Goal: Information Seeking & Learning: Learn about a topic

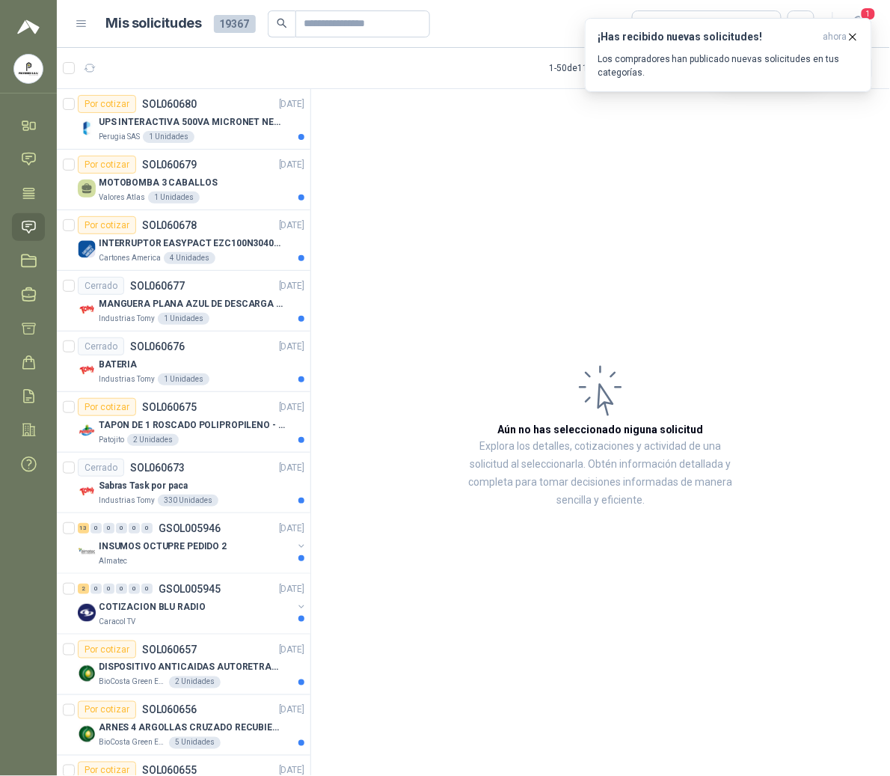
scroll to position [1511, 0]
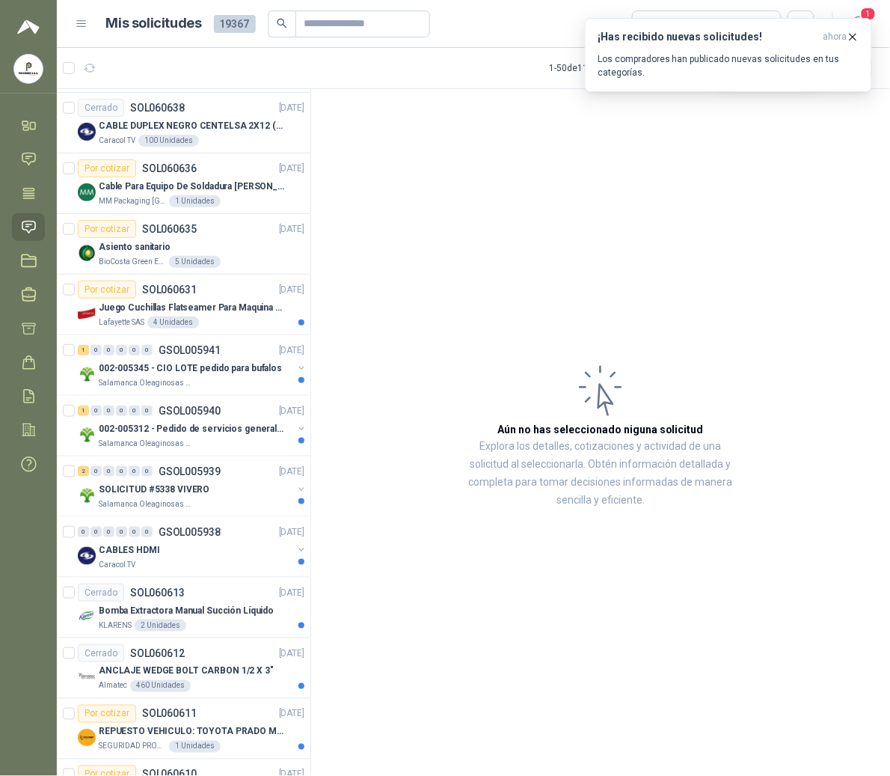
click at [844, 37] on span "ahora" at bounding box center [836, 37] width 24 height 13
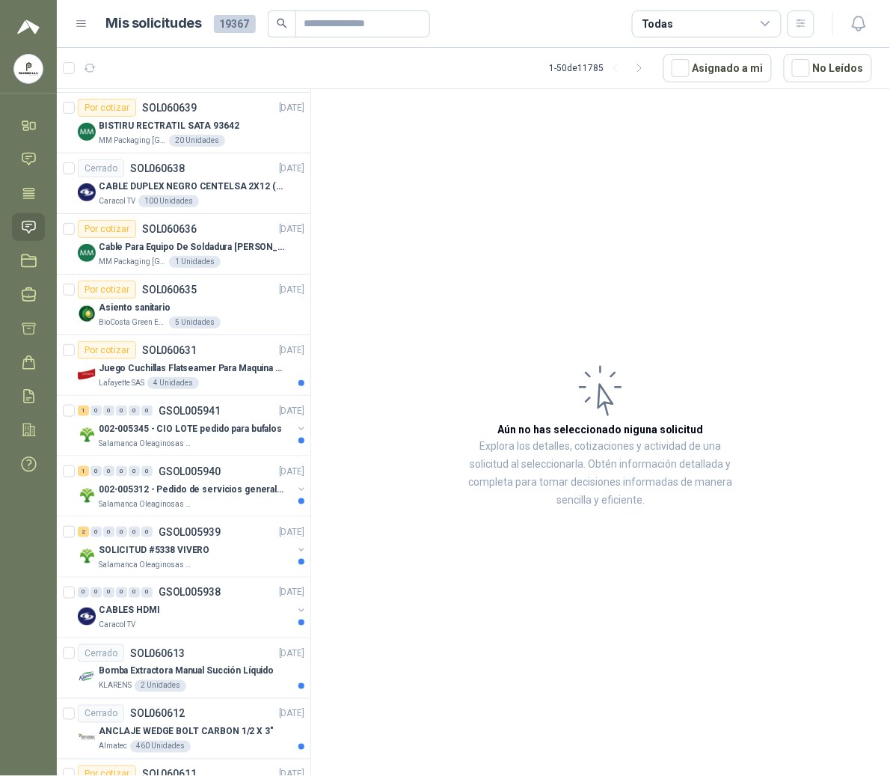
scroll to position [1572, 0]
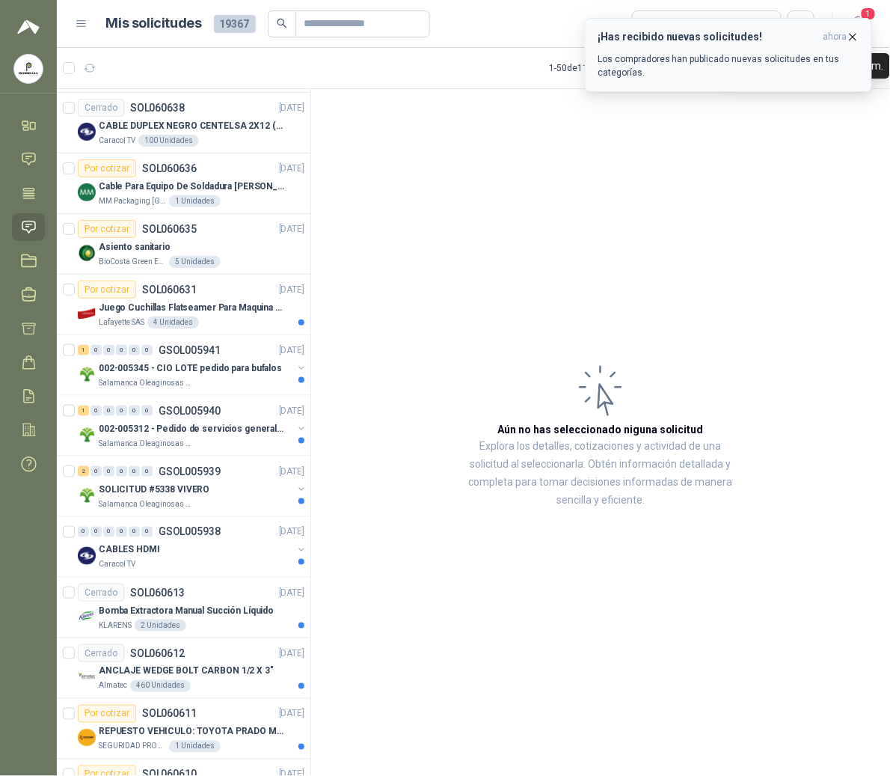
click at [835, 40] on span "ahora" at bounding box center [836, 37] width 24 height 13
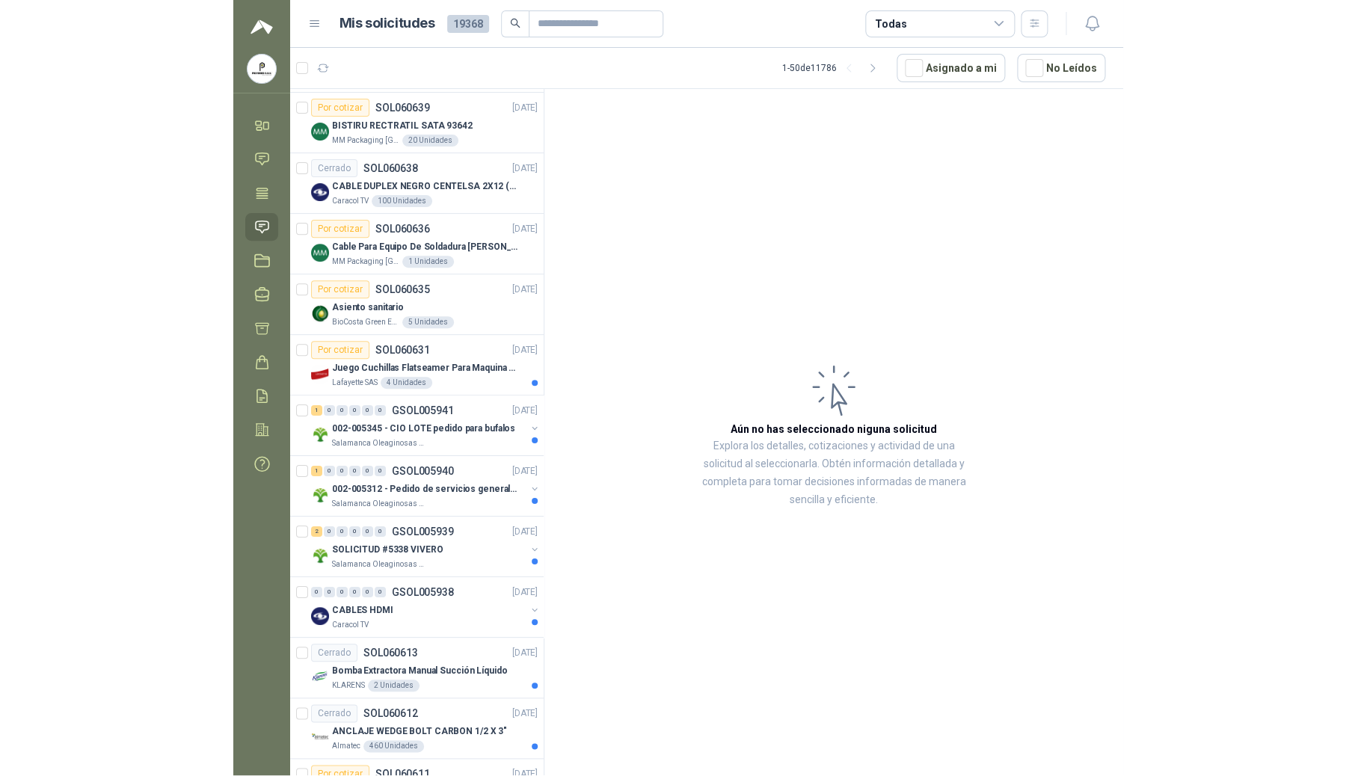
scroll to position [1632, 0]
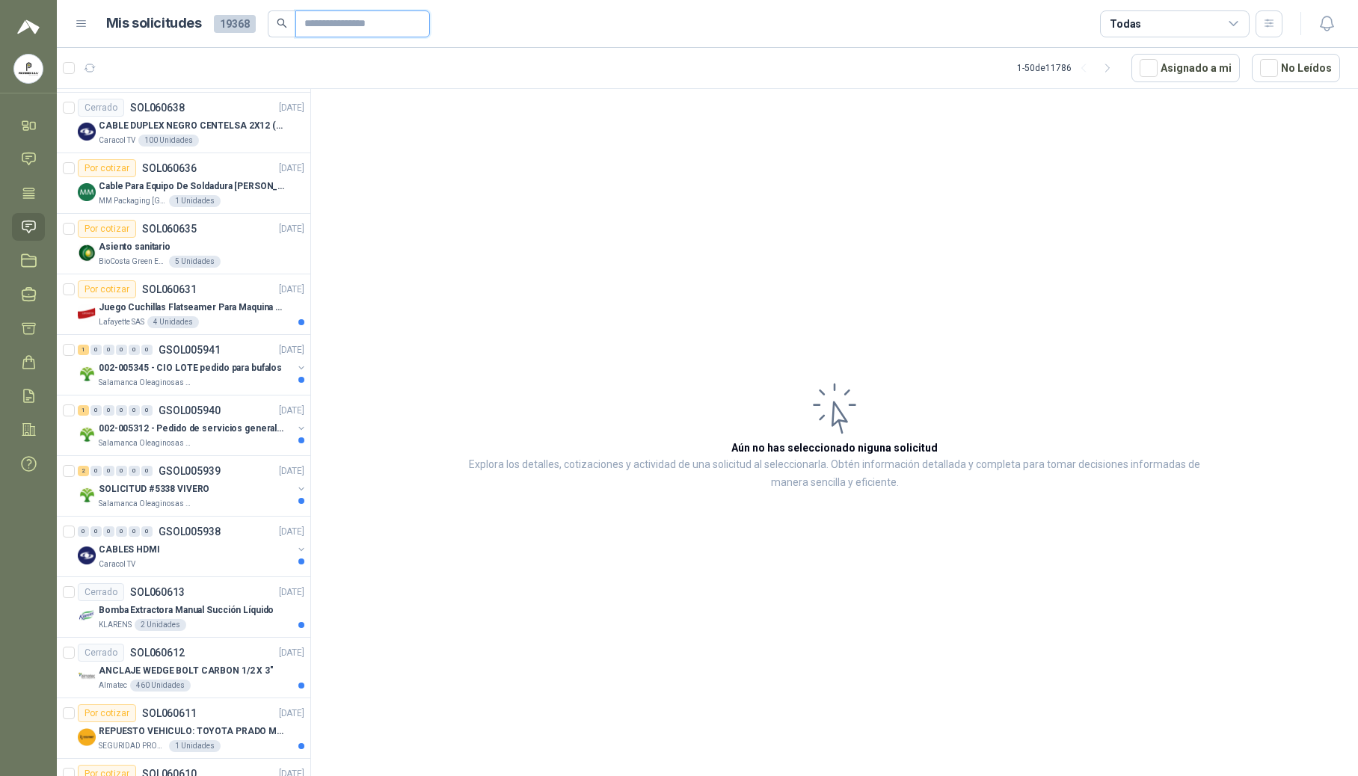
click at [321, 27] on input "text" at bounding box center [356, 23] width 105 height 25
type input "****"
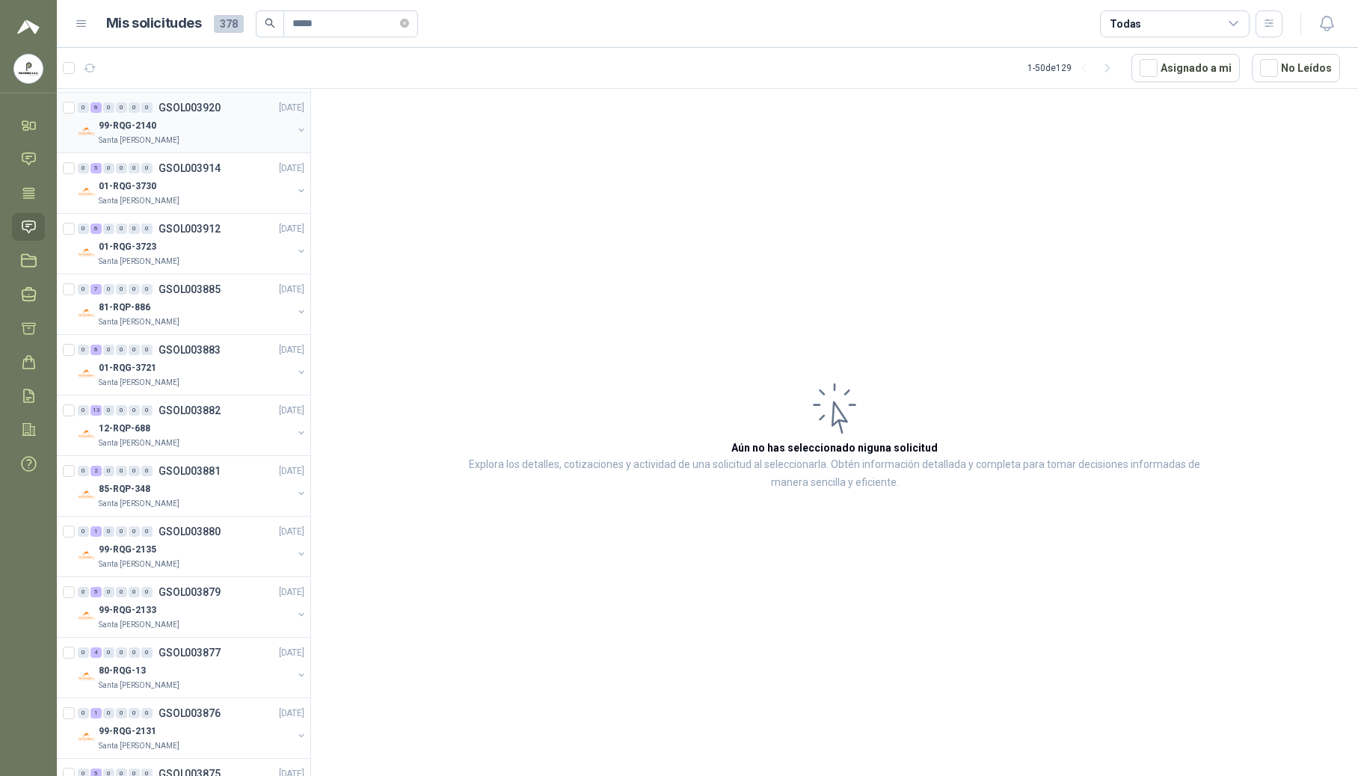
click at [145, 129] on p "99-RQG-2140" at bounding box center [128, 126] width 58 height 14
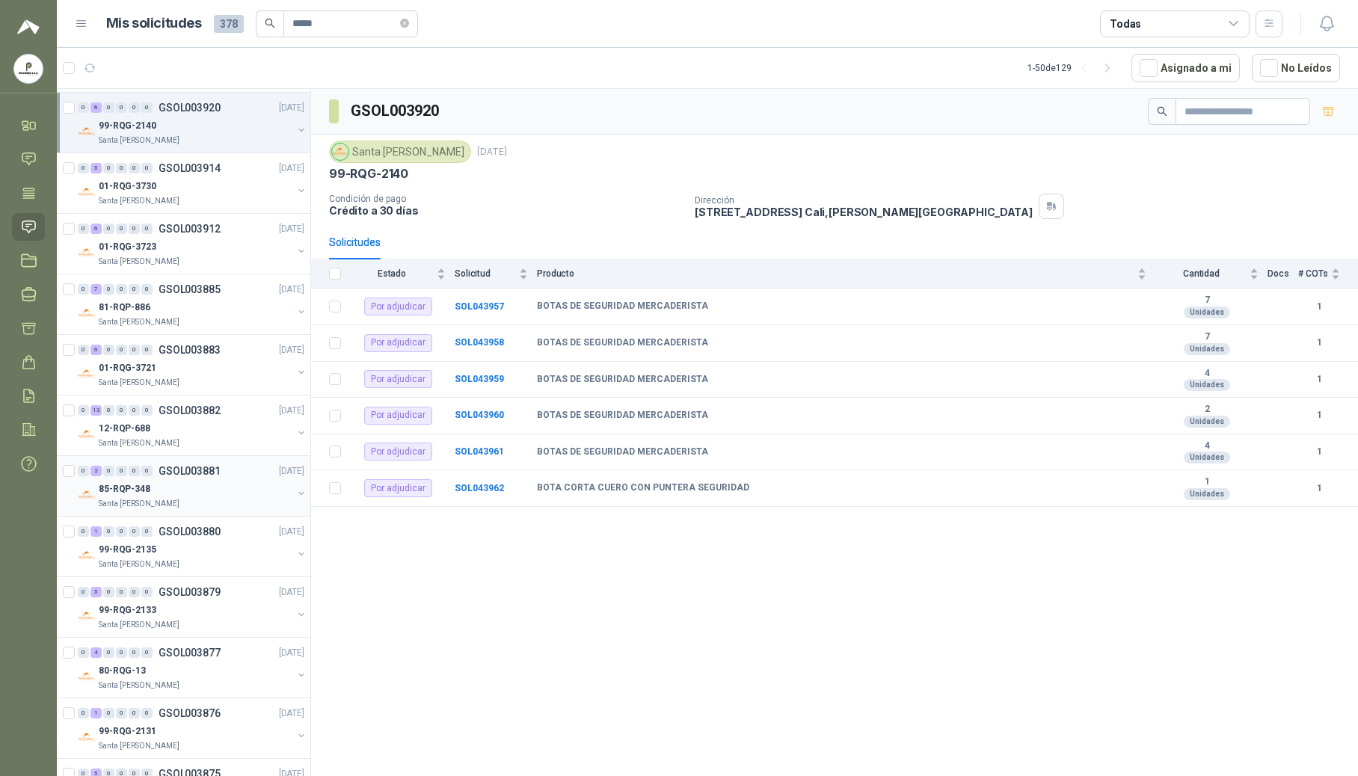
scroll to position [2370, 0]
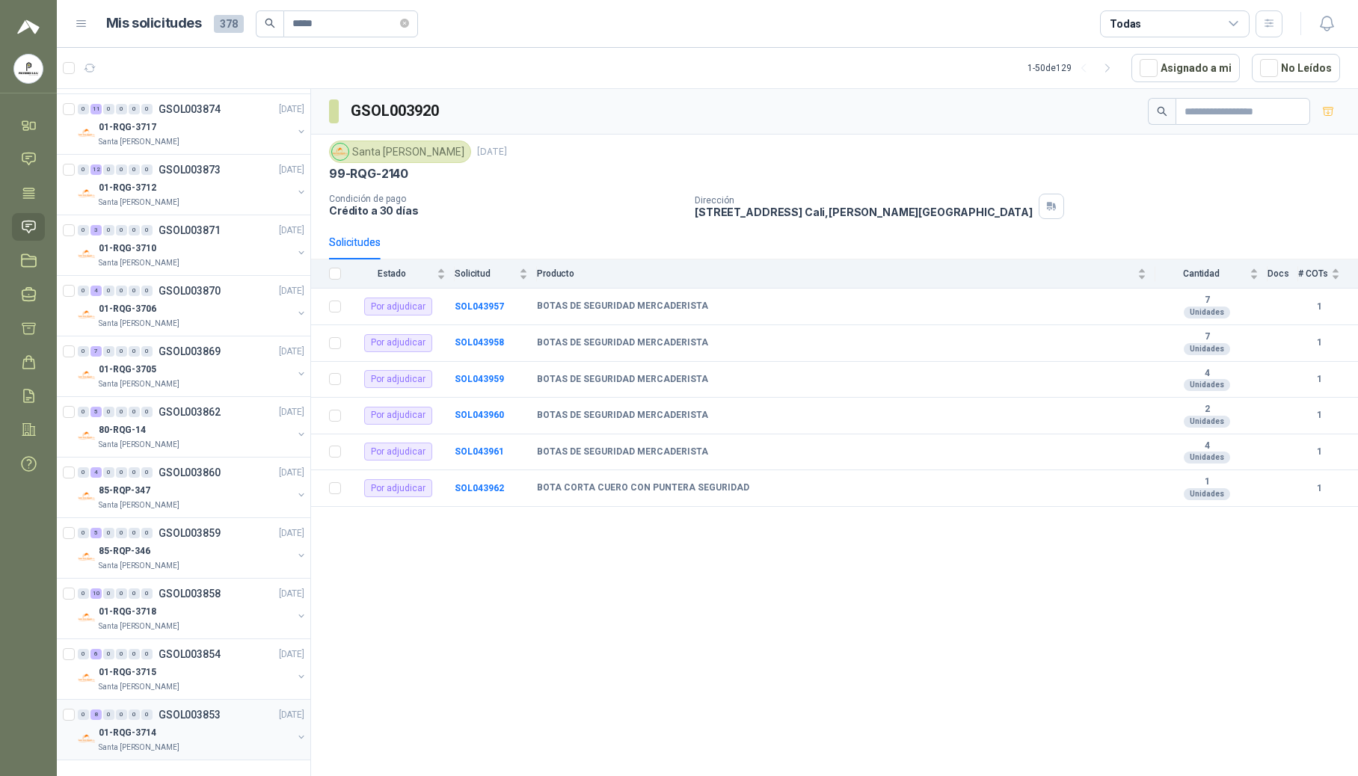
click at [162, 731] on div "01-RQG-3714" at bounding box center [196, 733] width 194 height 18
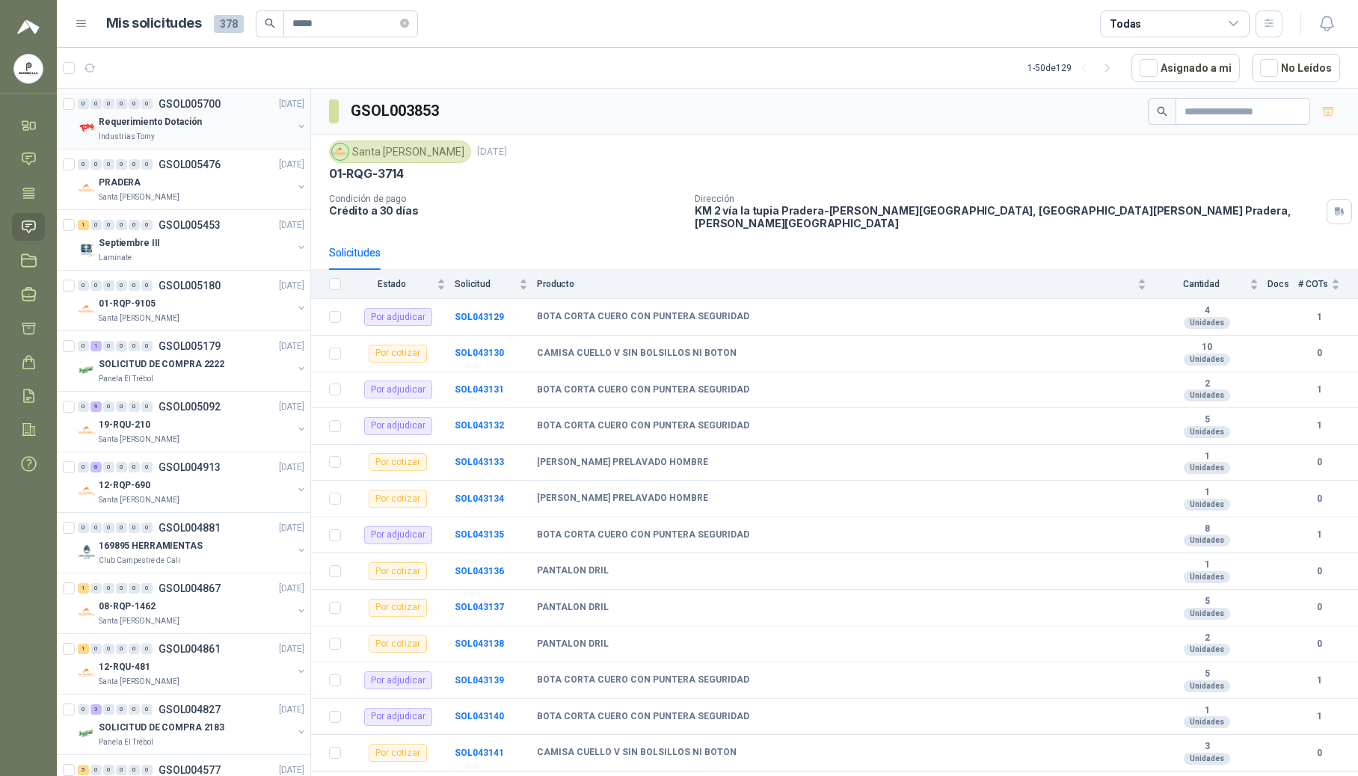
click at [162, 124] on p "Requerimiento Dotación" at bounding box center [150, 122] width 103 height 14
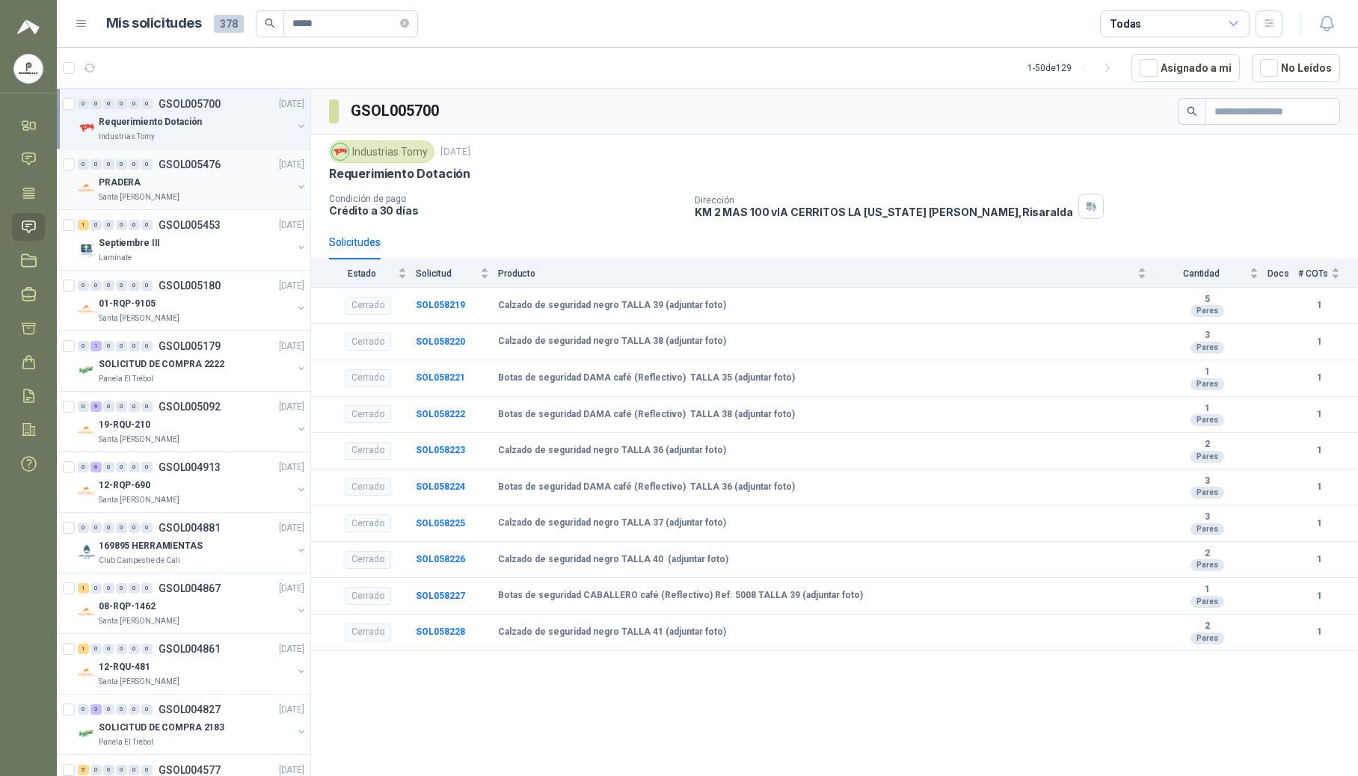
click at [184, 163] on p "GSOL005476" at bounding box center [190, 164] width 62 height 10
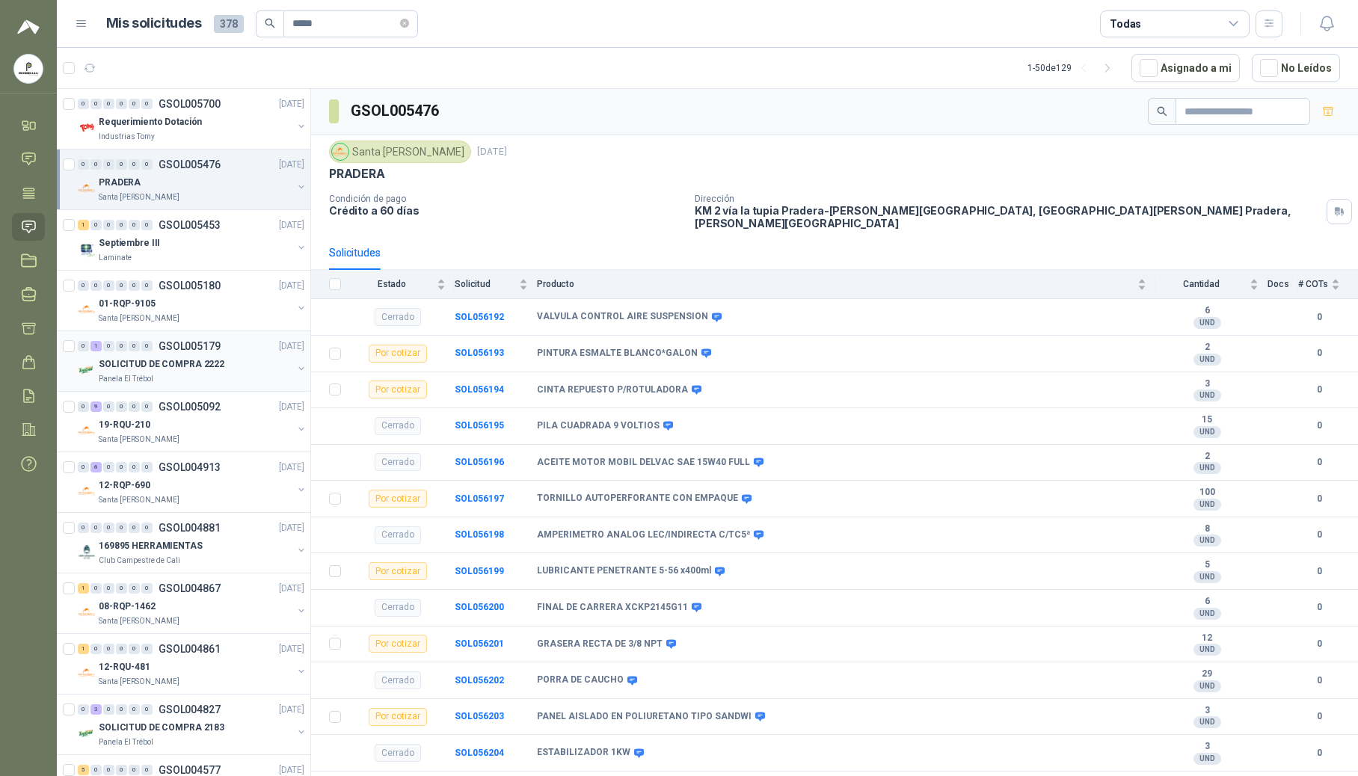
click at [124, 363] on p "SOLICITUD DE COMPRA 2222" at bounding box center [162, 365] width 126 height 14
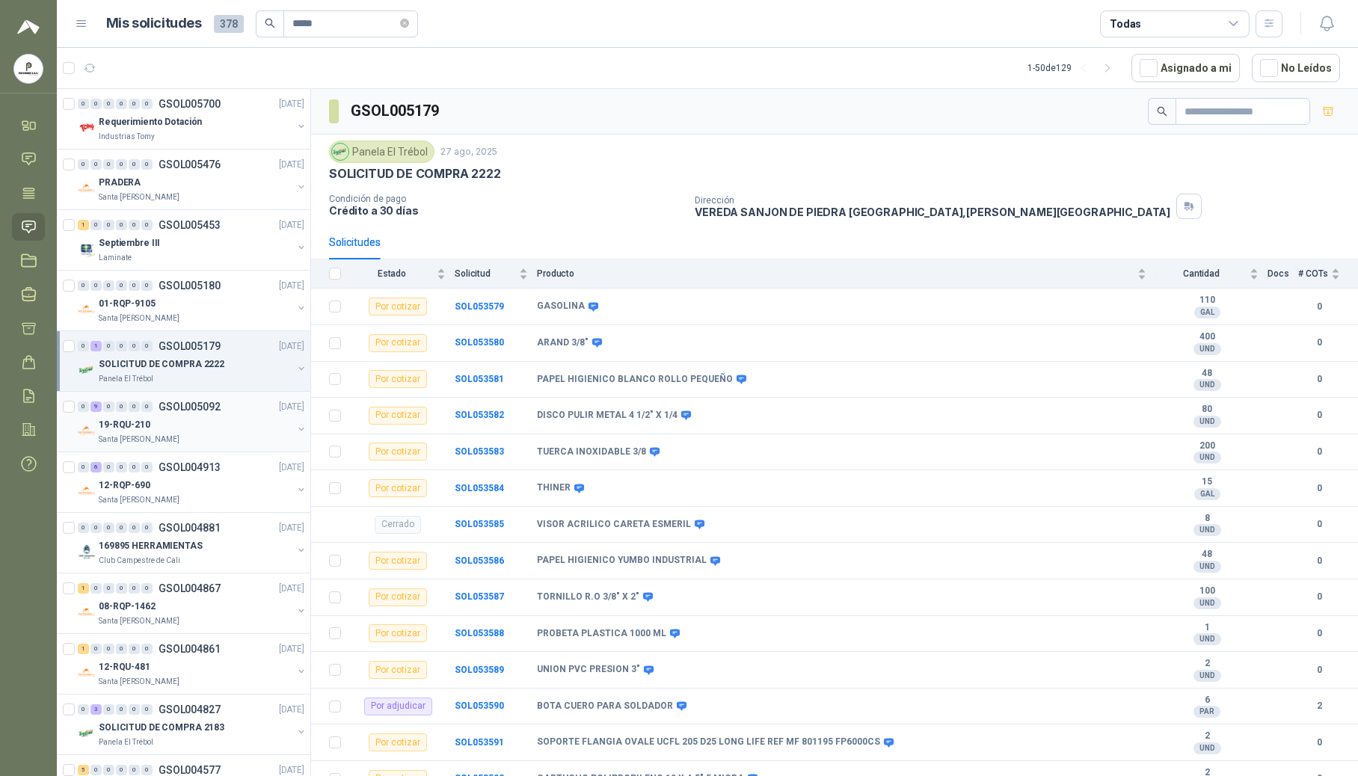
click at [135, 423] on p "19-RQU-210" at bounding box center [125, 425] width 52 height 14
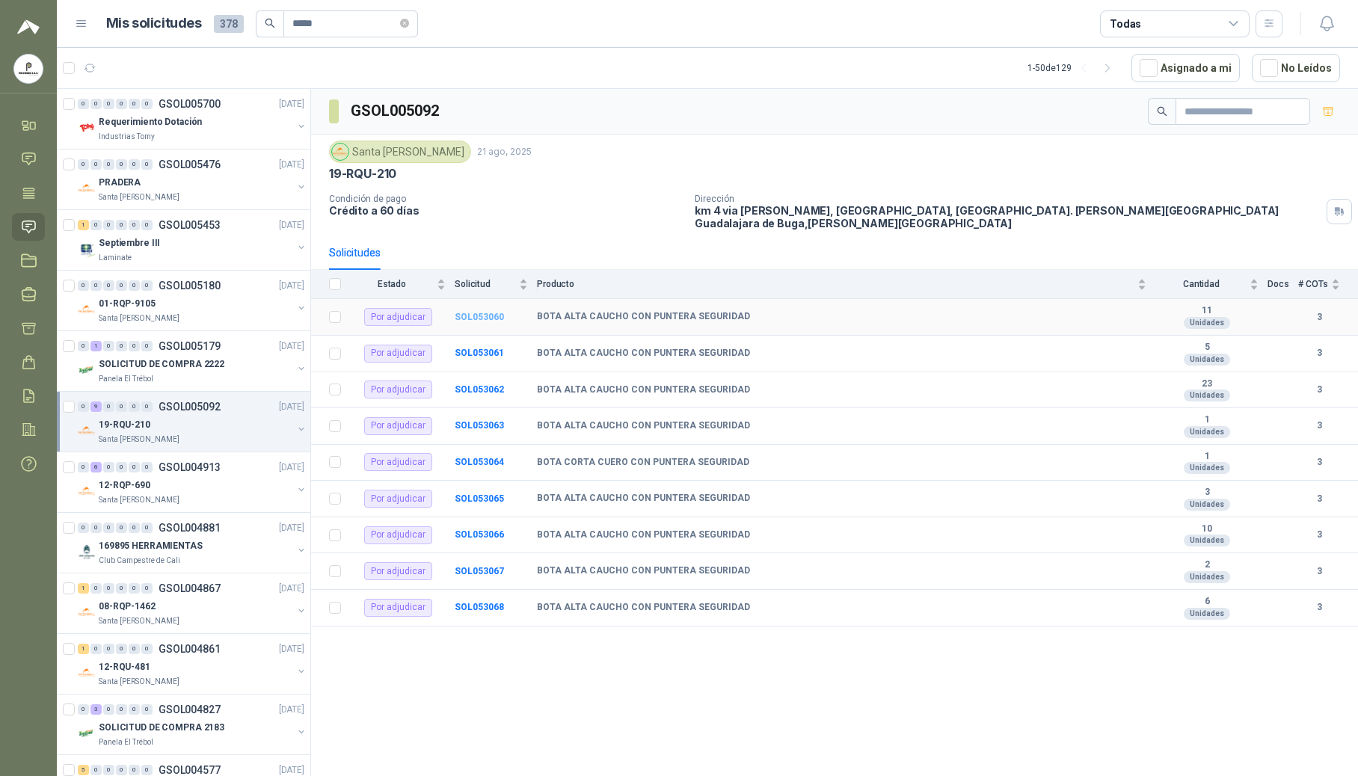
click at [473, 312] on b "SOL053060" at bounding box center [479, 317] width 49 height 10
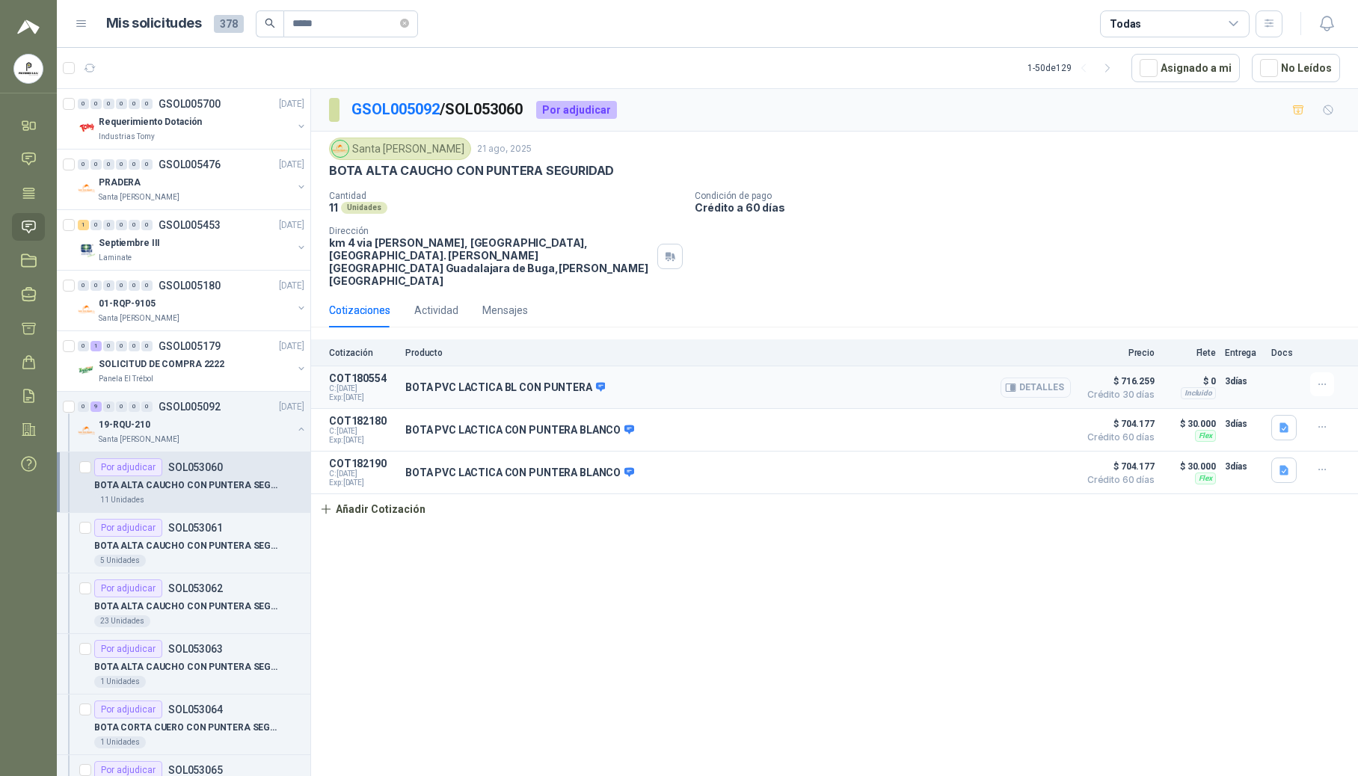
click at [889, 378] on button "Detalles" at bounding box center [1036, 388] width 70 height 20
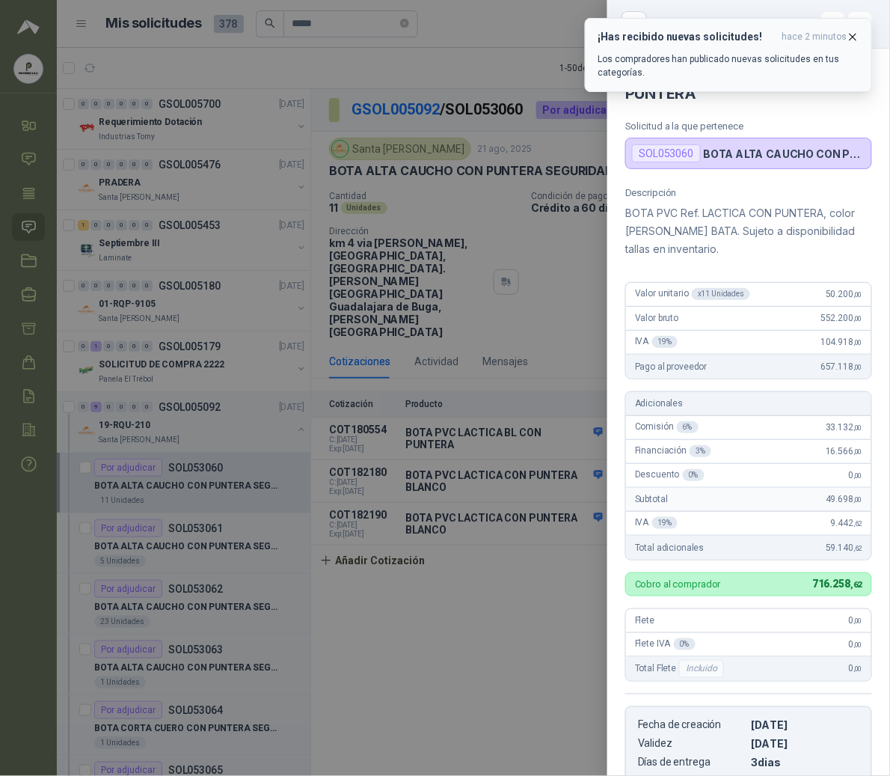
click at [856, 37] on icon "button" at bounding box center [853, 37] width 13 height 13
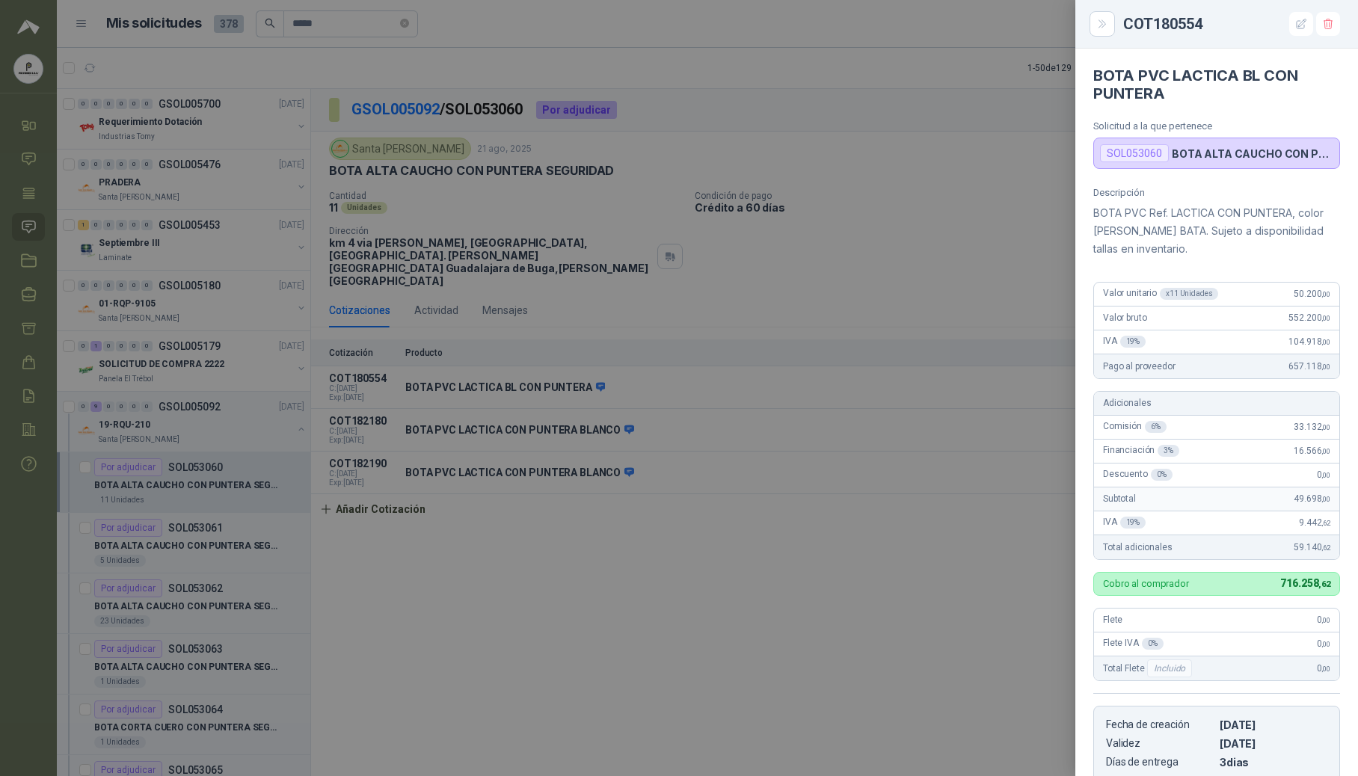
click at [874, 503] on div at bounding box center [679, 388] width 1358 height 776
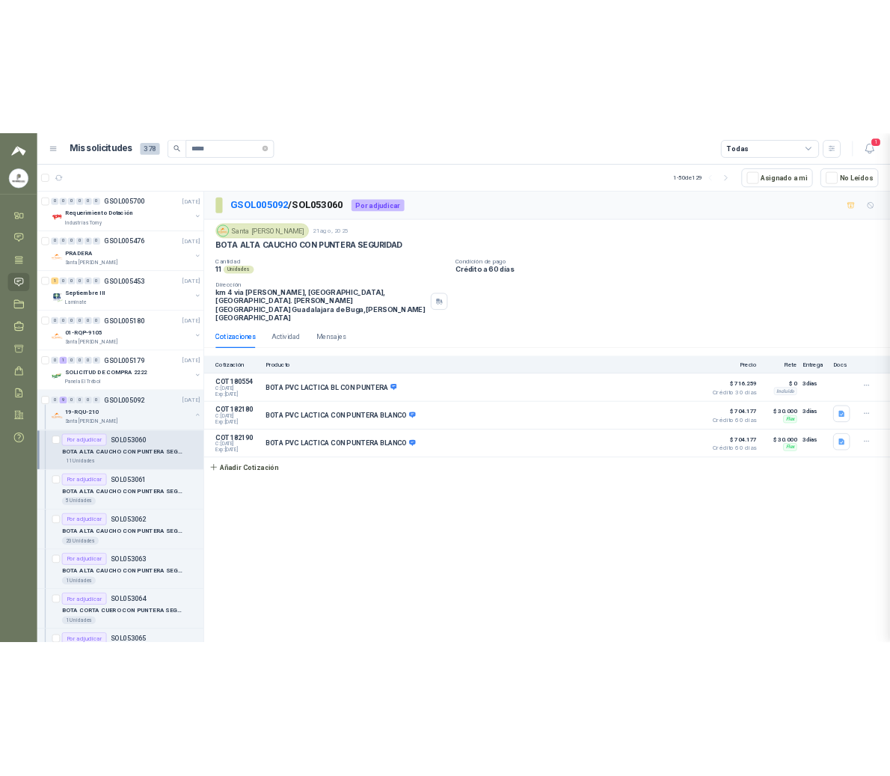
scroll to position [276, 0]
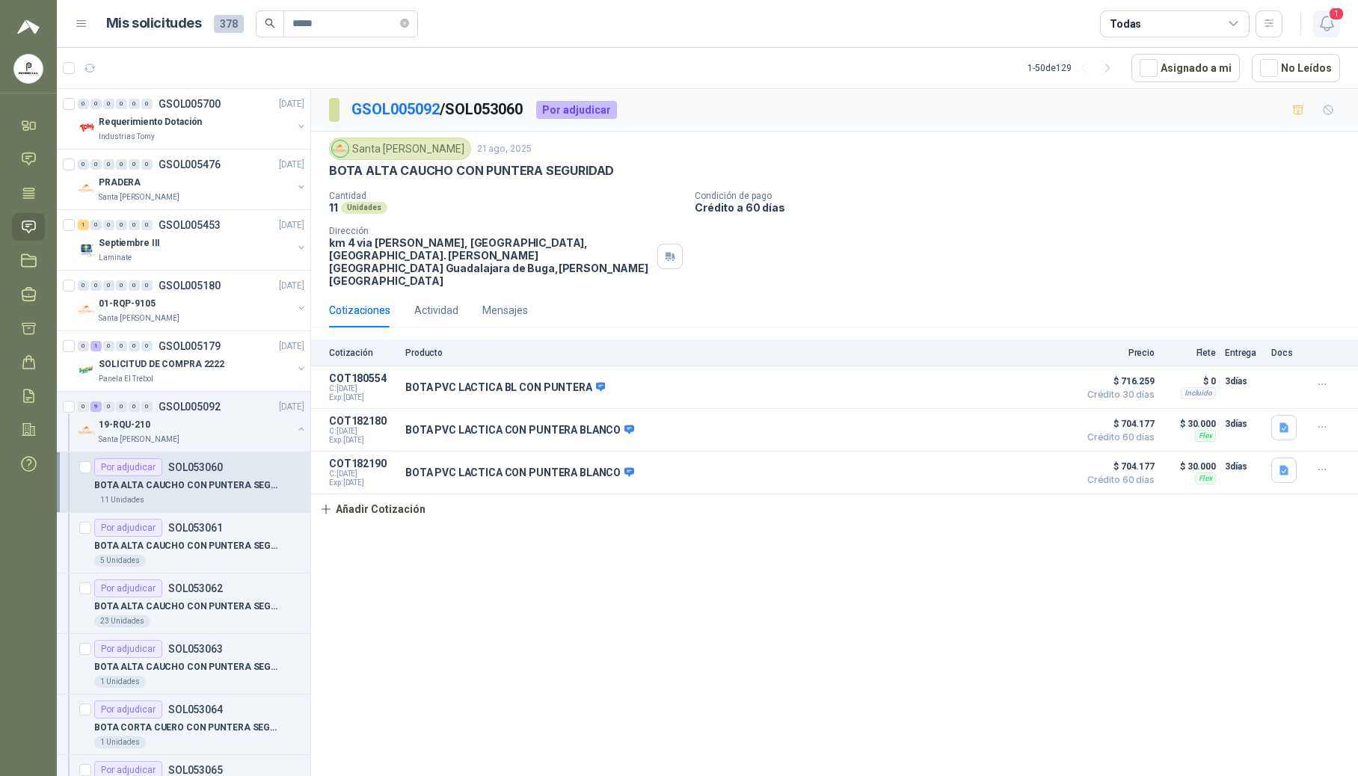
click at [889, 22] on button "1" at bounding box center [1326, 23] width 27 height 27
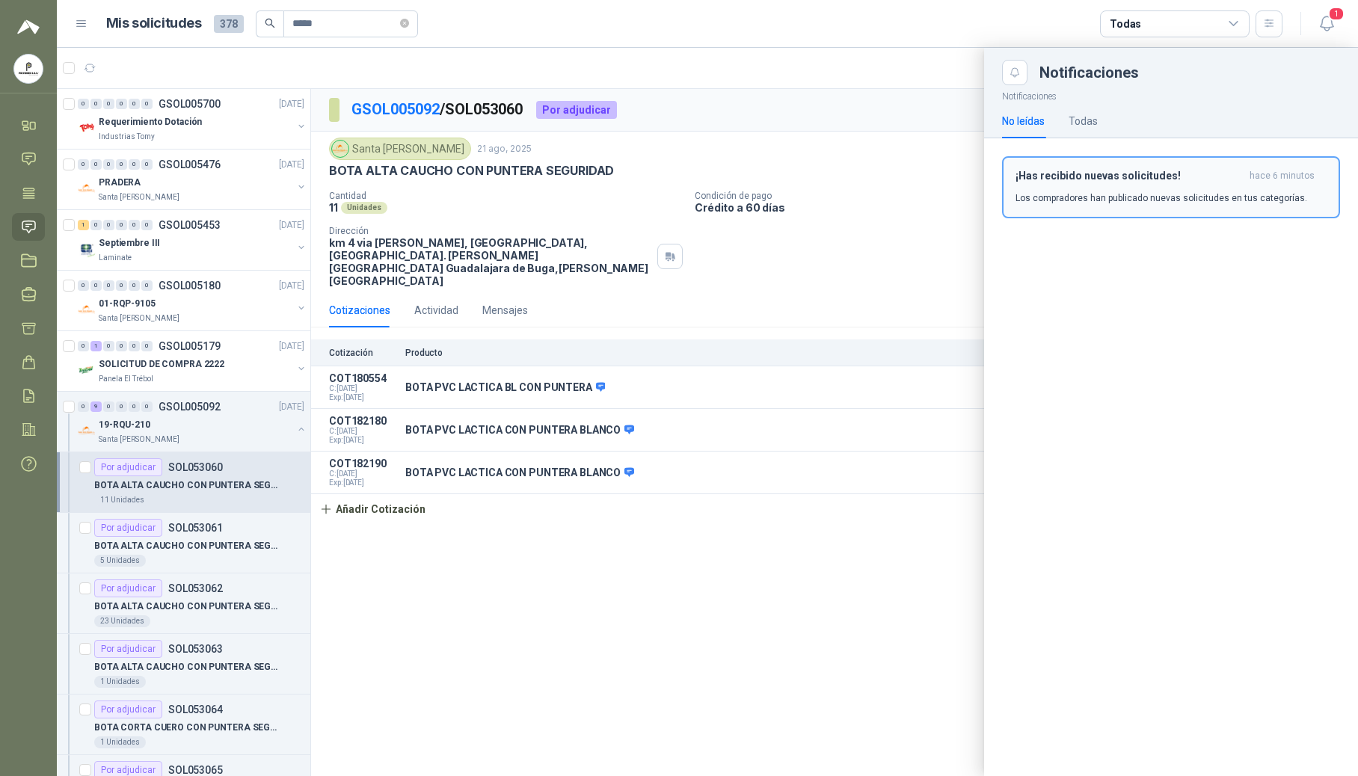
click at [889, 187] on div "¡Has recibido nuevas solicitudes! hace 6 minutos Los compradores han publicado …" at bounding box center [1171, 187] width 311 height 35
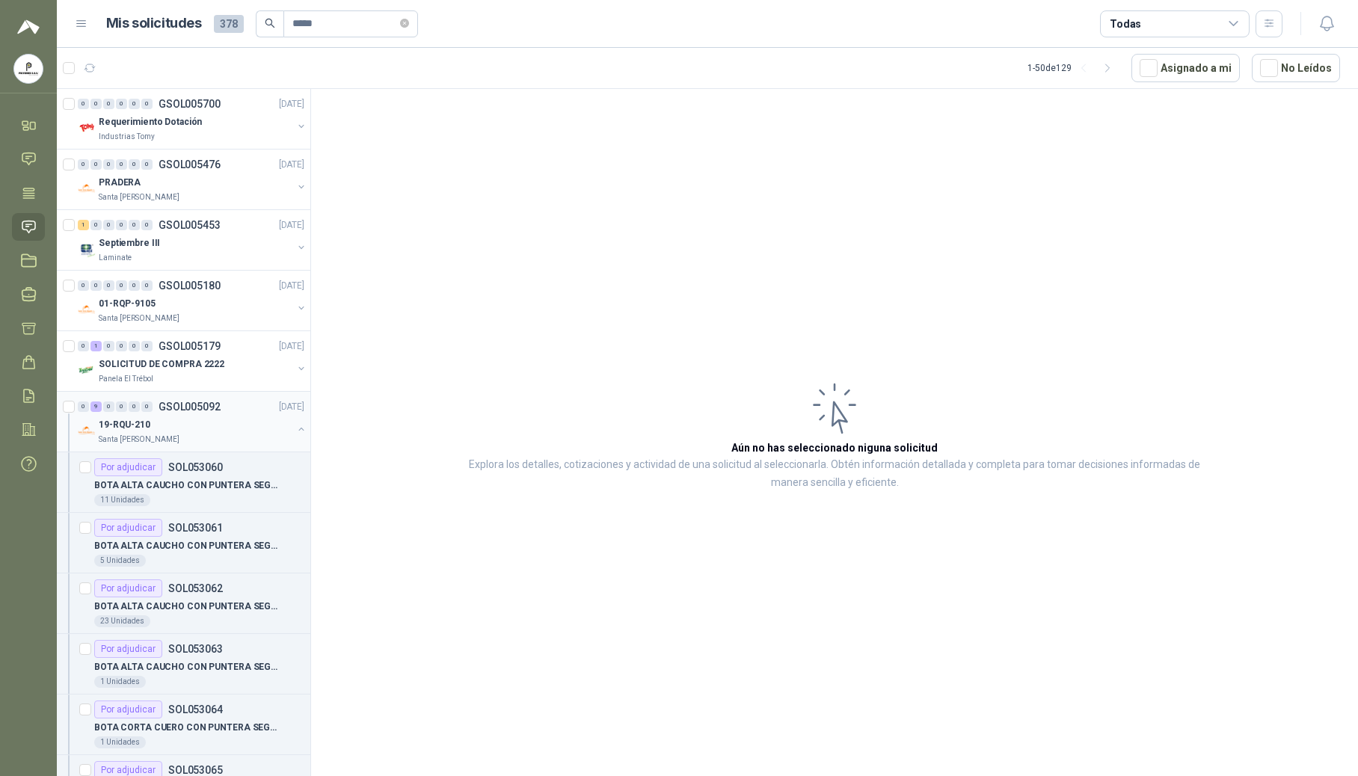
click at [295, 431] on button "button" at bounding box center [301, 429] width 12 height 12
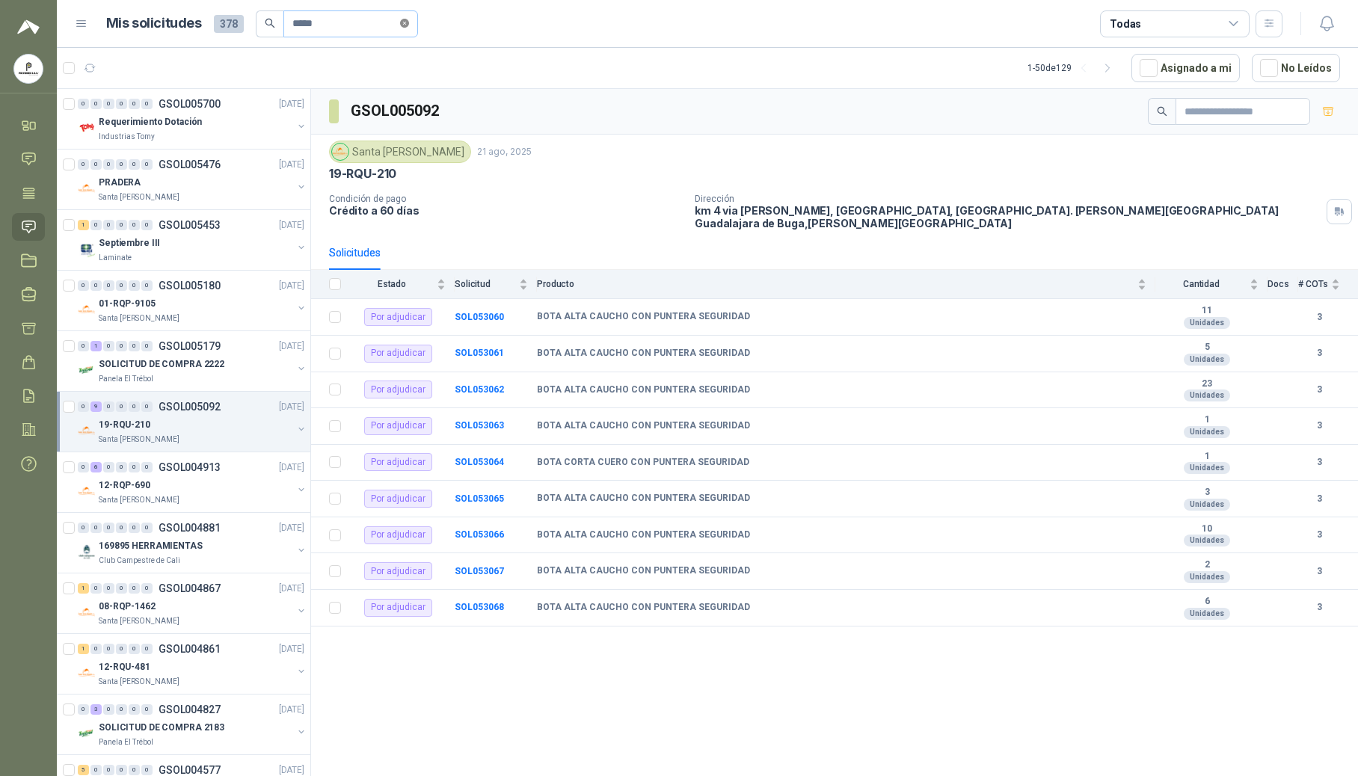
click at [409, 24] on icon "close-circle" at bounding box center [404, 23] width 9 height 9
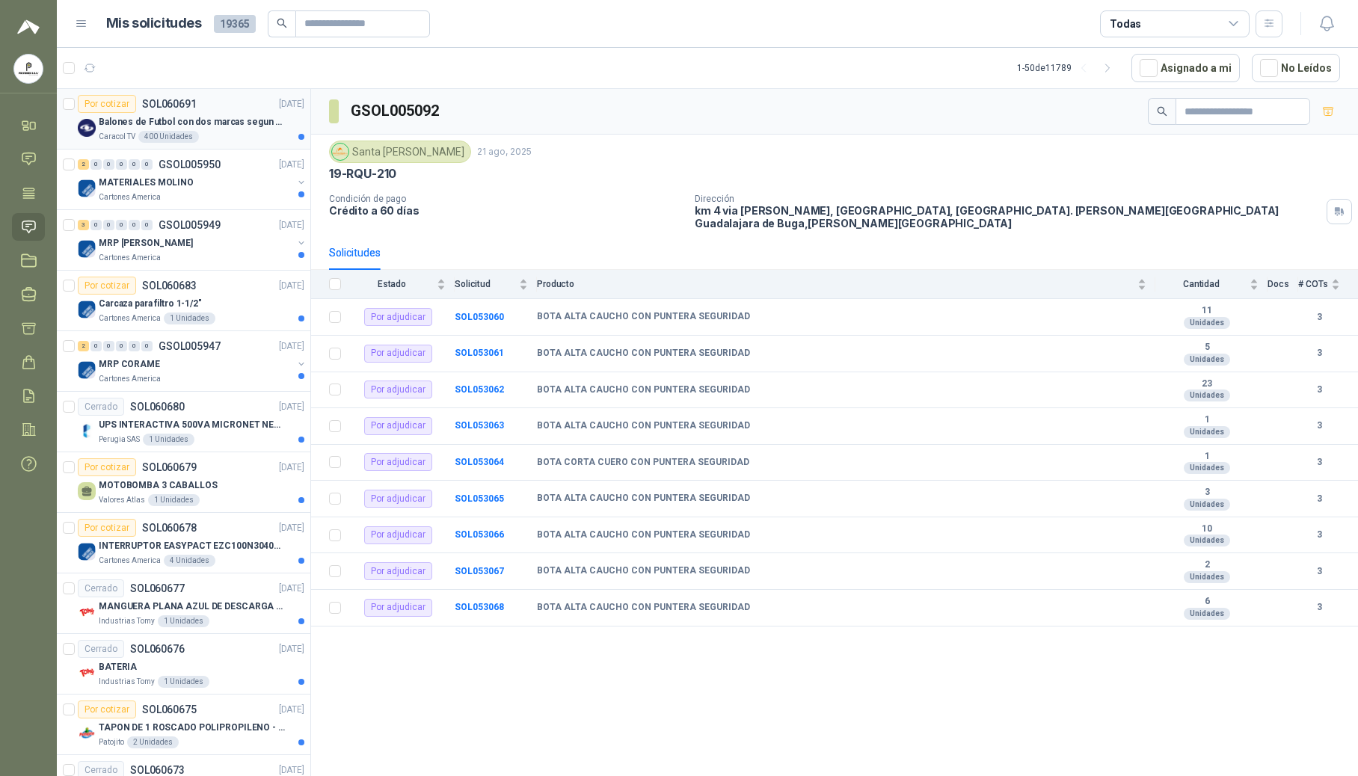
click at [129, 124] on p "Balones de Futbol con dos marcas segun adjunto. Adjuntar cotizacion en su forma…" at bounding box center [192, 122] width 186 height 14
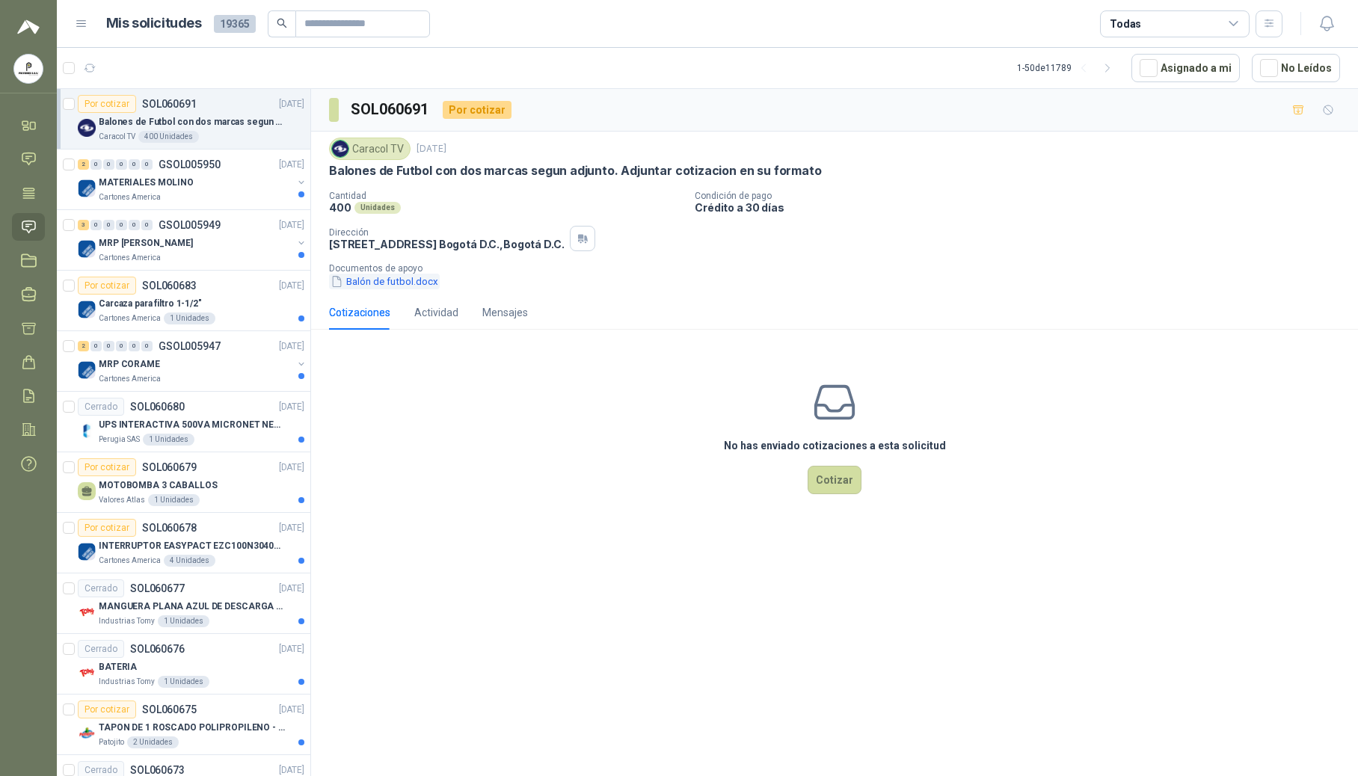
click at [396, 282] on button "Balón de futbol.docx" at bounding box center [384, 282] width 111 height 16
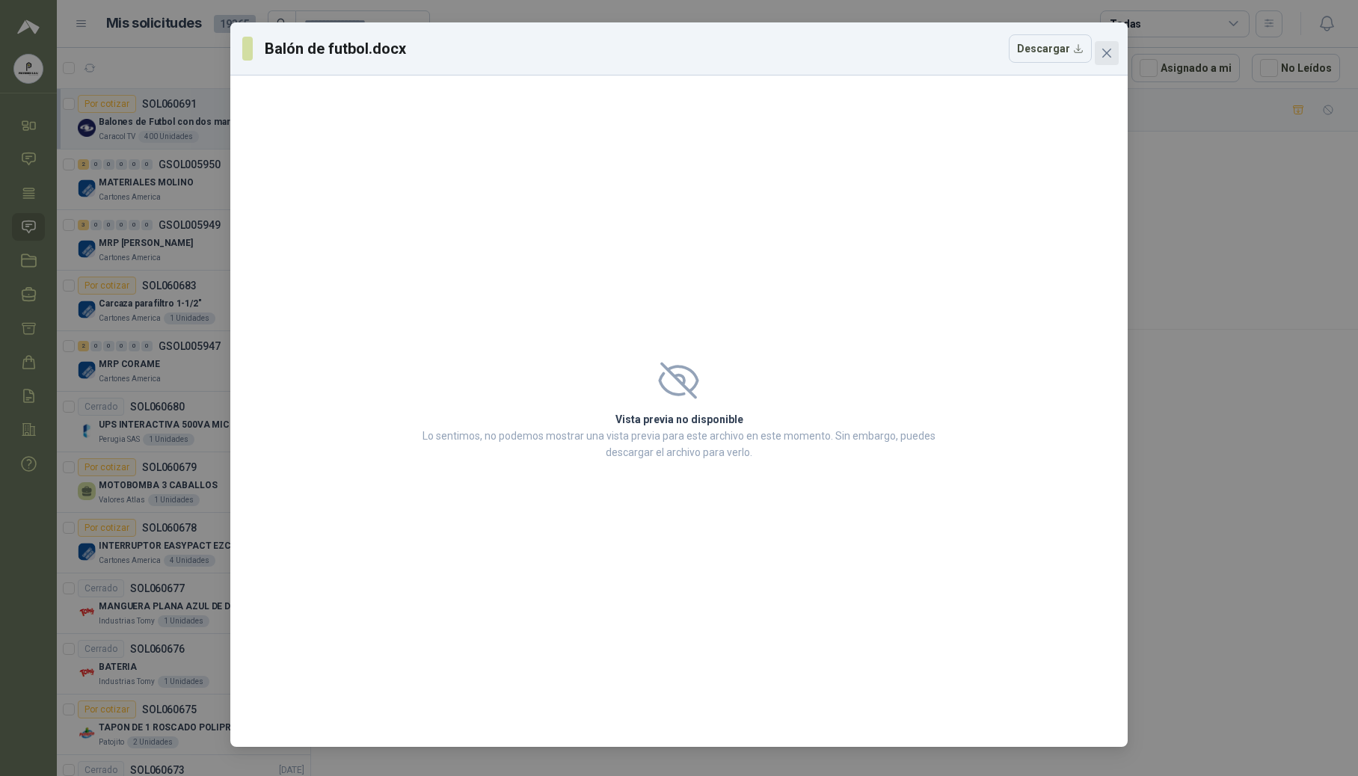
click at [889, 60] on button "Close" at bounding box center [1107, 53] width 24 height 24
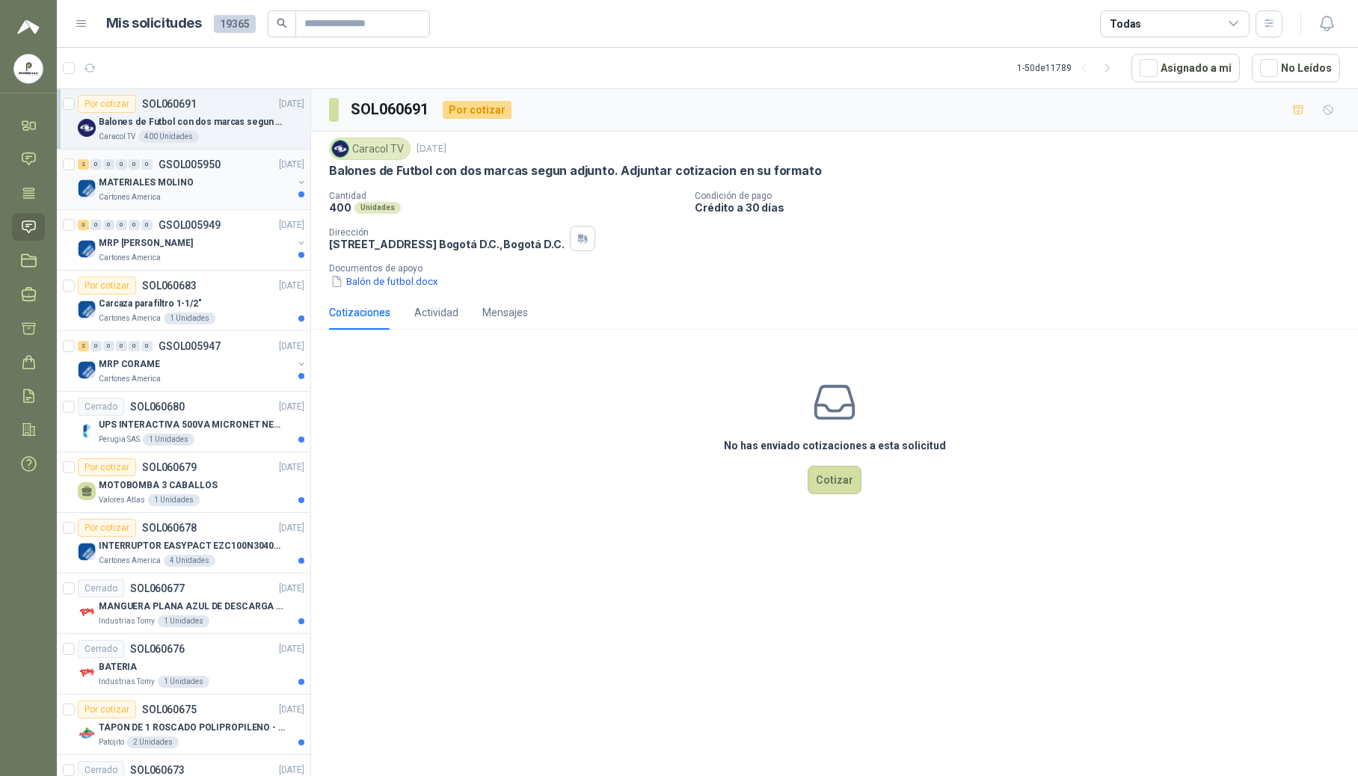
click at [168, 183] on p "MATERIALES MOLINO" at bounding box center [146, 183] width 95 height 14
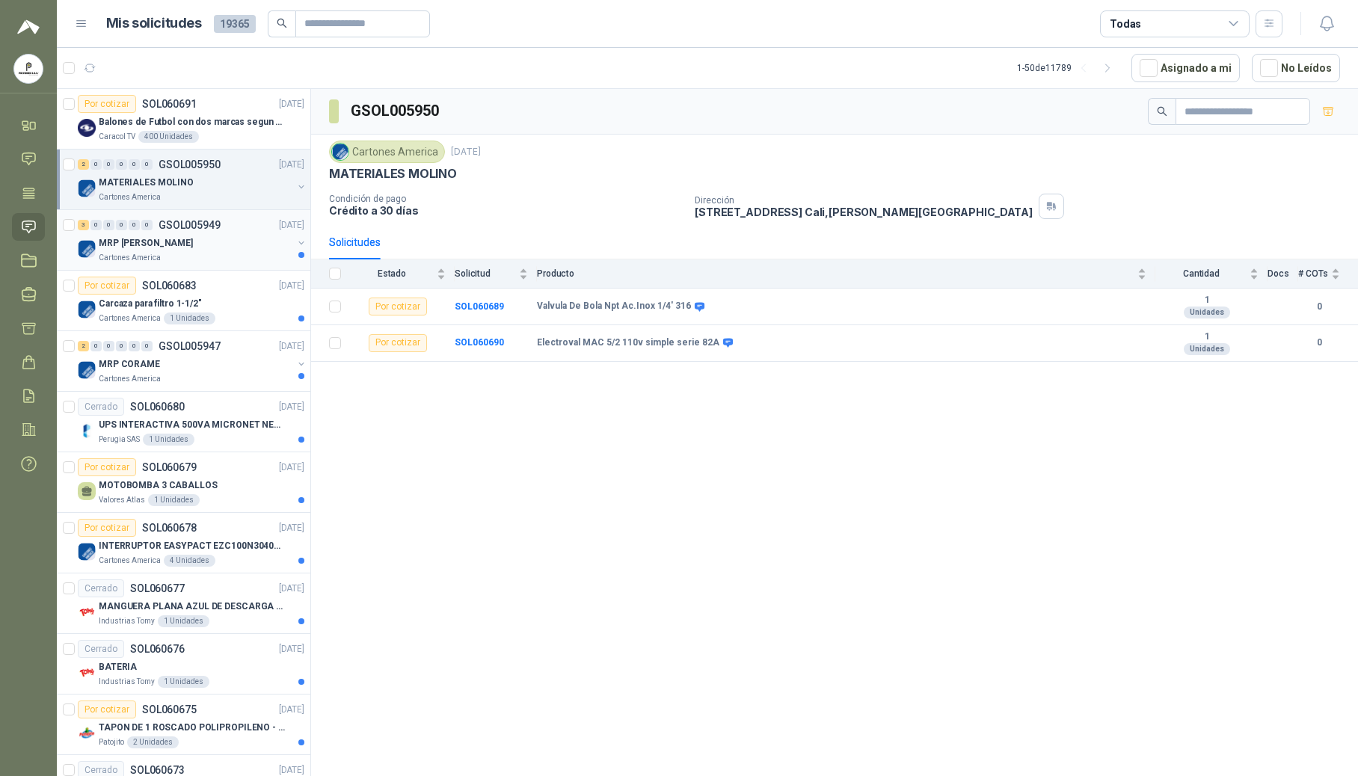
click at [197, 246] on div "MRP [PERSON_NAME]" at bounding box center [196, 243] width 194 height 18
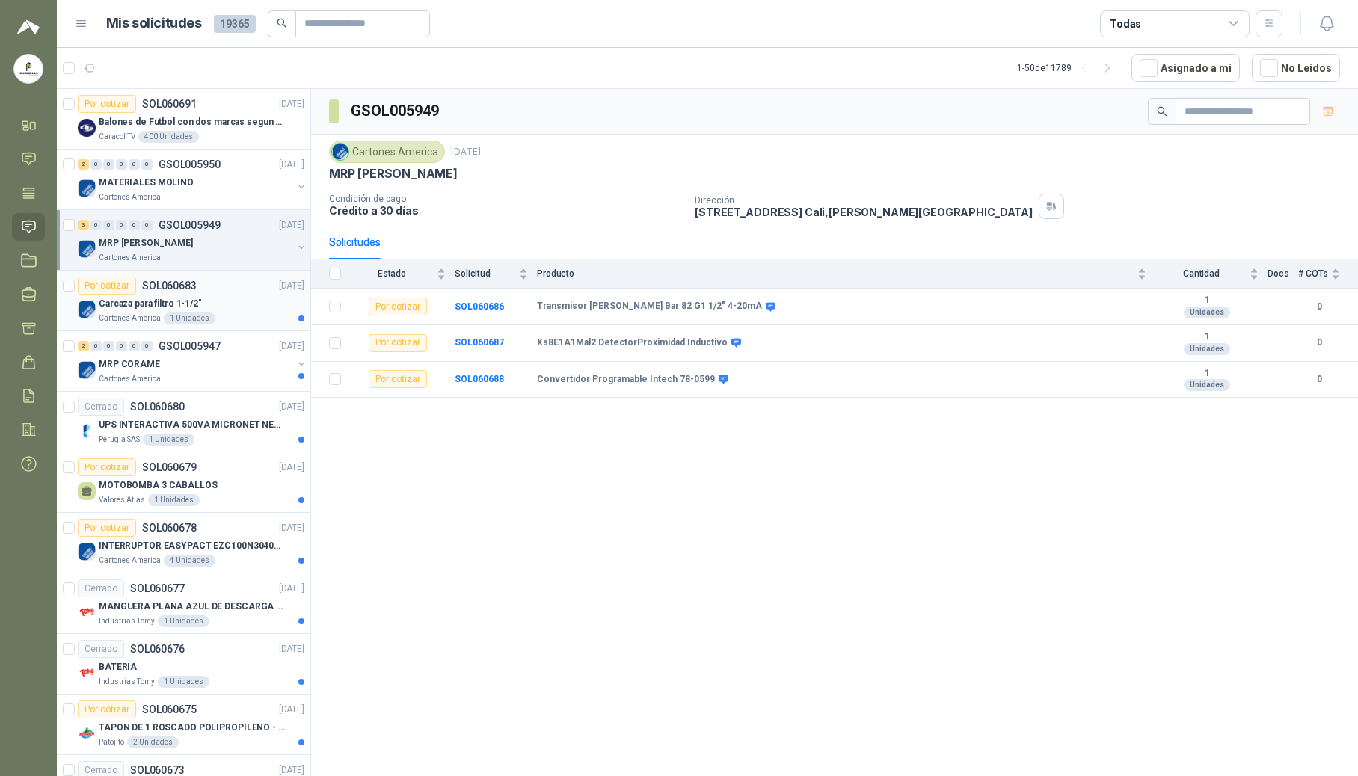
click at [150, 319] on p "Cartones America" at bounding box center [130, 319] width 62 height 12
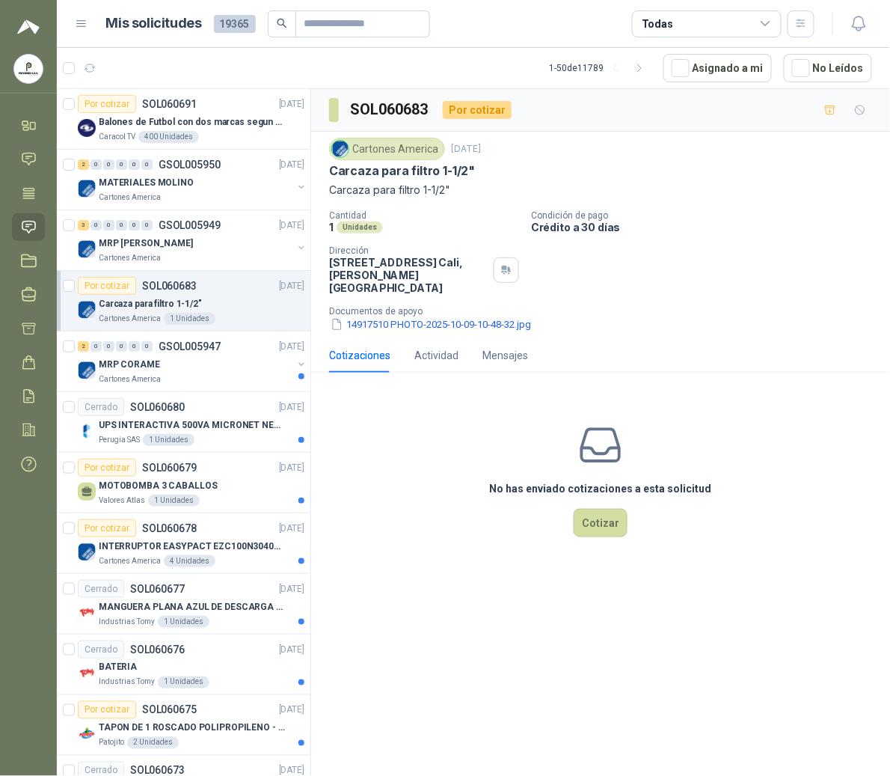
click at [24, 590] on menu "POLYSHOES S.A.S. POLYSHOES S.A.S. Inicio Chat Tareas Solicitudes Licitaciones N…" at bounding box center [28, 388] width 57 height 776
click at [206, 364] on div "MRP CORAME" at bounding box center [196, 364] width 194 height 18
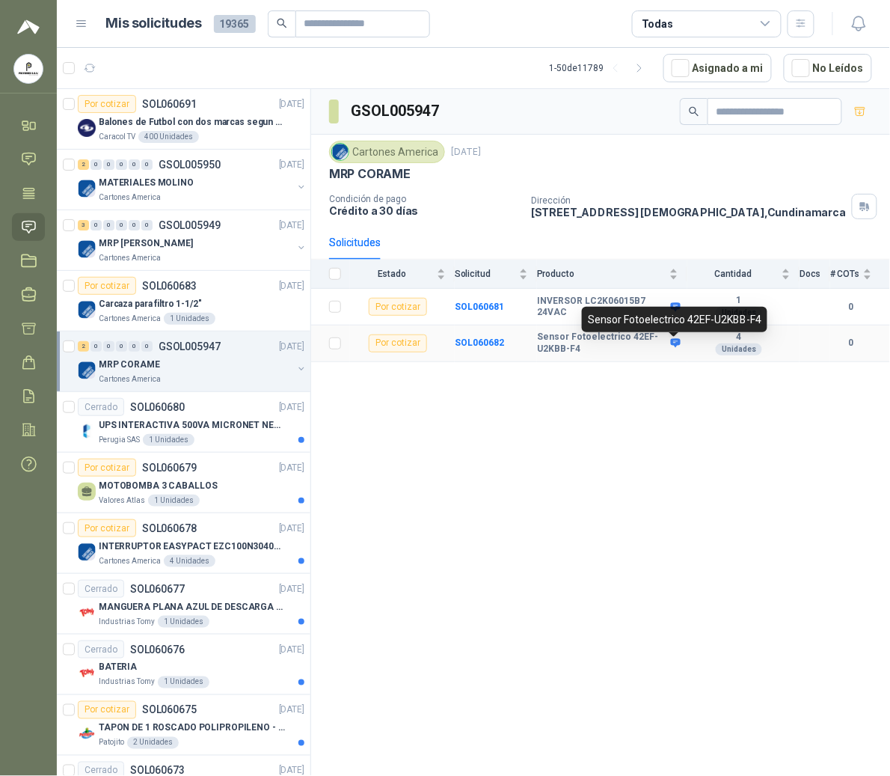
click at [676, 345] on icon at bounding box center [676, 343] width 10 height 9
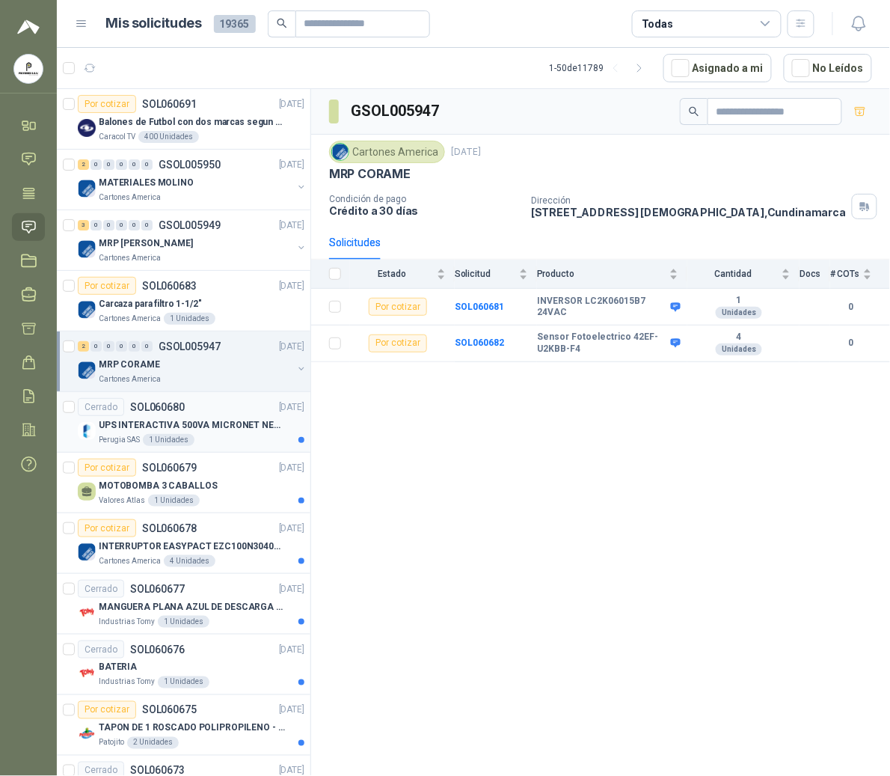
click at [174, 441] on div "1 Unidades" at bounding box center [169, 440] width 52 height 12
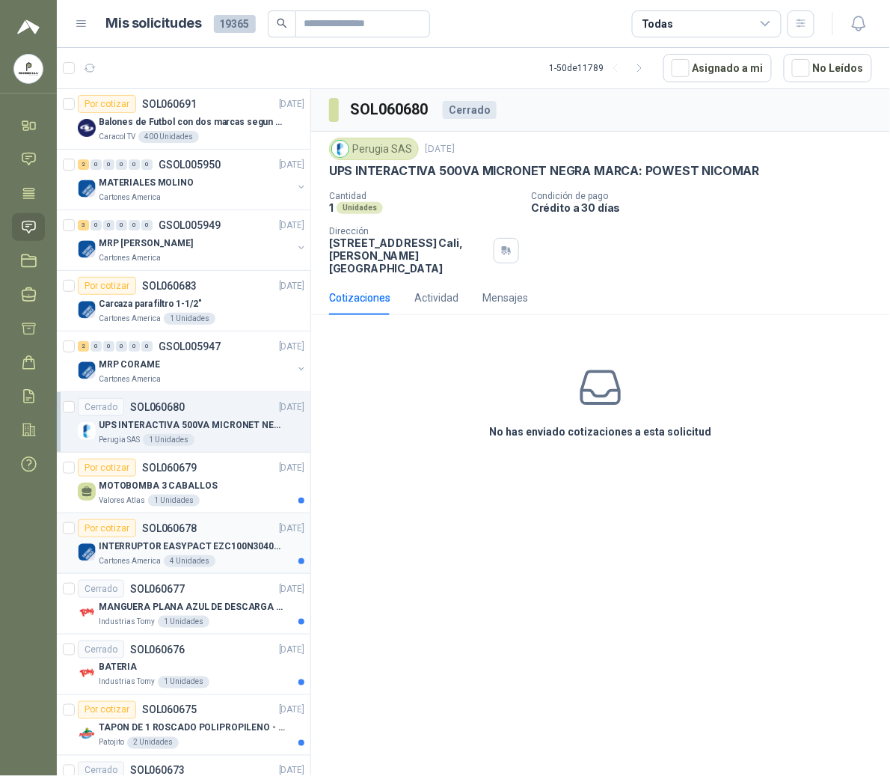
click at [159, 536] on div "Por cotizar SOL060678" at bounding box center [137, 528] width 119 height 18
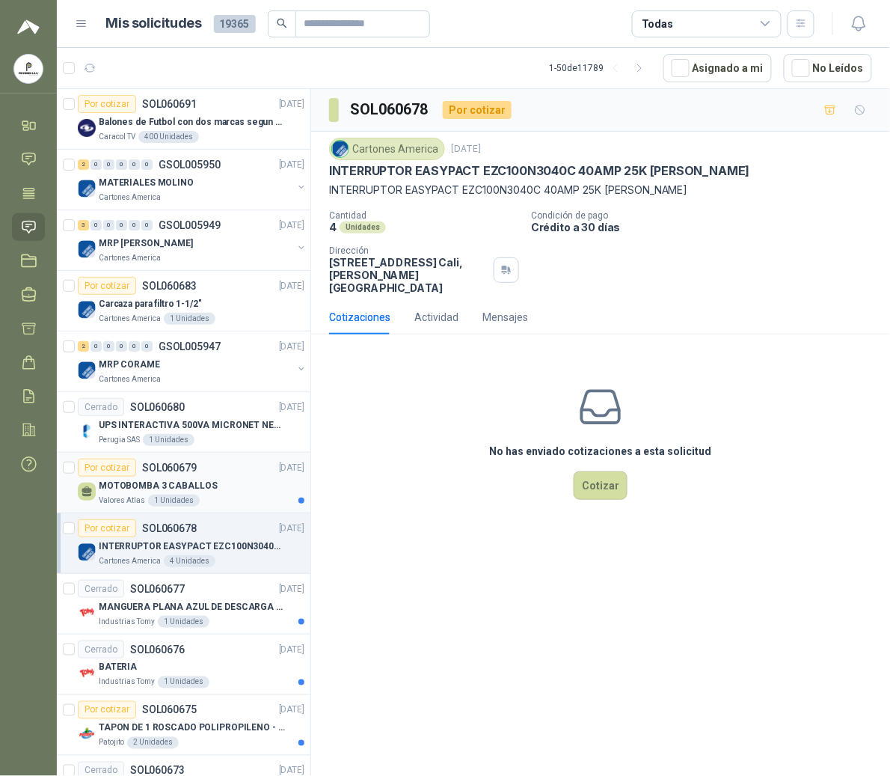
click at [185, 486] on p "MOTOBOMBA 3 CABALLOS" at bounding box center [158, 486] width 119 height 14
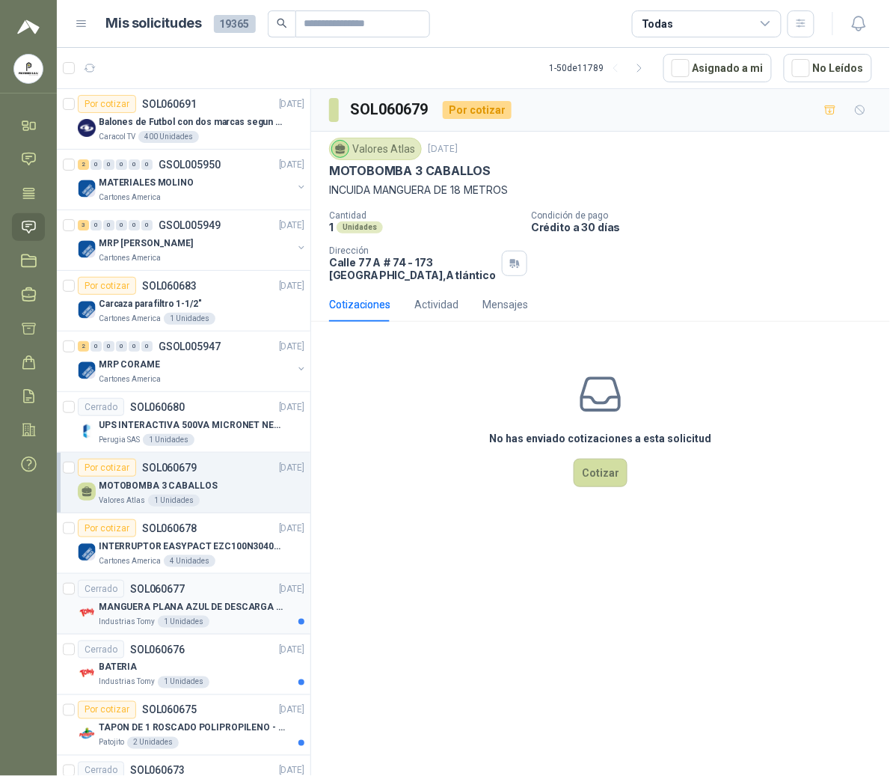
click at [192, 606] on p "MANGUERA PLANA AZUL DE DESCARGA 60 PSI X 20 METROS CON UNION DE 6” MAS ABRAZADE…" at bounding box center [192, 607] width 186 height 14
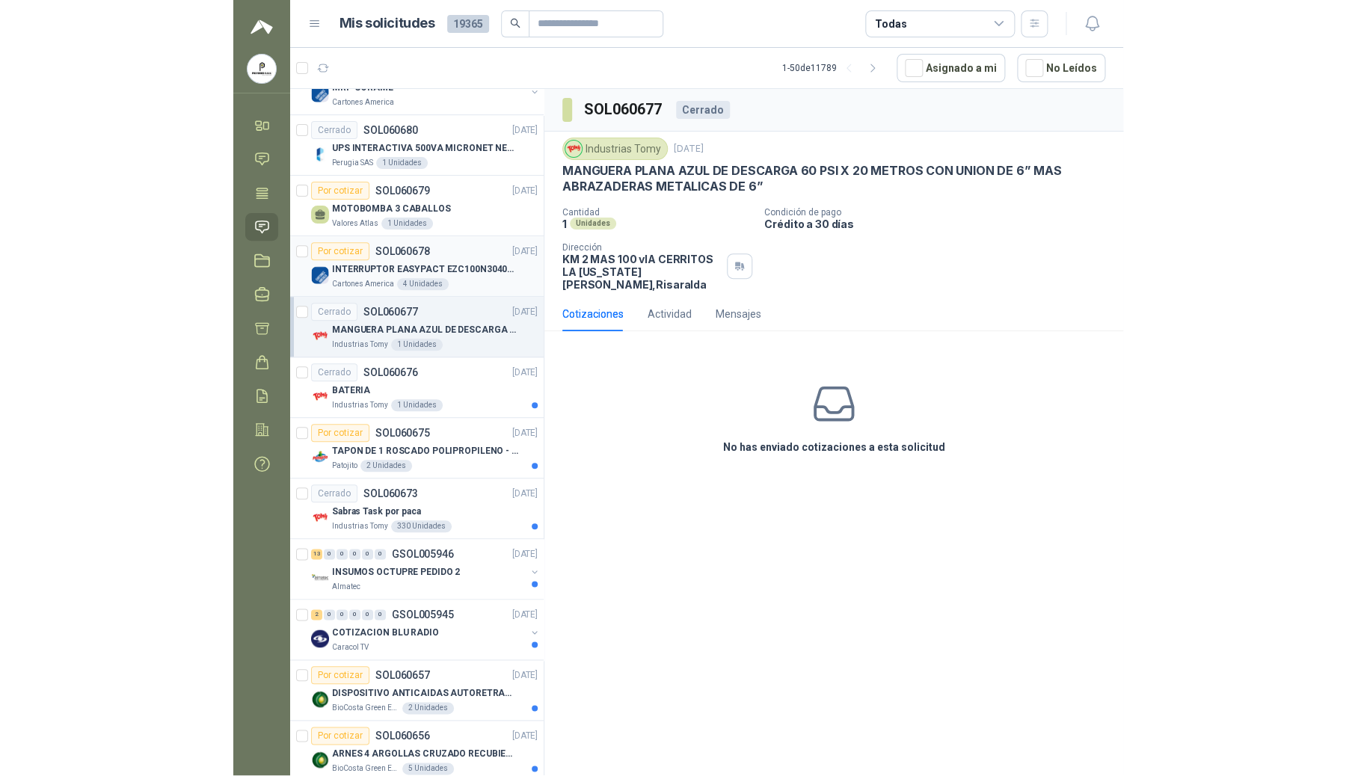
scroll to position [299, 0]
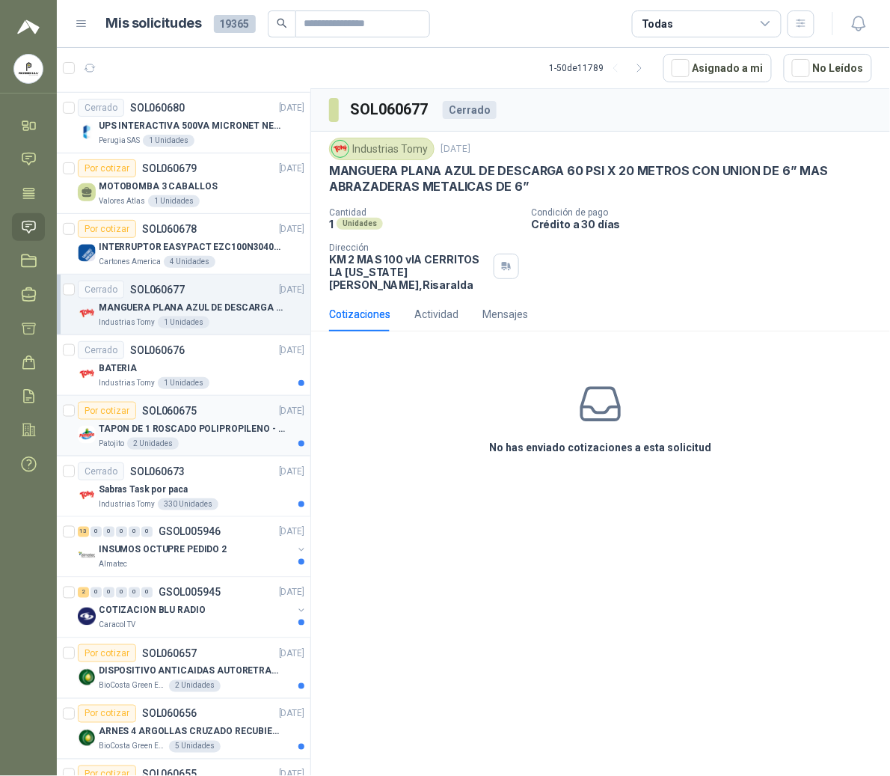
click at [200, 435] on p "TAPON DE 1 ROSCADO POLIPROPILENO - HEMBRA NPT" at bounding box center [192, 429] width 186 height 14
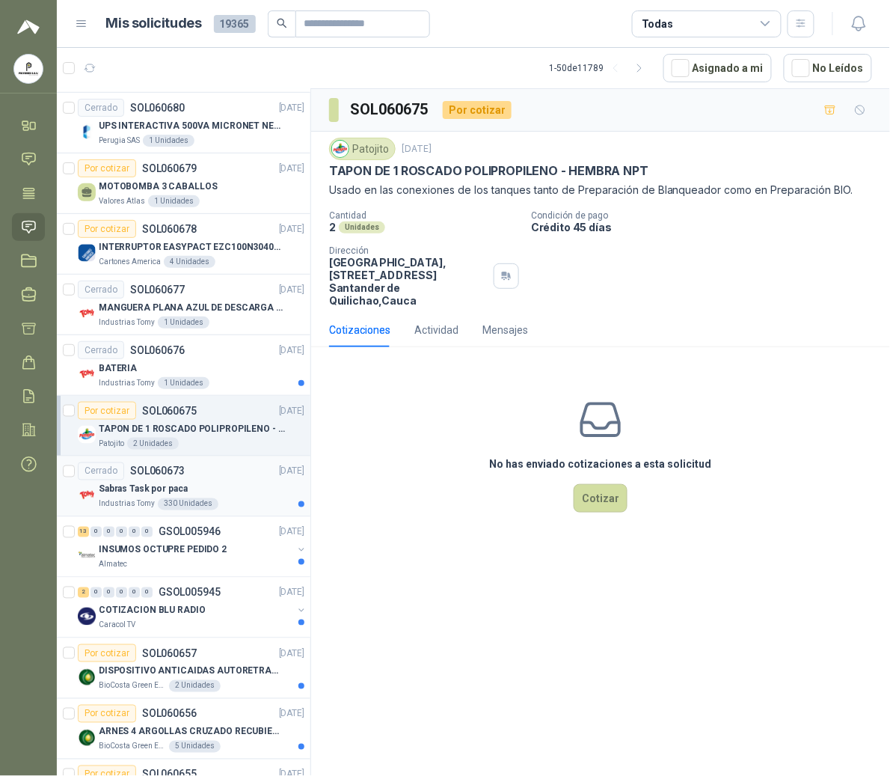
click at [208, 500] on div "Sabras Task por paca Industrias Tomy 330 Unidades" at bounding box center [202, 495] width 206 height 30
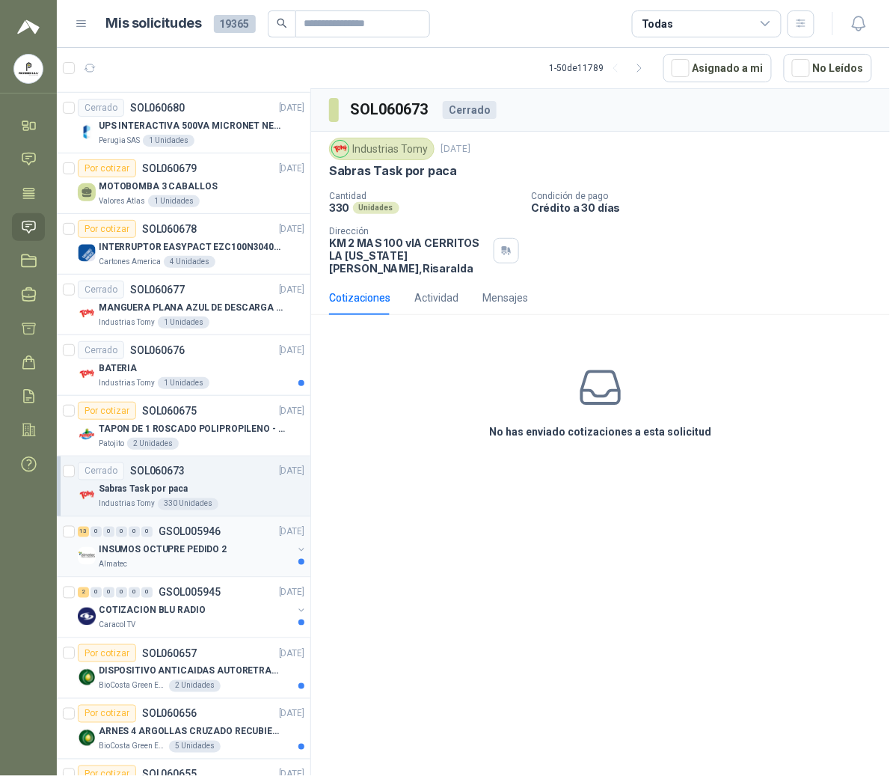
click at [168, 569] on div "Almatec" at bounding box center [196, 565] width 194 height 12
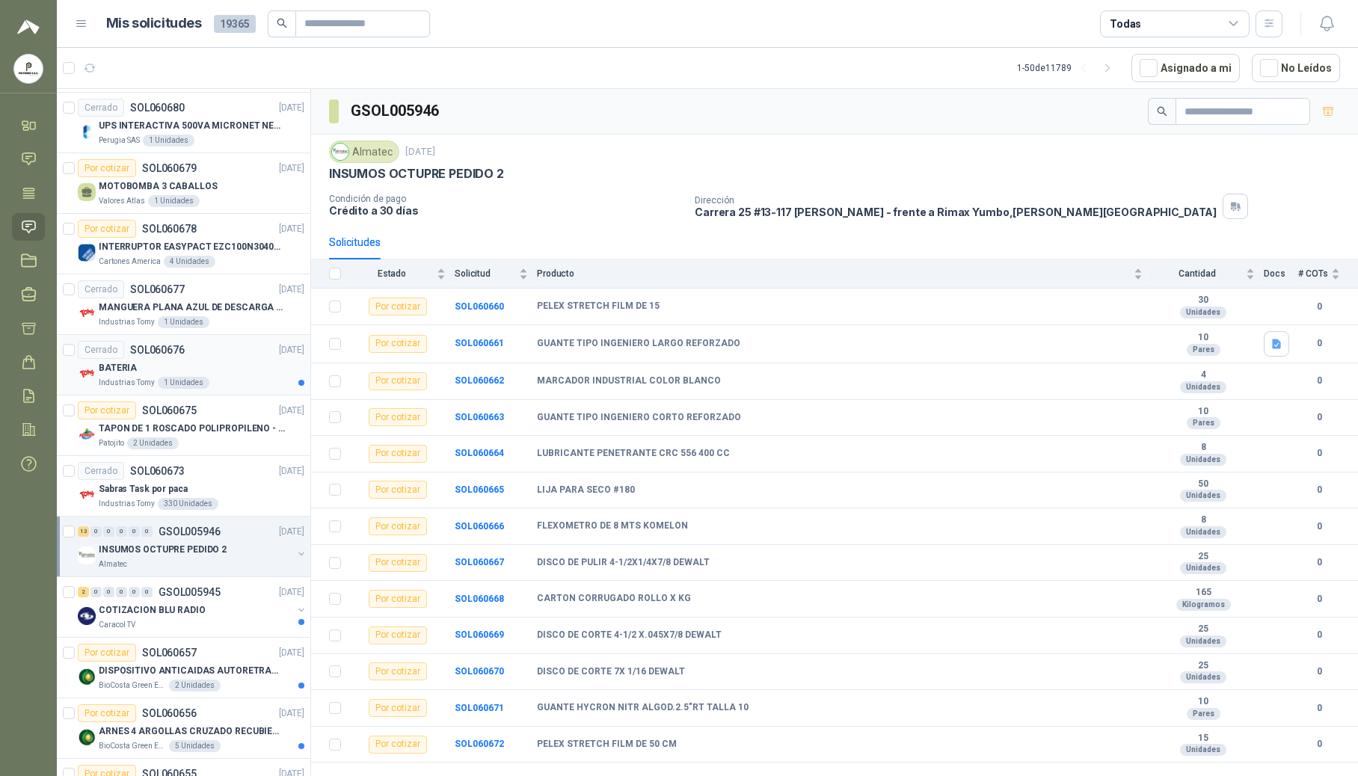
click at [123, 363] on p "BATERIA" at bounding box center [118, 368] width 38 height 14
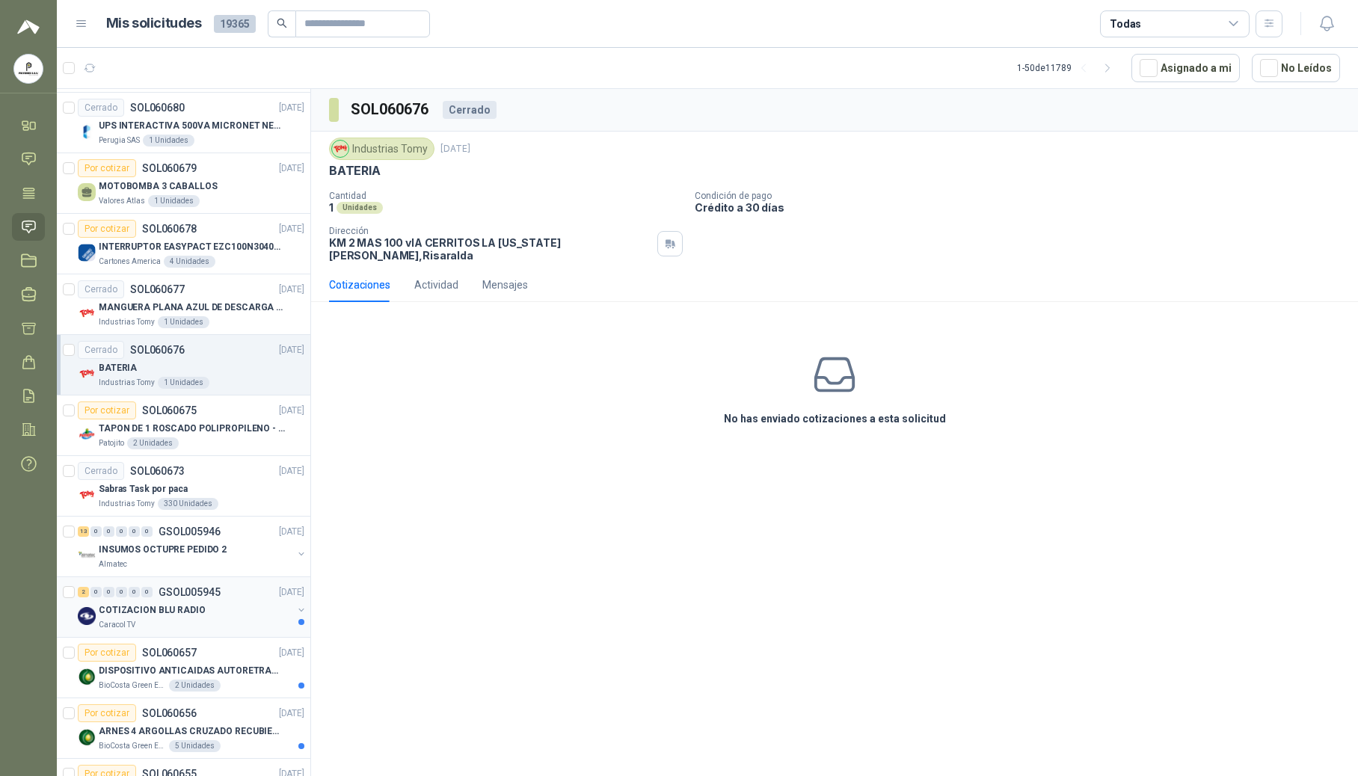
click at [171, 635] on div "2 0 0 0 0 0 GSOL005945 [DATE] COTIZACION BLU RADIO Caracol TV" at bounding box center [184, 607] width 254 height 61
click at [211, 609] on div "COTIZACION BLU RADIO" at bounding box center [196, 610] width 194 height 18
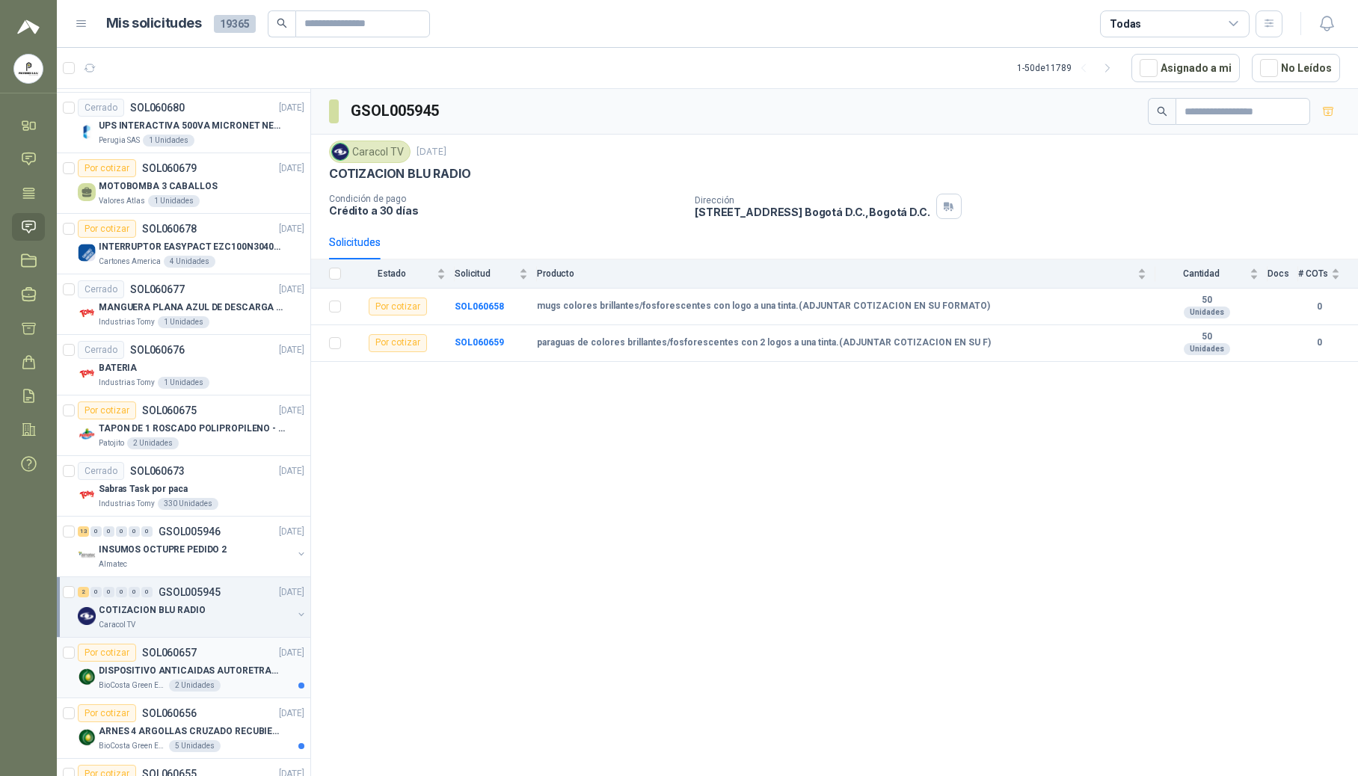
click at [211, 673] on p "DISPOSITIVO ANTICAIDAS AUTORETRACTIL" at bounding box center [192, 671] width 186 height 14
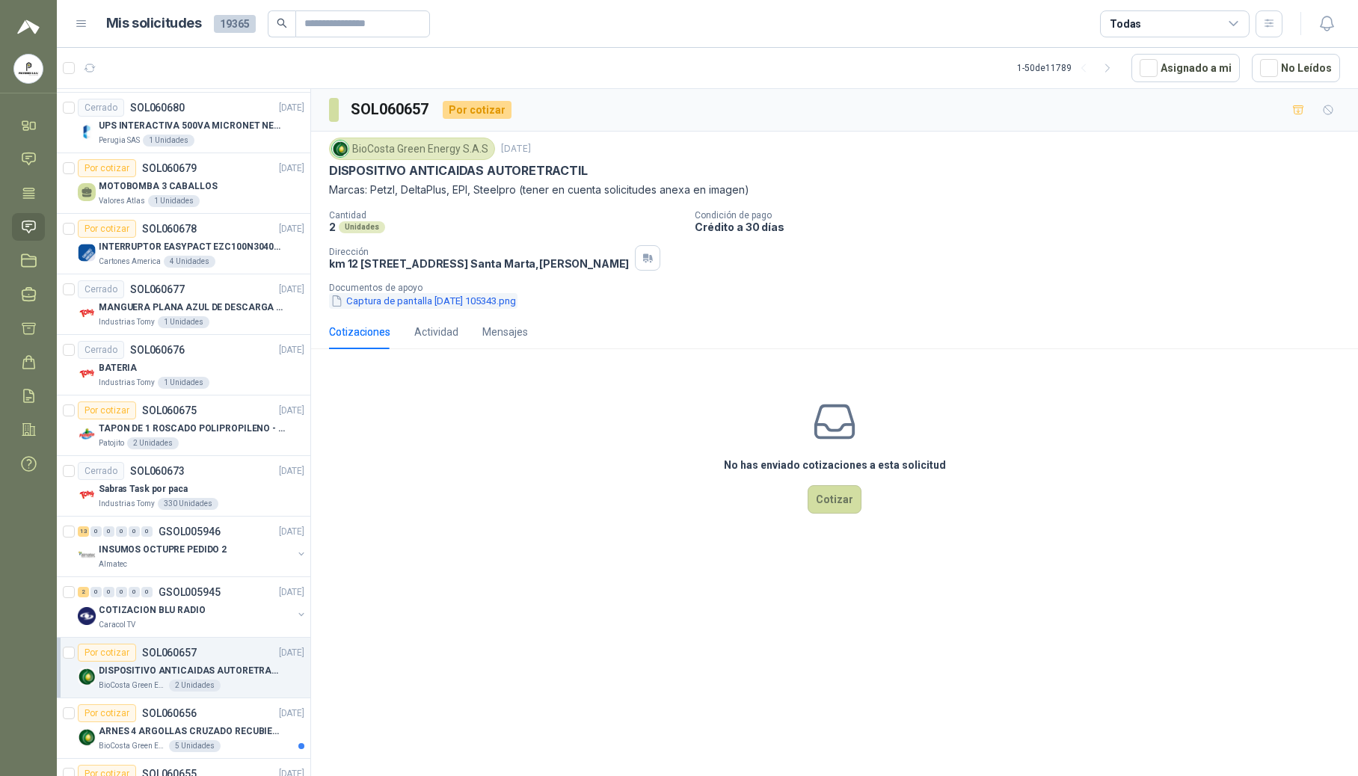
click at [384, 309] on button "Captura de pantalla [DATE] 105343.png" at bounding box center [423, 301] width 188 height 16
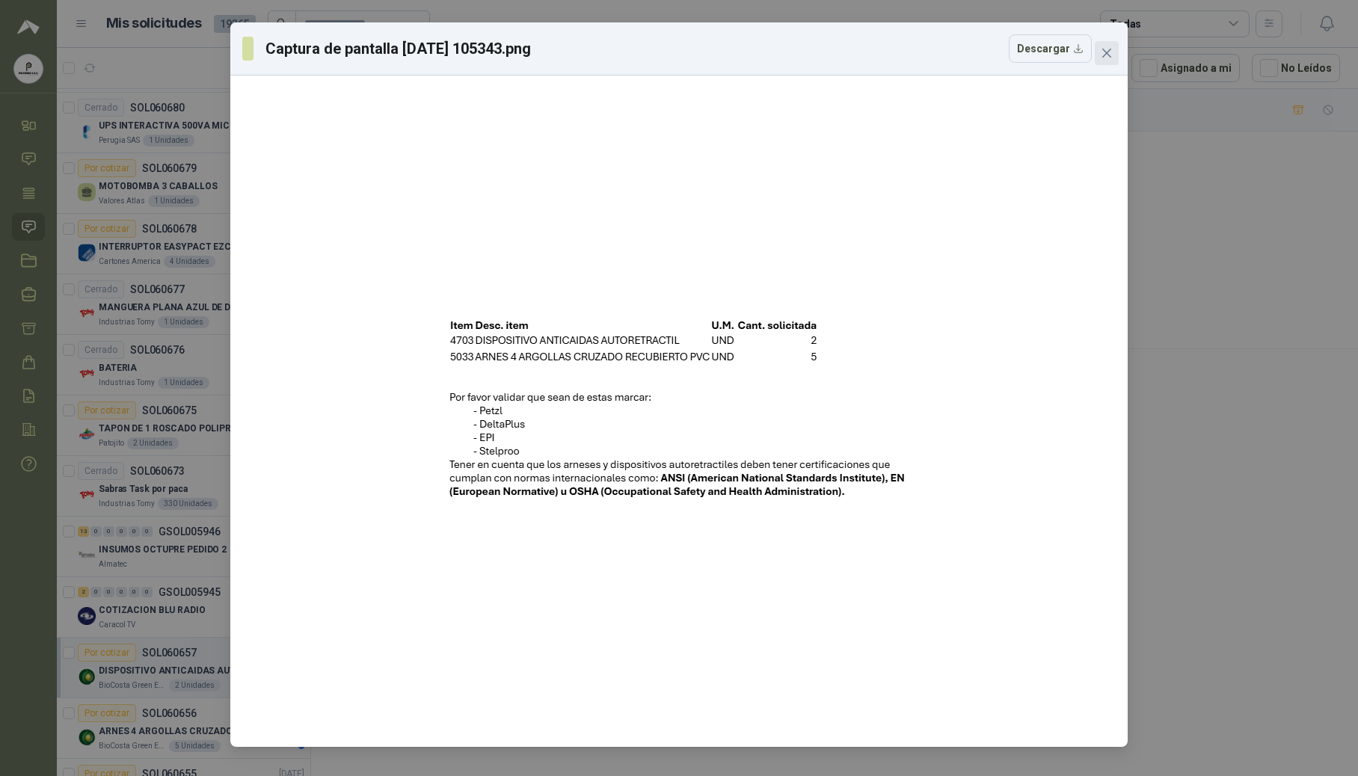
click at [889, 47] on icon "close" at bounding box center [1107, 53] width 12 height 12
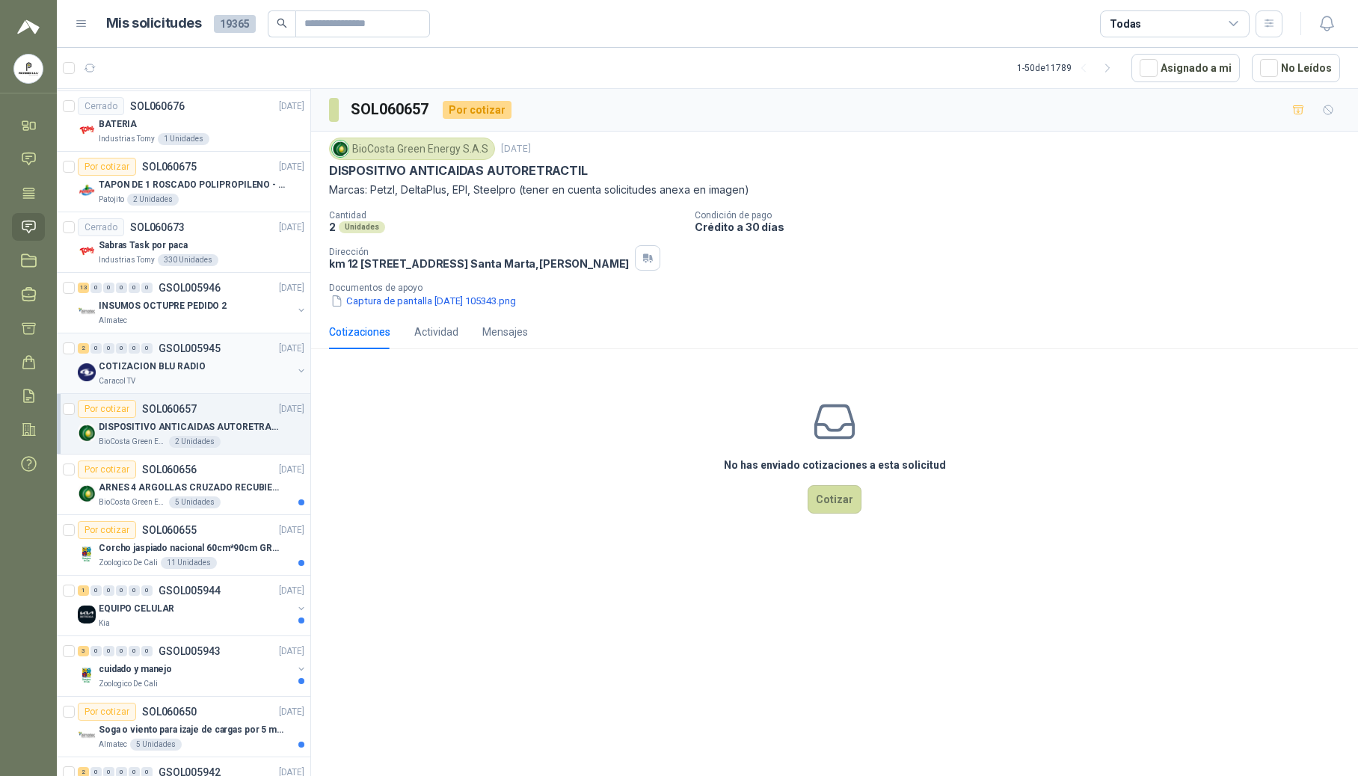
scroll to position [598, 0]
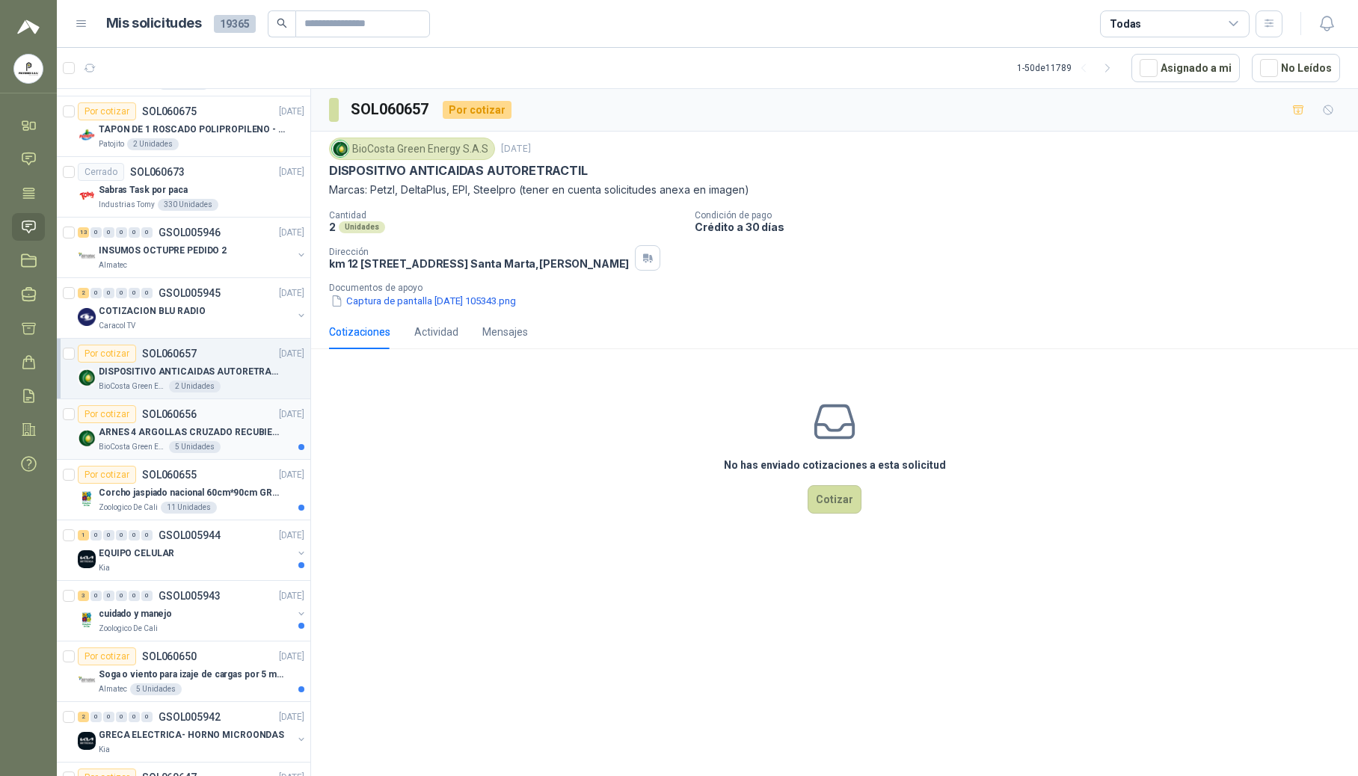
click at [188, 435] on p "ARNES 4 ARGOLLAS CRUZADO RECUBIERTO PVC" at bounding box center [192, 433] width 186 height 14
click at [136, 500] on p "Corcho jaspiado nacional 60cm*90cm GROSOR 8MM" at bounding box center [192, 493] width 186 height 14
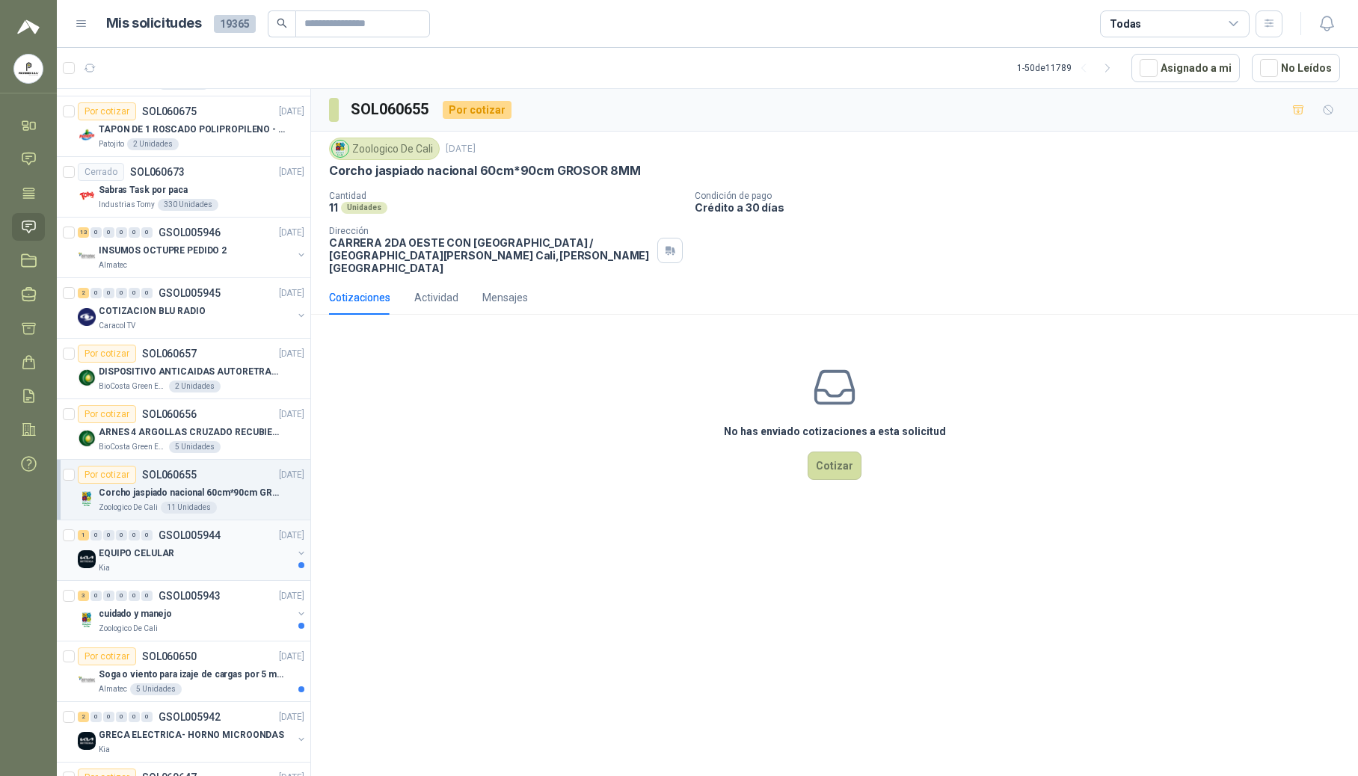
click at [191, 581] on div "1 0 0 0 0 0 GSOL005944 [DATE] EQUIPO CELULAR Kia" at bounding box center [184, 551] width 254 height 61
click at [196, 562] on div "EQUIPO CELULAR" at bounding box center [196, 554] width 194 height 18
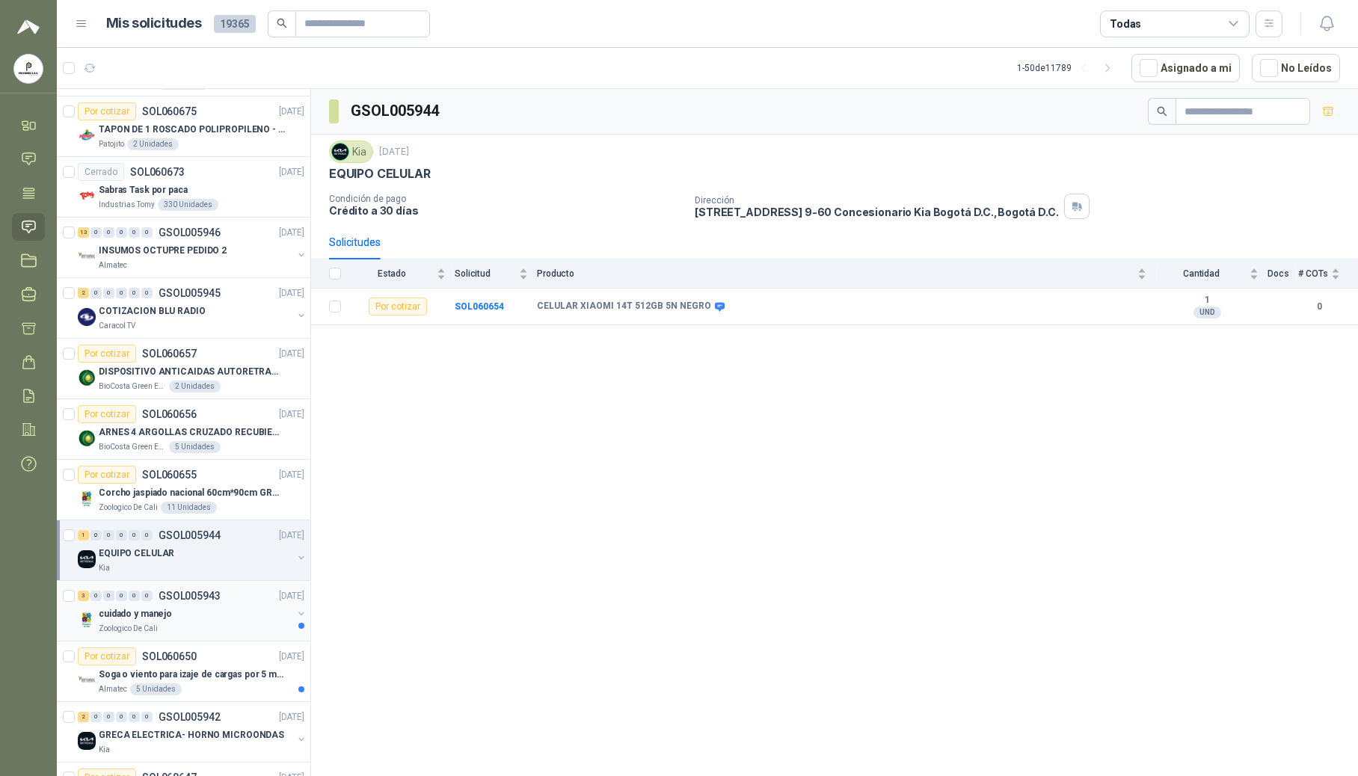
click at [144, 623] on div "cuidado y manejo" at bounding box center [196, 614] width 194 height 18
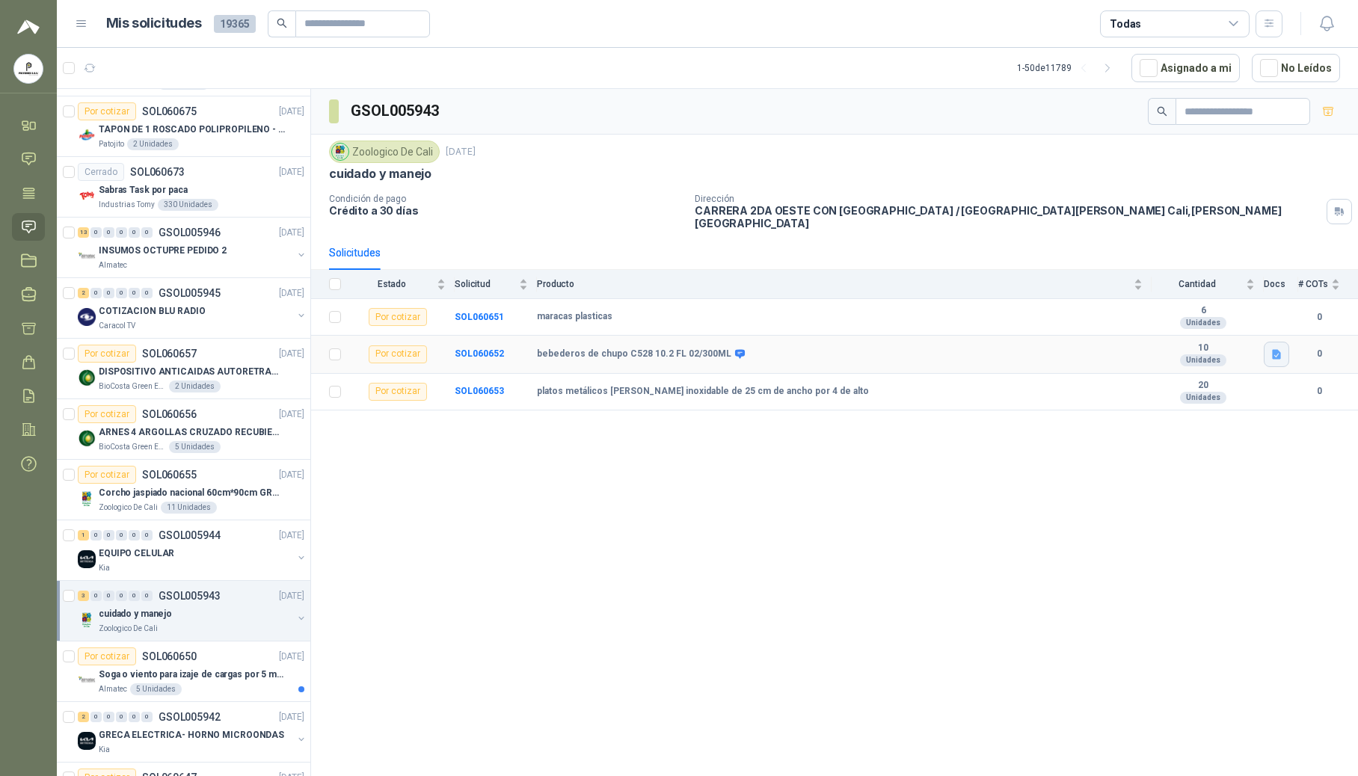
click at [889, 345] on button "button" at bounding box center [1276, 354] width 25 height 25
click at [889, 323] on div "bebederos de chupo.png" at bounding box center [1215, 314] width 149 height 35
click at [889, 314] on button "bebederos de chupo.png" at bounding box center [1214, 315] width 129 height 16
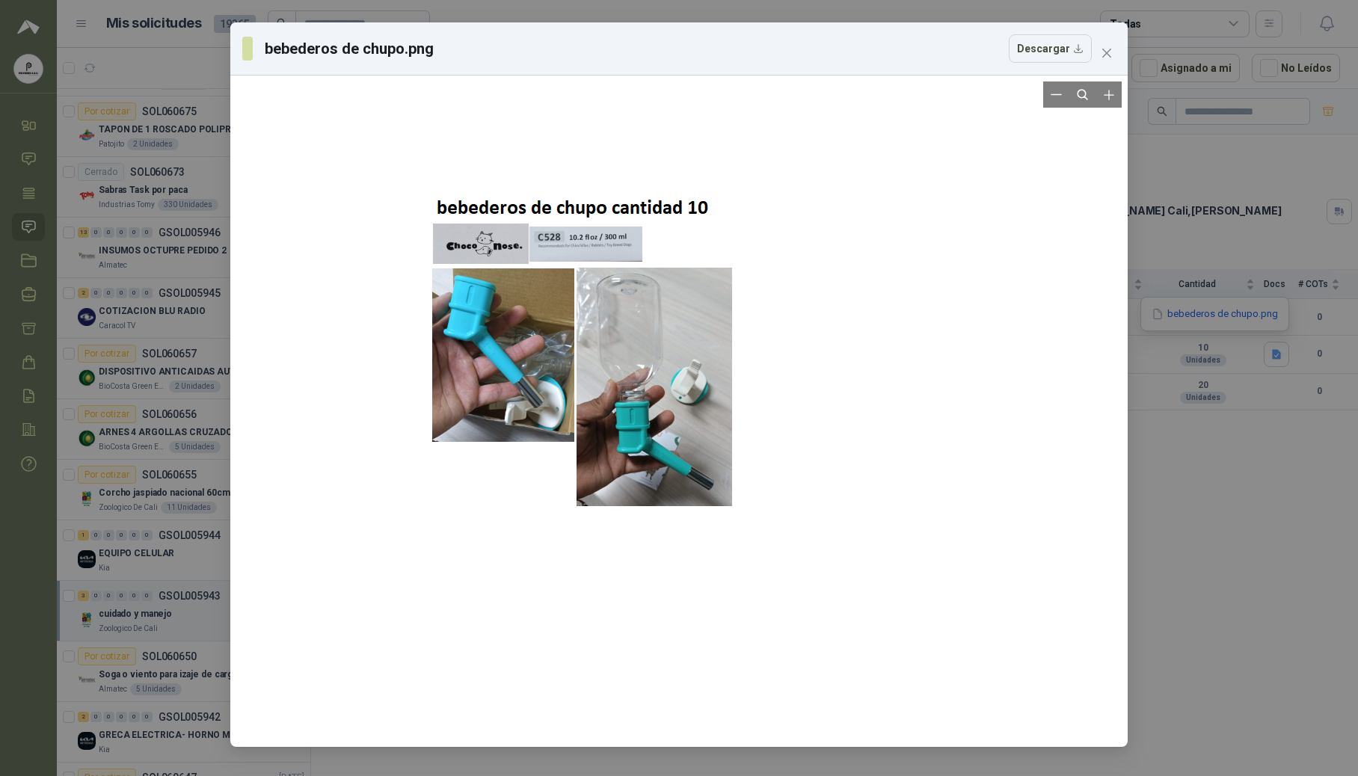
click at [598, 253] on div at bounding box center [679, 412] width 524 height 660
click at [889, 102] on icon "Zoom in" at bounding box center [1109, 95] width 15 height 15
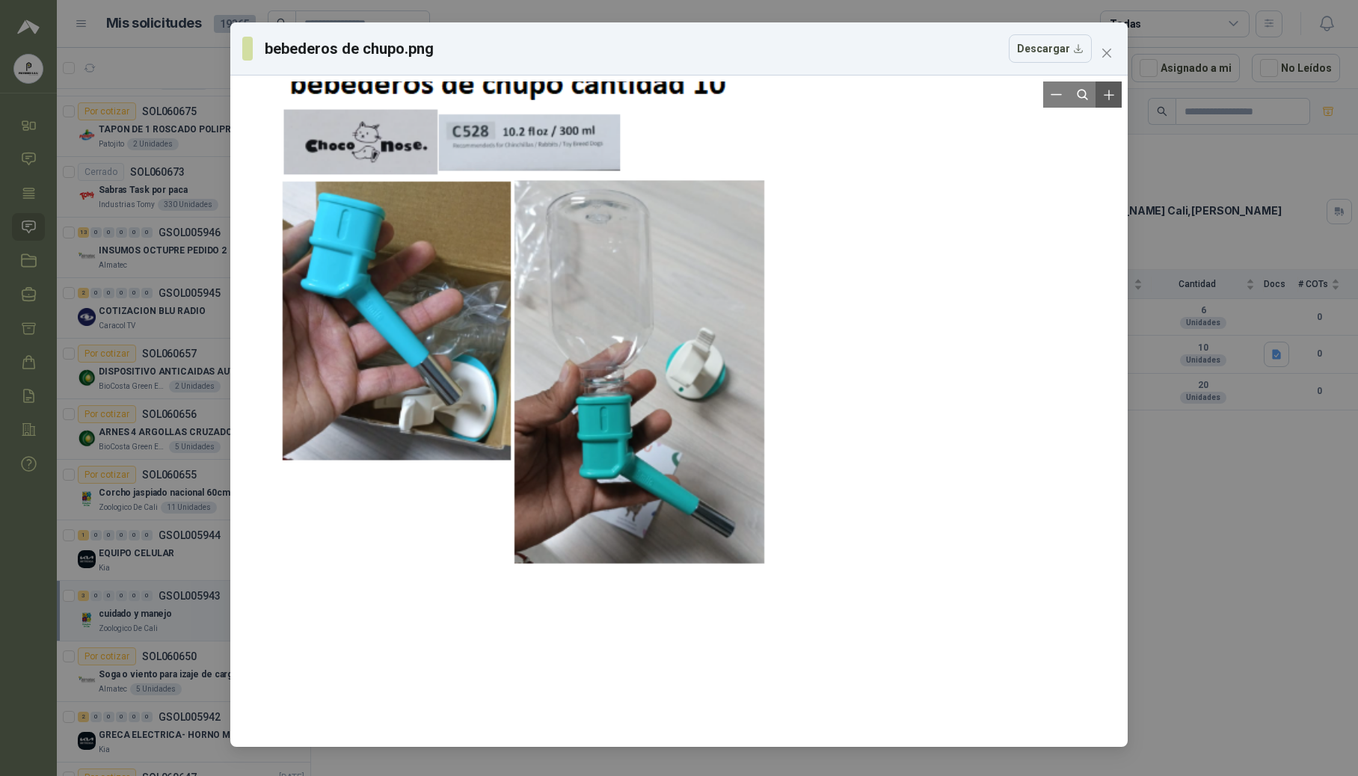
click at [889, 102] on icon "Zoom in" at bounding box center [1109, 95] width 15 height 15
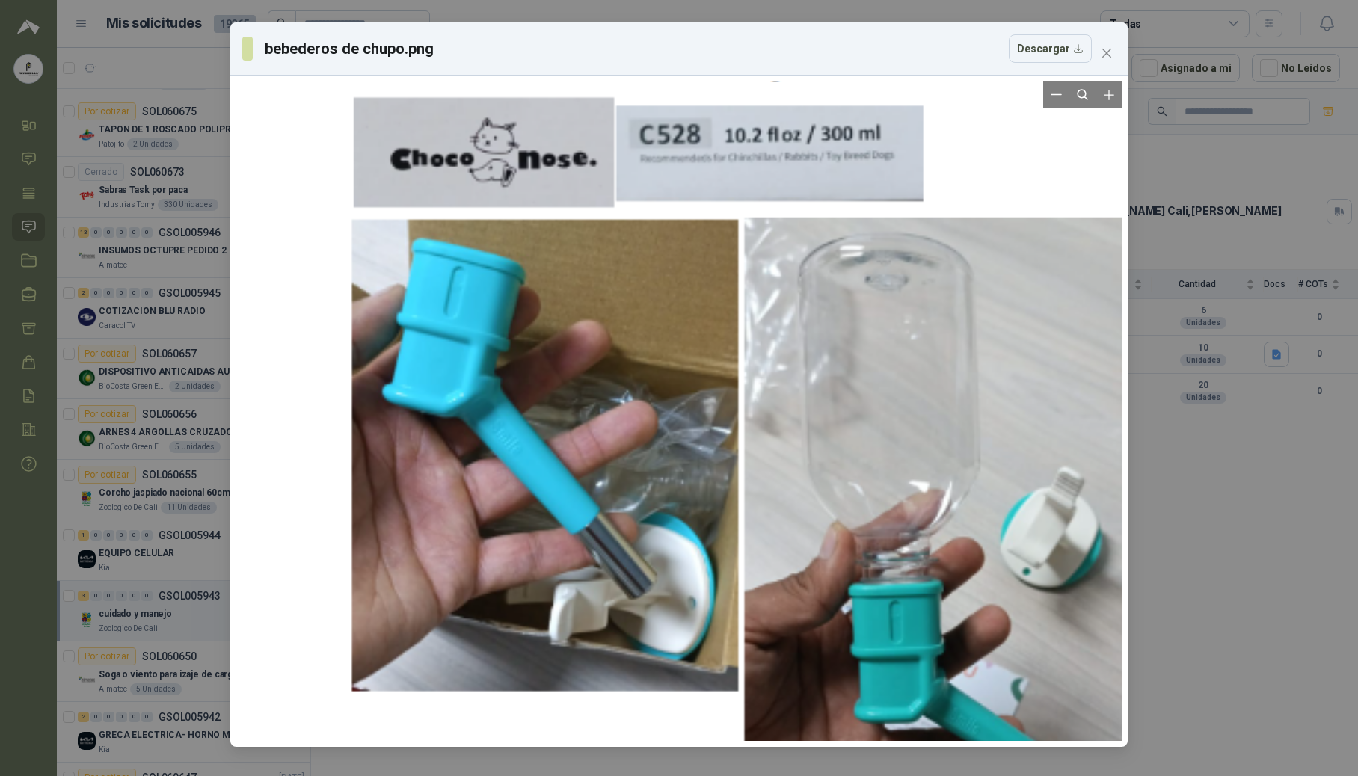
drag, startPoint x: 524, startPoint y: 349, endPoint x: 851, endPoint y: 527, distance: 373.2
click at [851, 527] on div at bounding box center [1023, 608] width 1424 height 1794
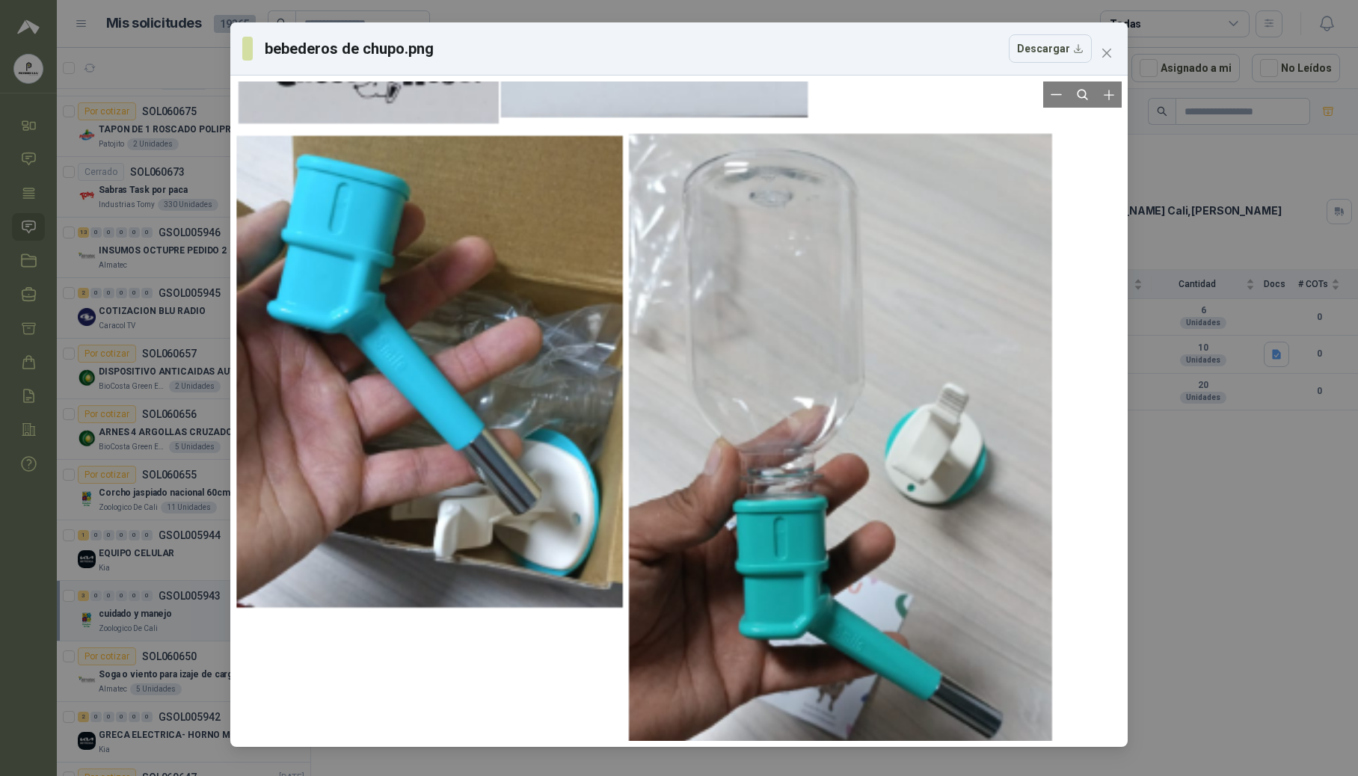
drag, startPoint x: 668, startPoint y: 413, endPoint x: 635, endPoint y: 354, distance: 67.6
click at [635, 354] on div at bounding box center [908, 525] width 1424 height 1794
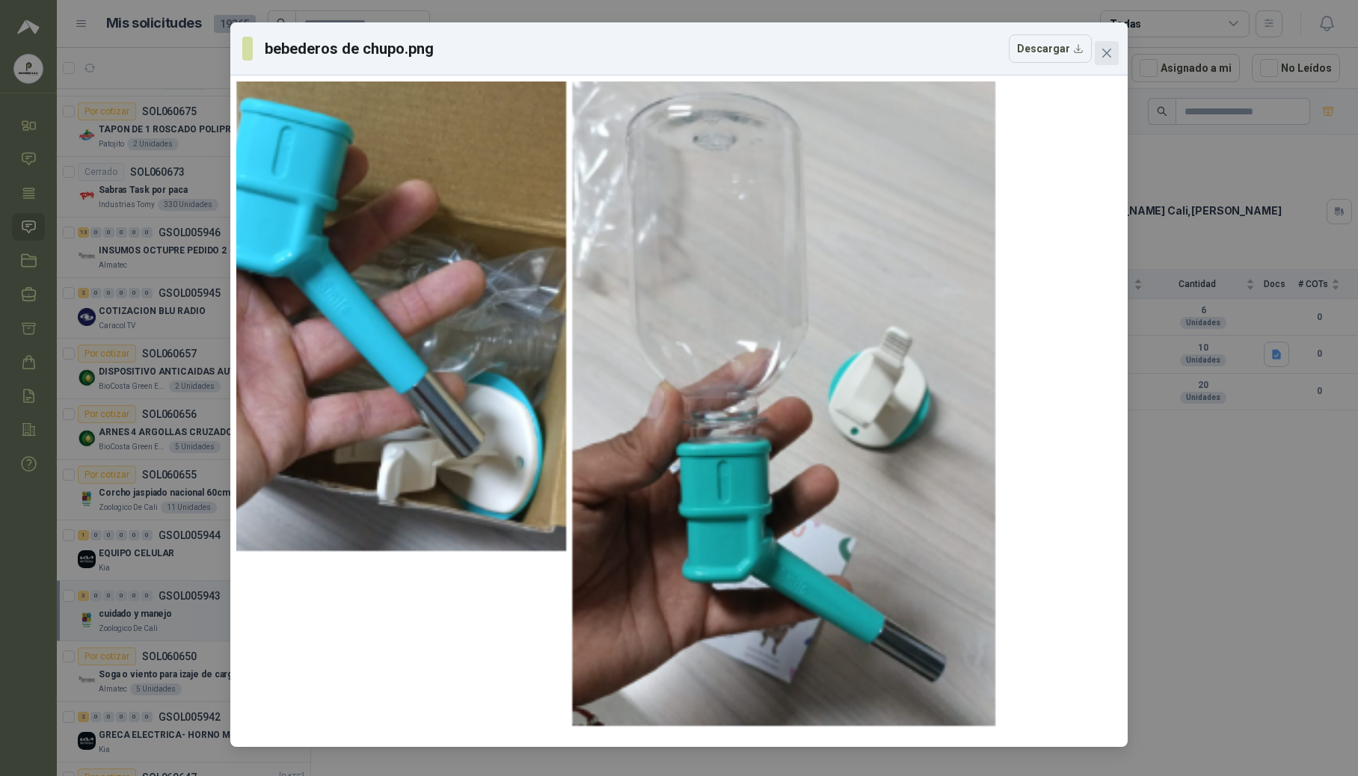
click at [889, 52] on icon "close" at bounding box center [1107, 53] width 9 height 9
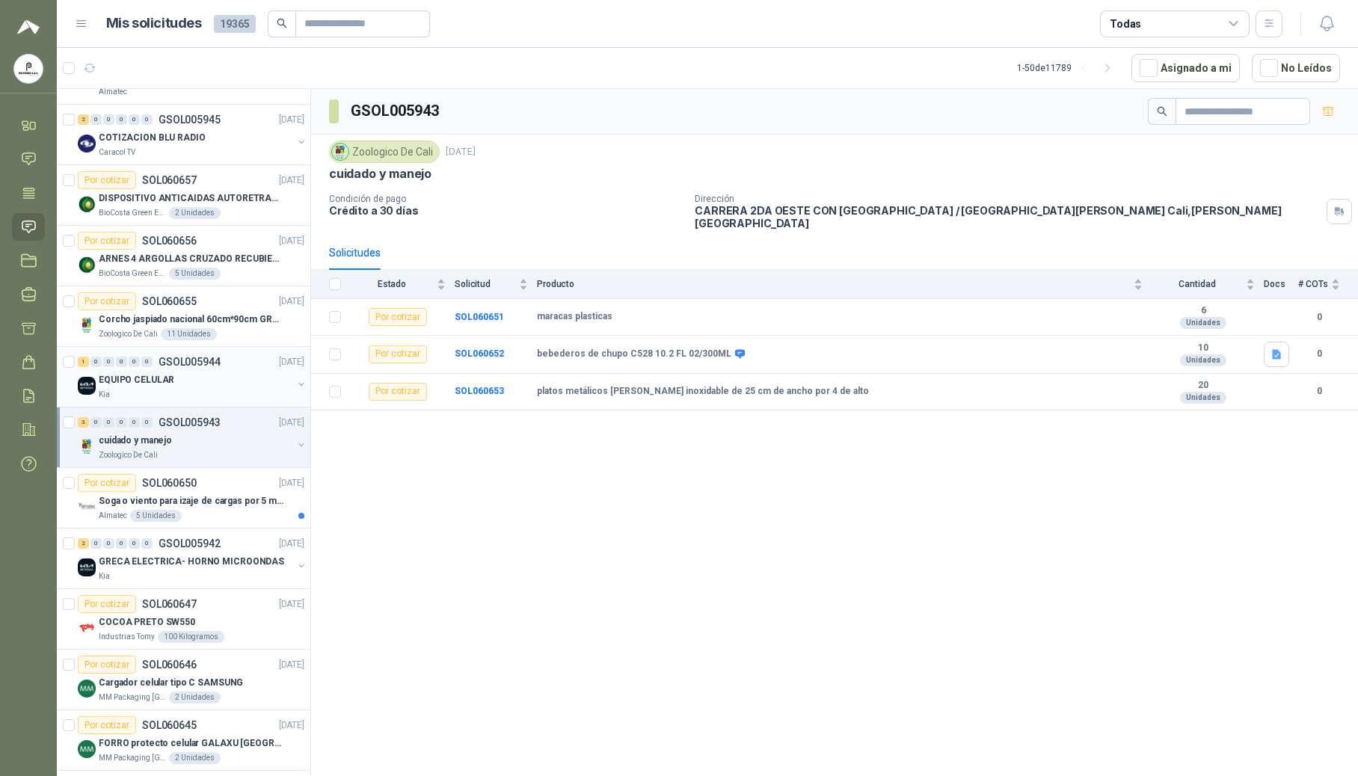
scroll to position [797, 0]
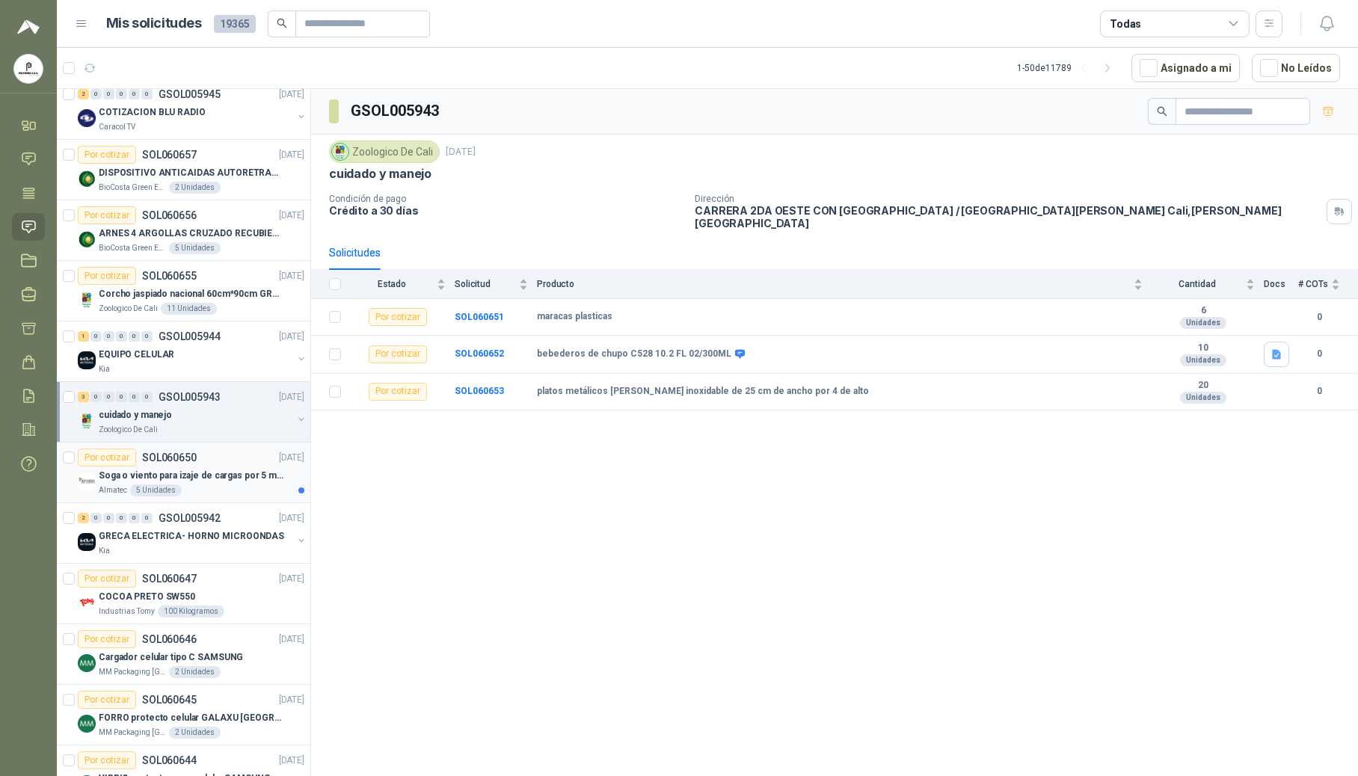
click at [188, 463] on p "SOL060650" at bounding box center [169, 458] width 55 height 10
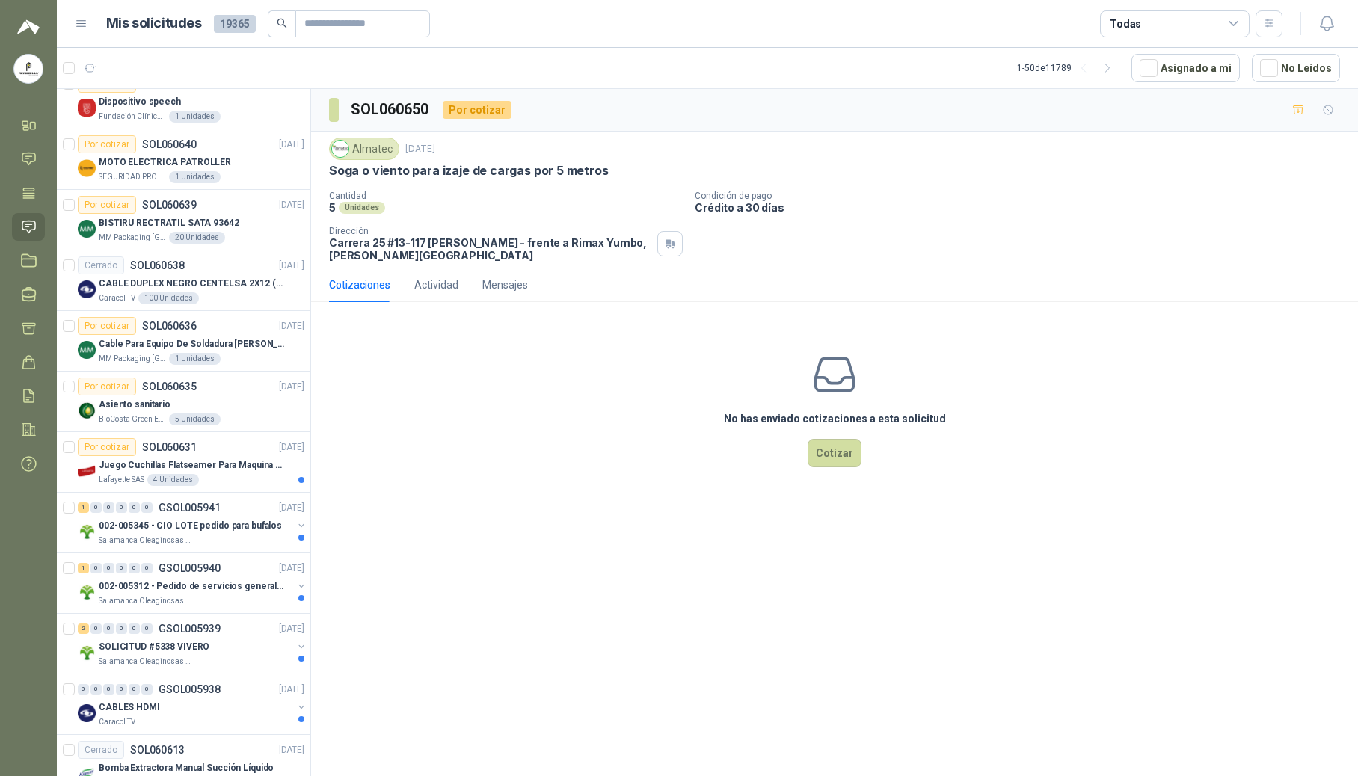
scroll to position [1795, 0]
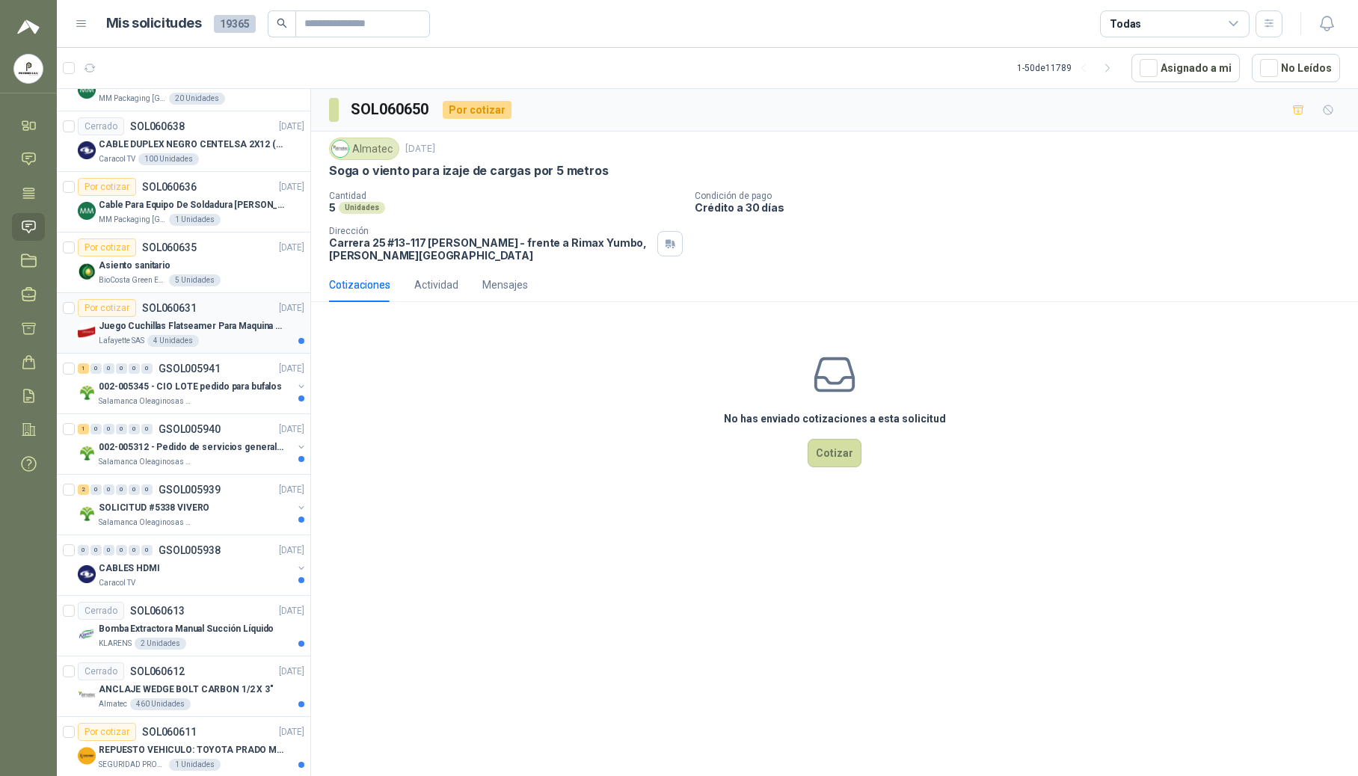
click at [195, 354] on article "Por cotizar SOL060631 [DATE] Juego Cuchillas Flatseamer Para Maquina [PERSON_NA…" at bounding box center [184, 323] width 254 height 61
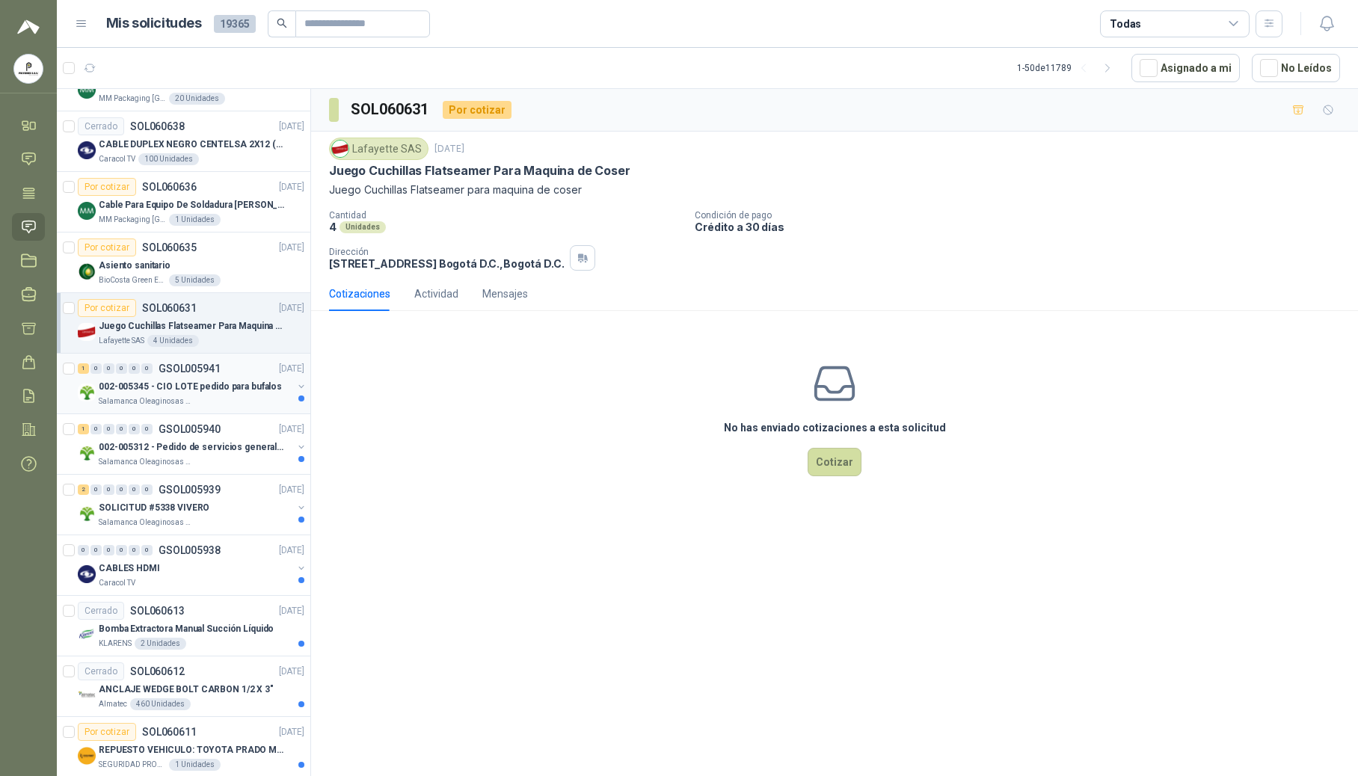
click at [147, 393] on p "002-005345 - CIO LOTE pedido para bufalos" at bounding box center [190, 387] width 183 height 14
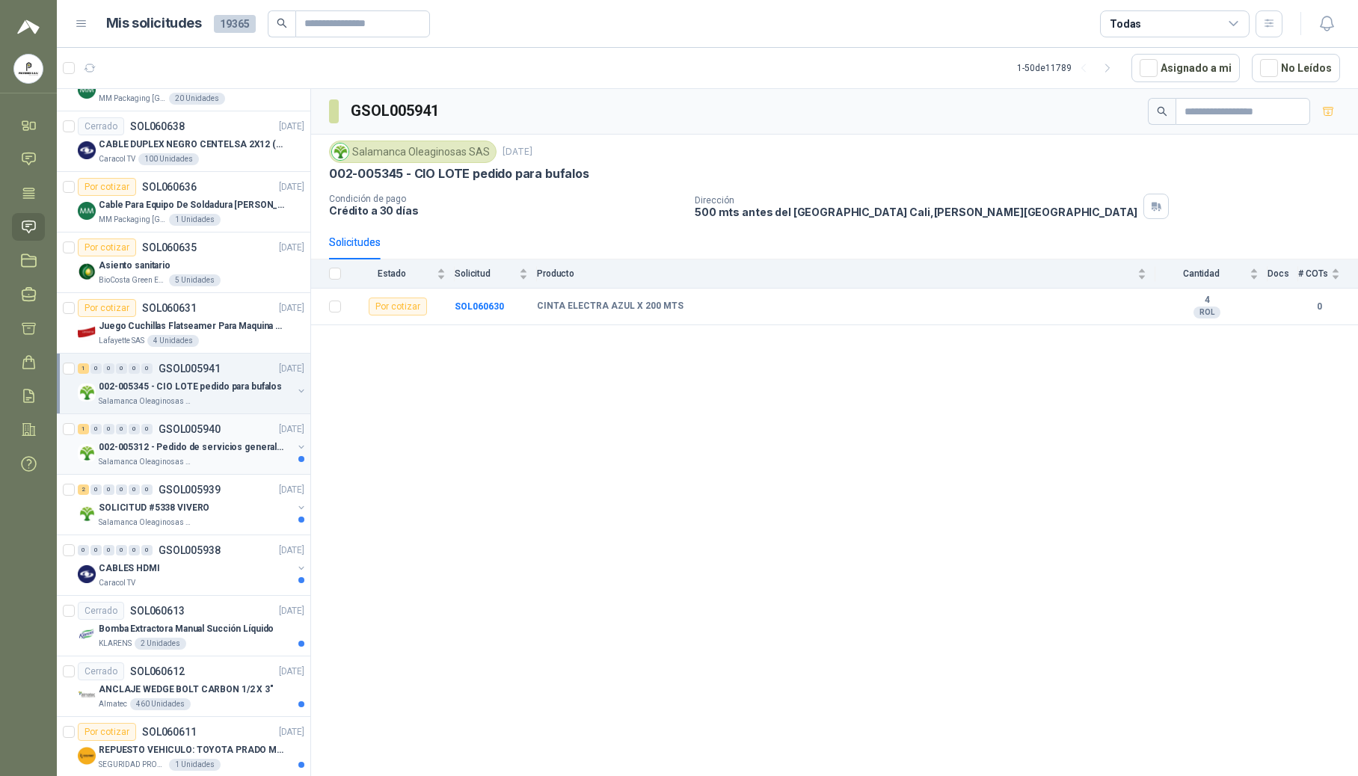
click at [186, 468] on p "Salamanca Oleaginosas SAS" at bounding box center [146, 462] width 94 height 12
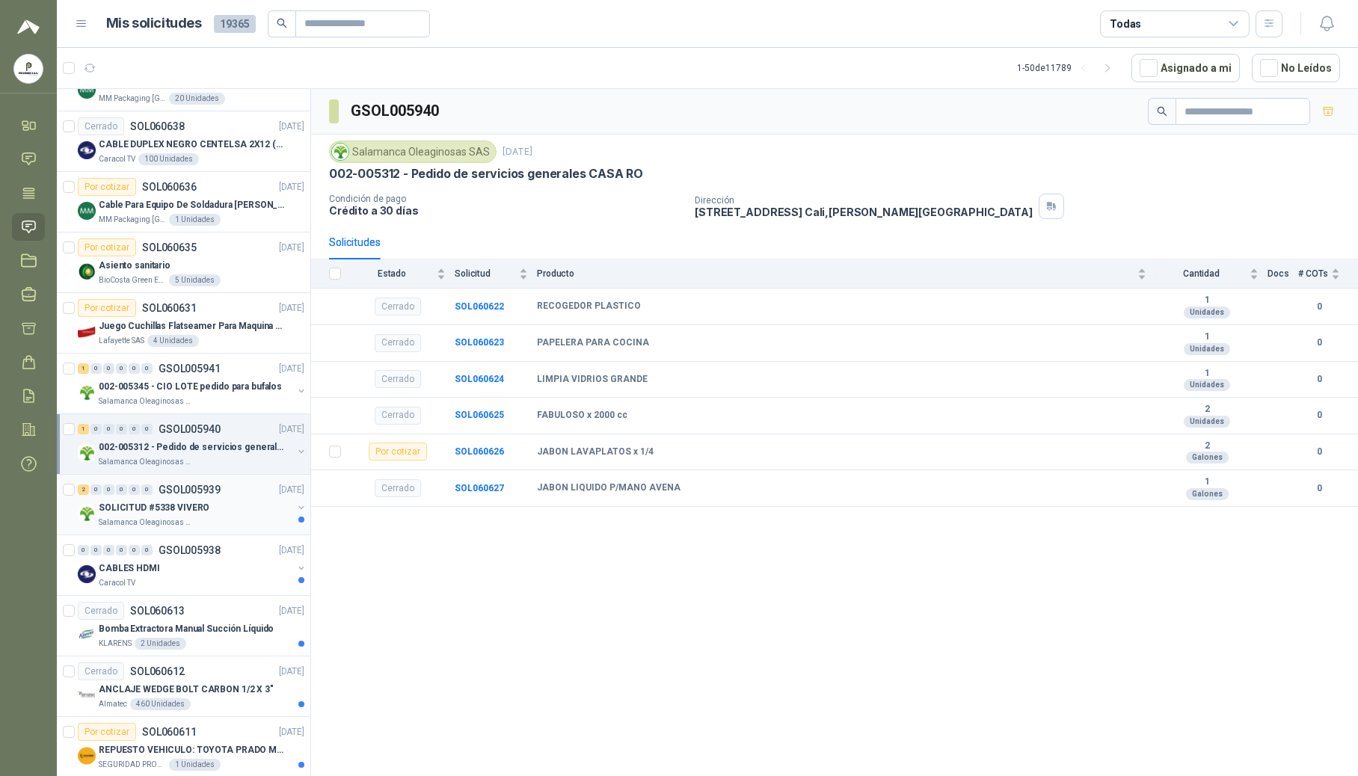
click at [186, 529] on p "Salamanca Oleaginosas SAS" at bounding box center [146, 523] width 94 height 12
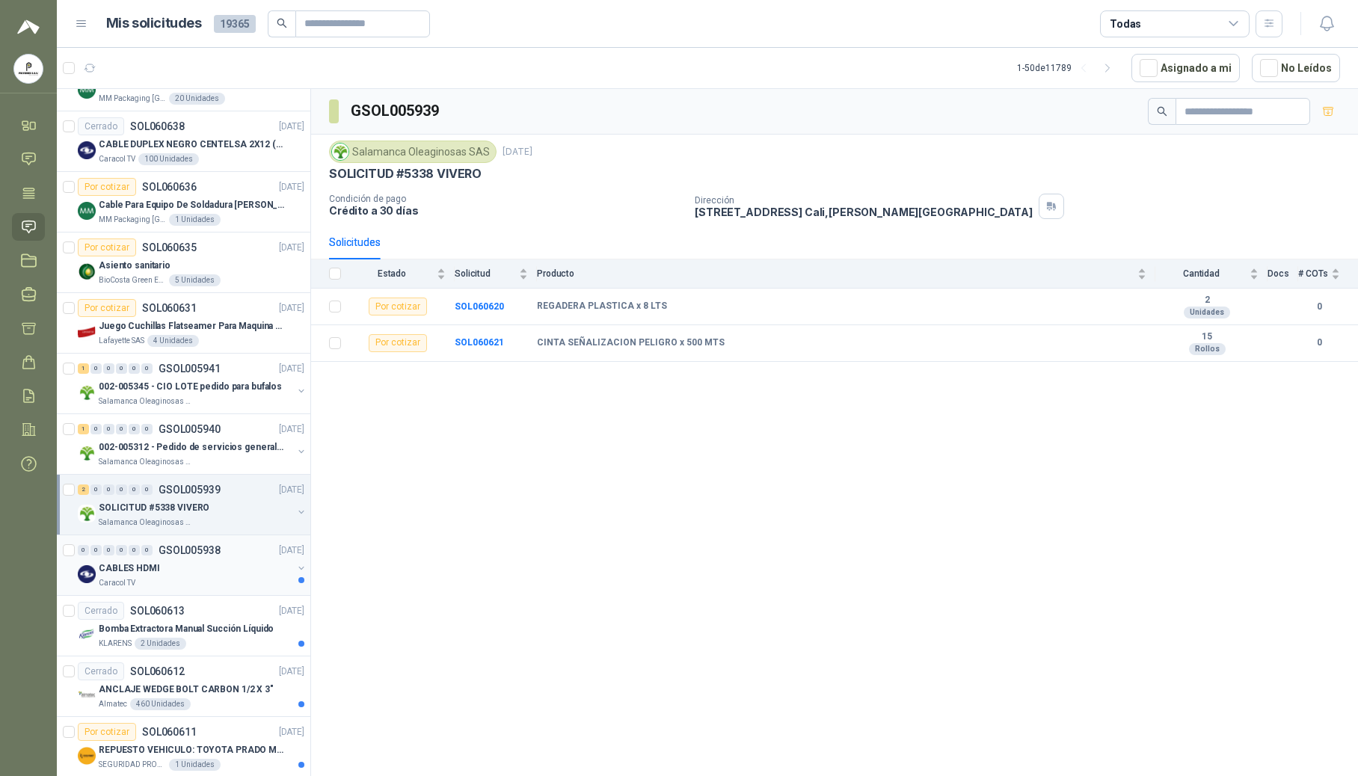
click at [169, 589] on div "Caracol TV" at bounding box center [196, 583] width 194 height 12
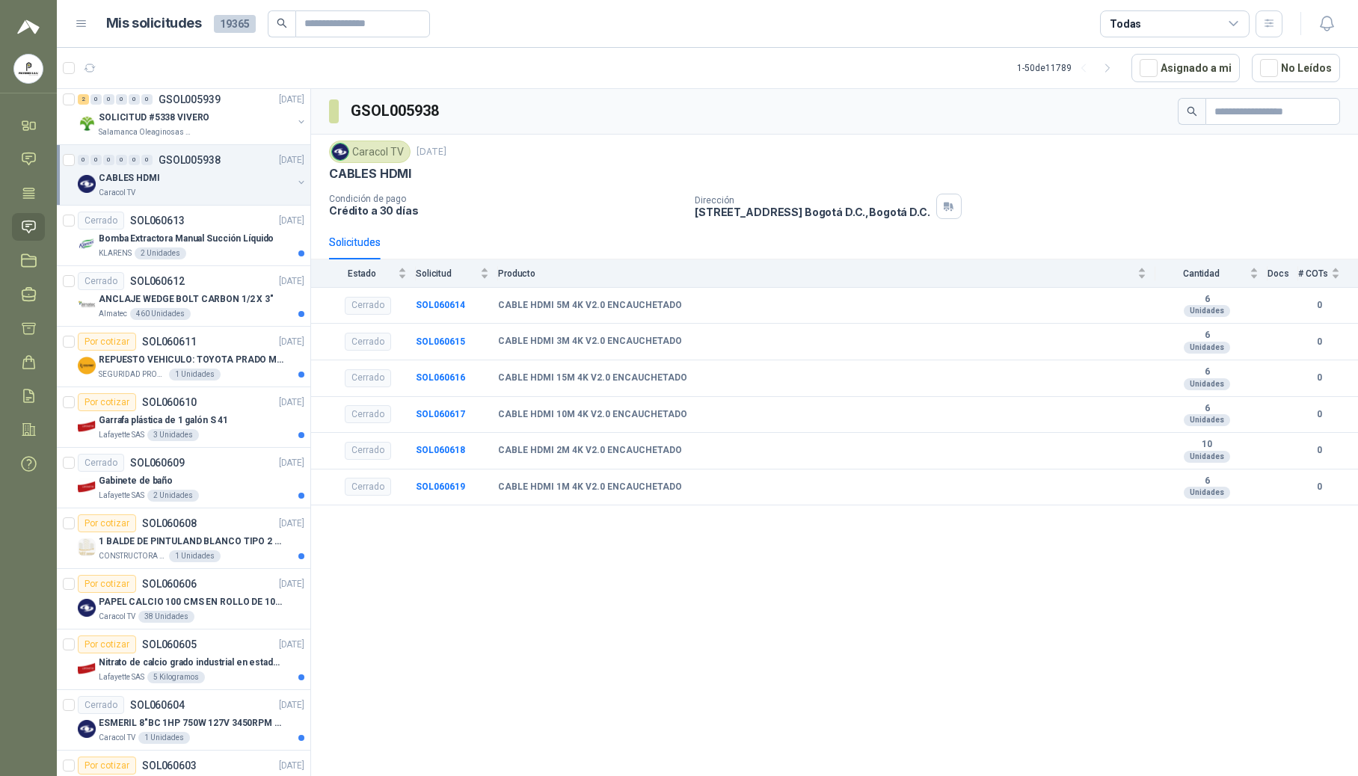
scroll to position [2194, 0]
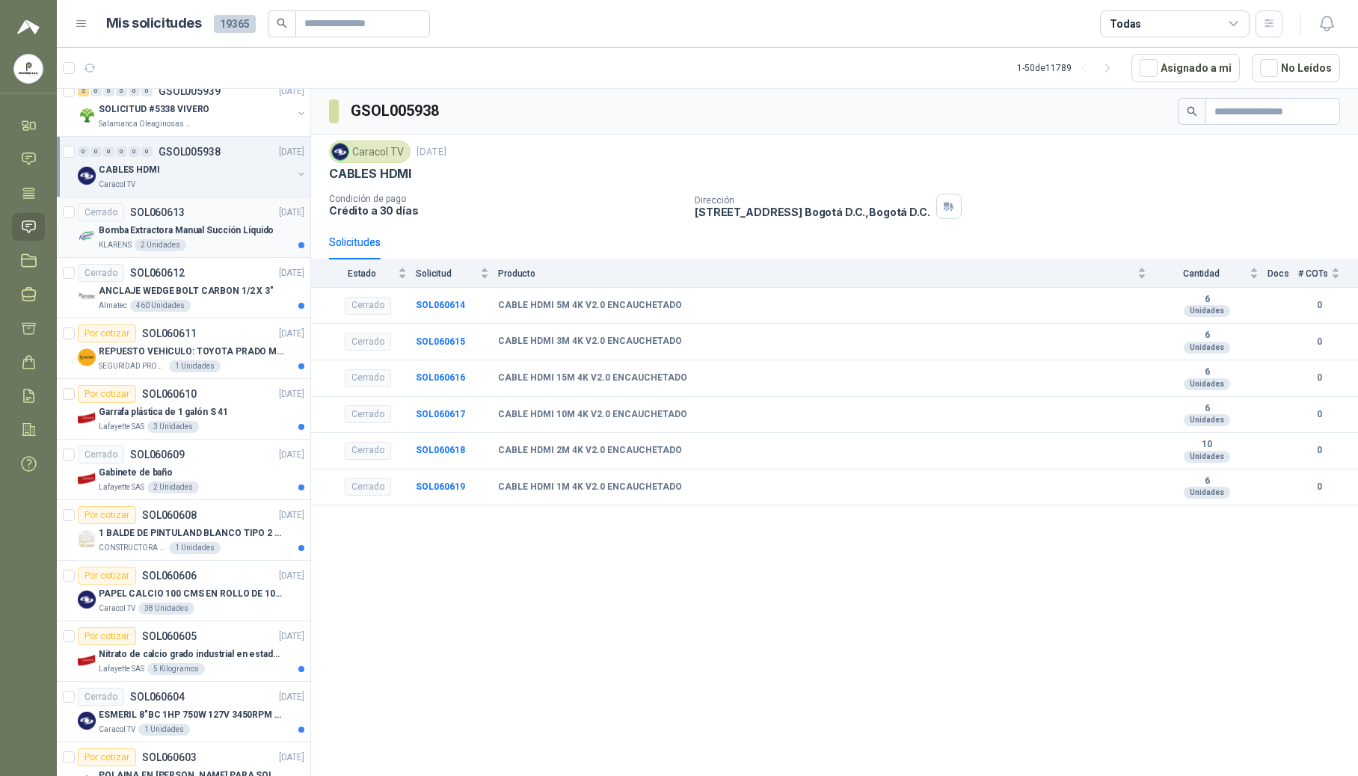
click at [180, 232] on p "Bomba Extractora Manual Succión Líquido" at bounding box center [186, 231] width 175 height 14
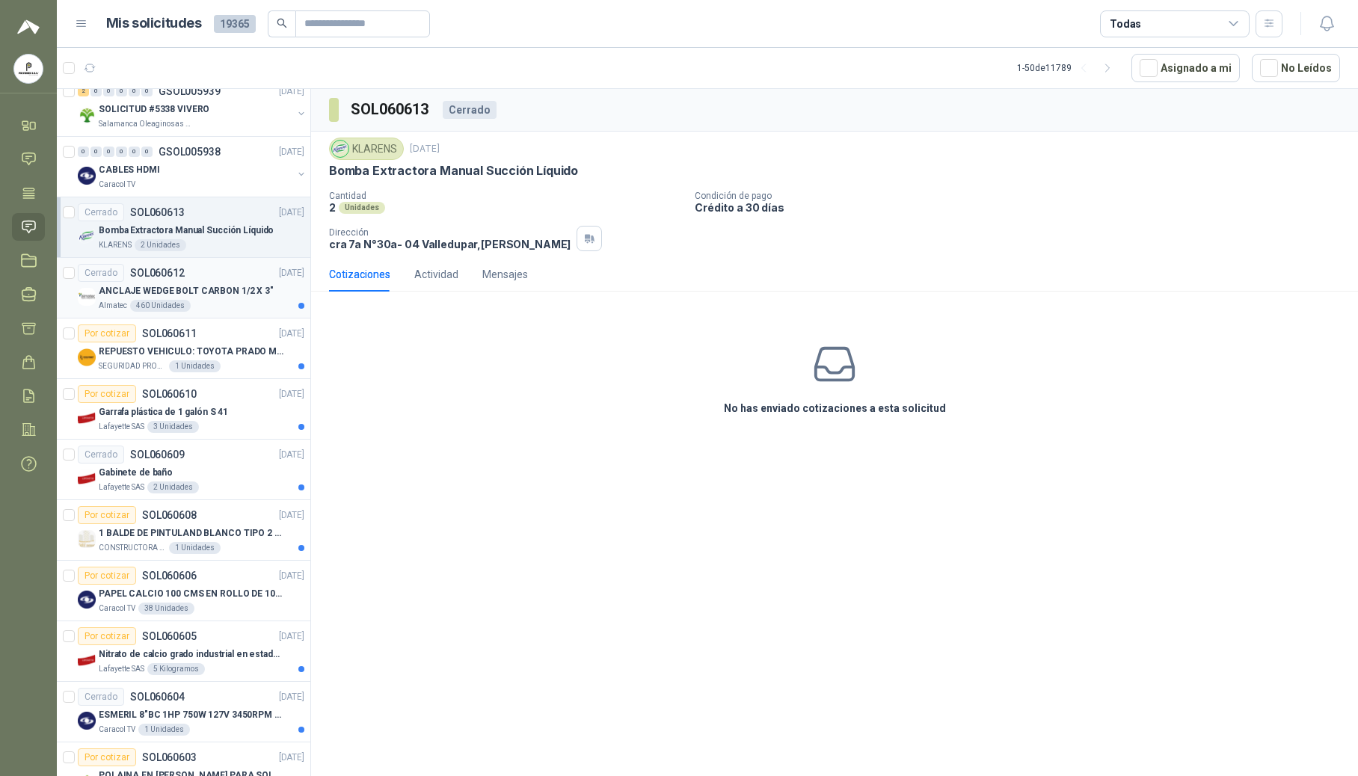
click at [184, 280] on div "Cerrado SOL060612 [DATE]" at bounding box center [191, 273] width 227 height 18
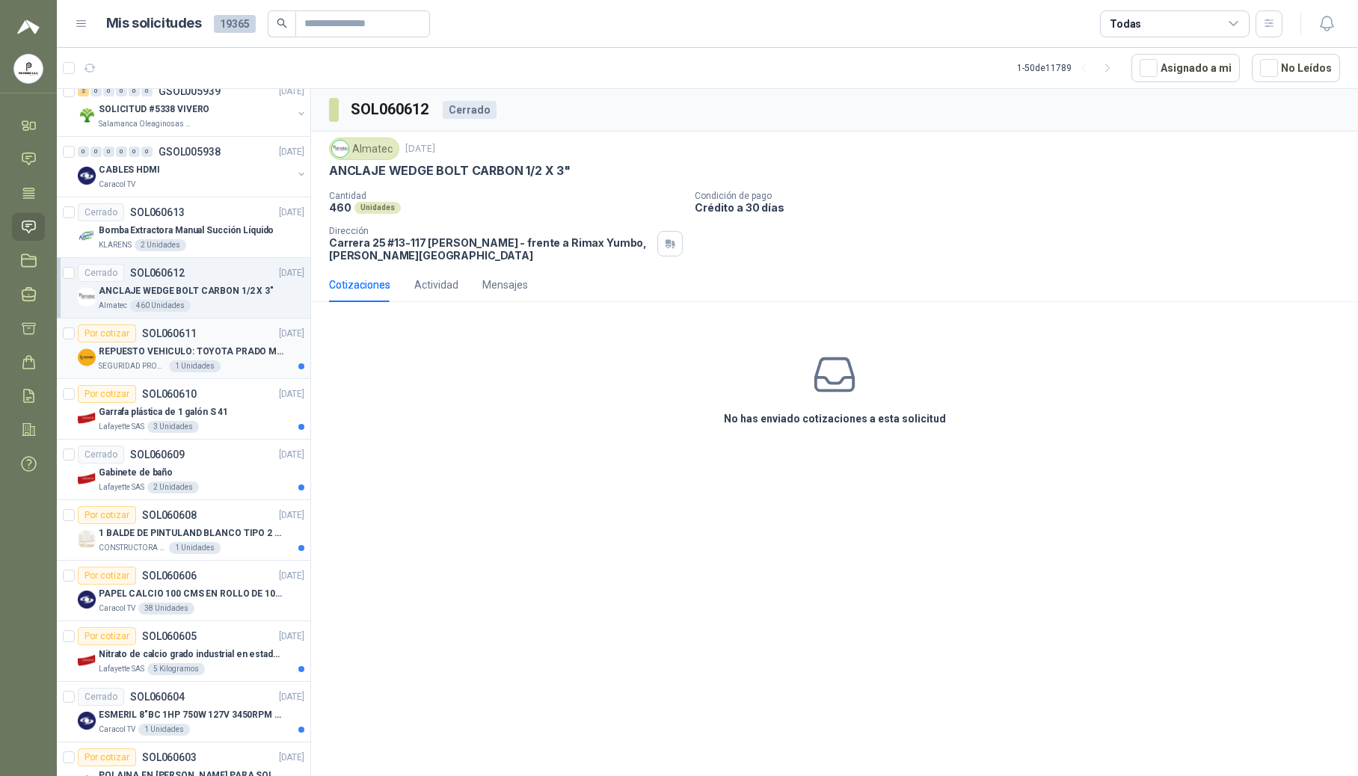
click at [138, 352] on div "Por cotizar SOL060611 [DATE] REPUESTO VEHICULO: TOYOTA [PERSON_NAME] MODELO 201…" at bounding box center [191, 349] width 227 height 48
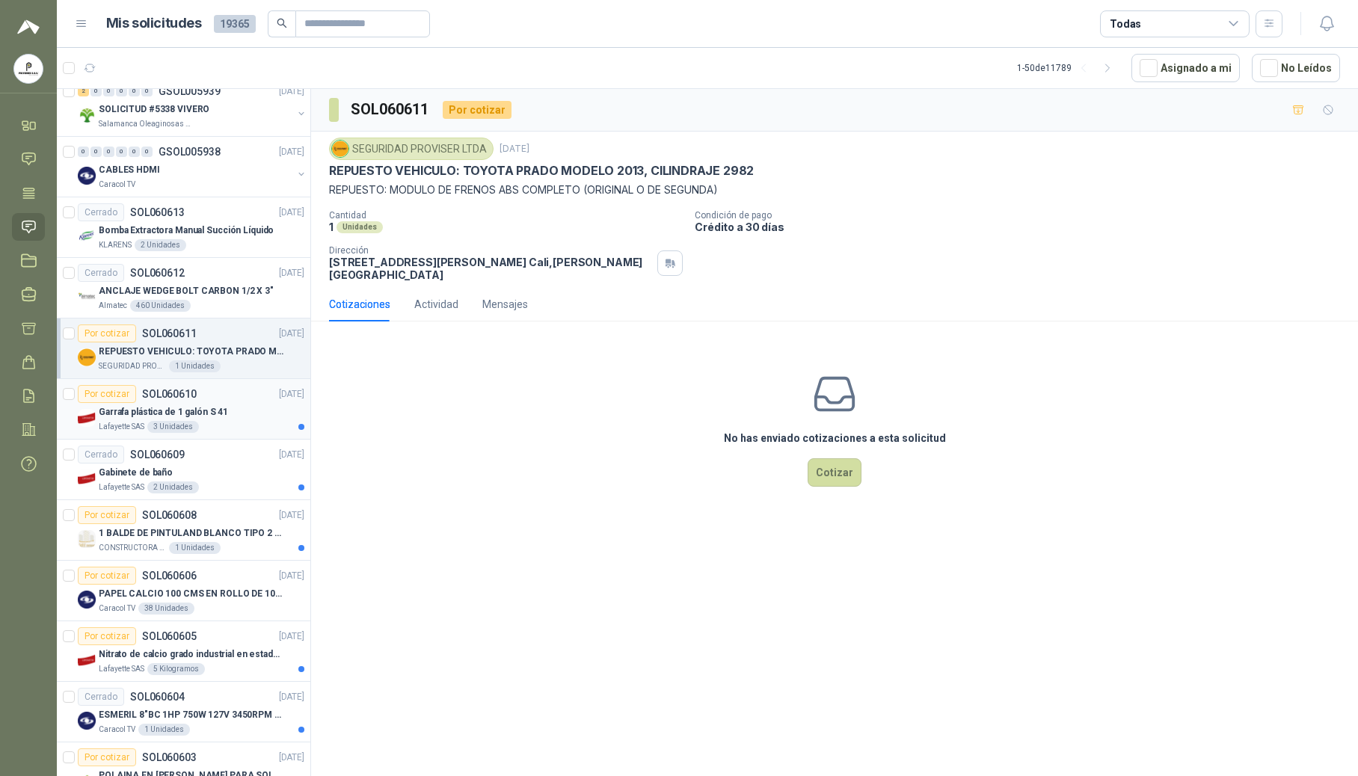
click at [230, 421] on div "Garrafa plástica de 1 galón S 41" at bounding box center [202, 412] width 206 height 18
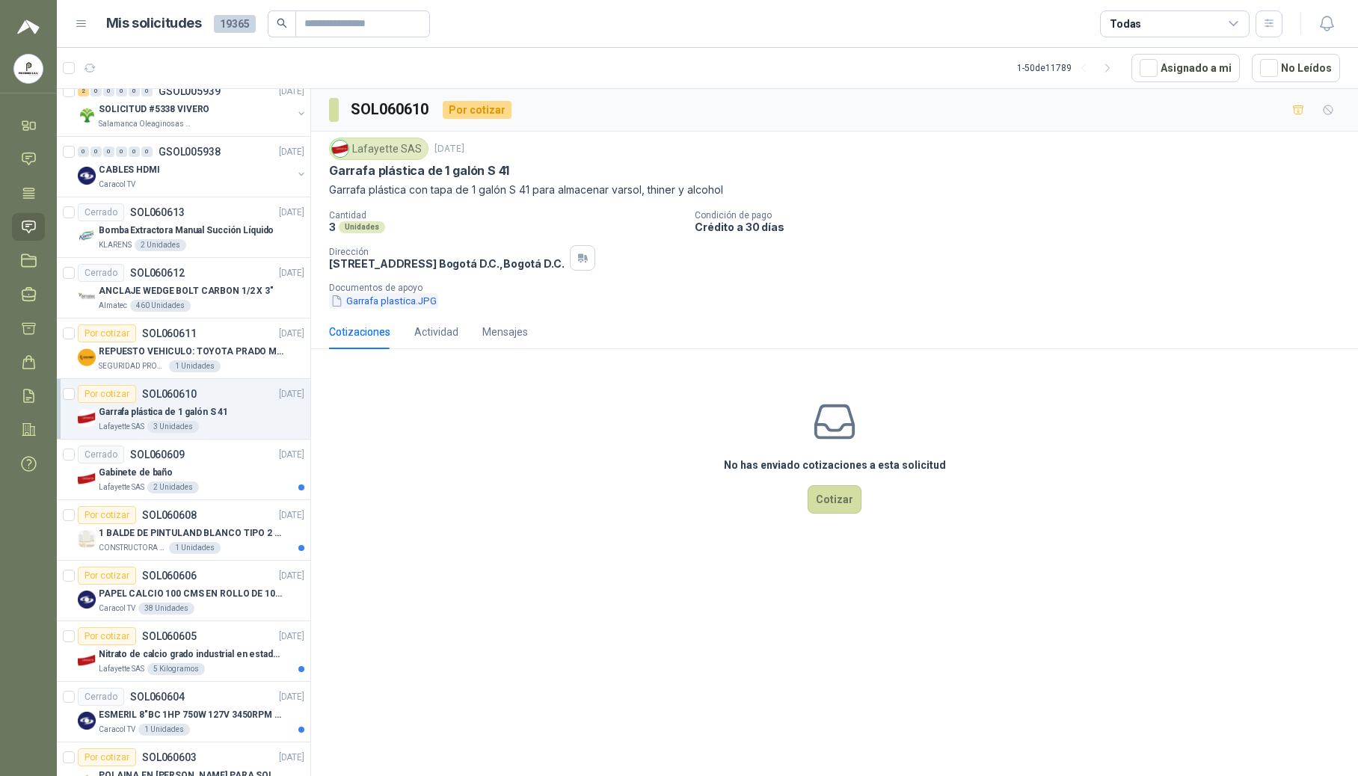
click at [387, 304] on button "Garrafa plastica.JPG" at bounding box center [383, 301] width 109 height 16
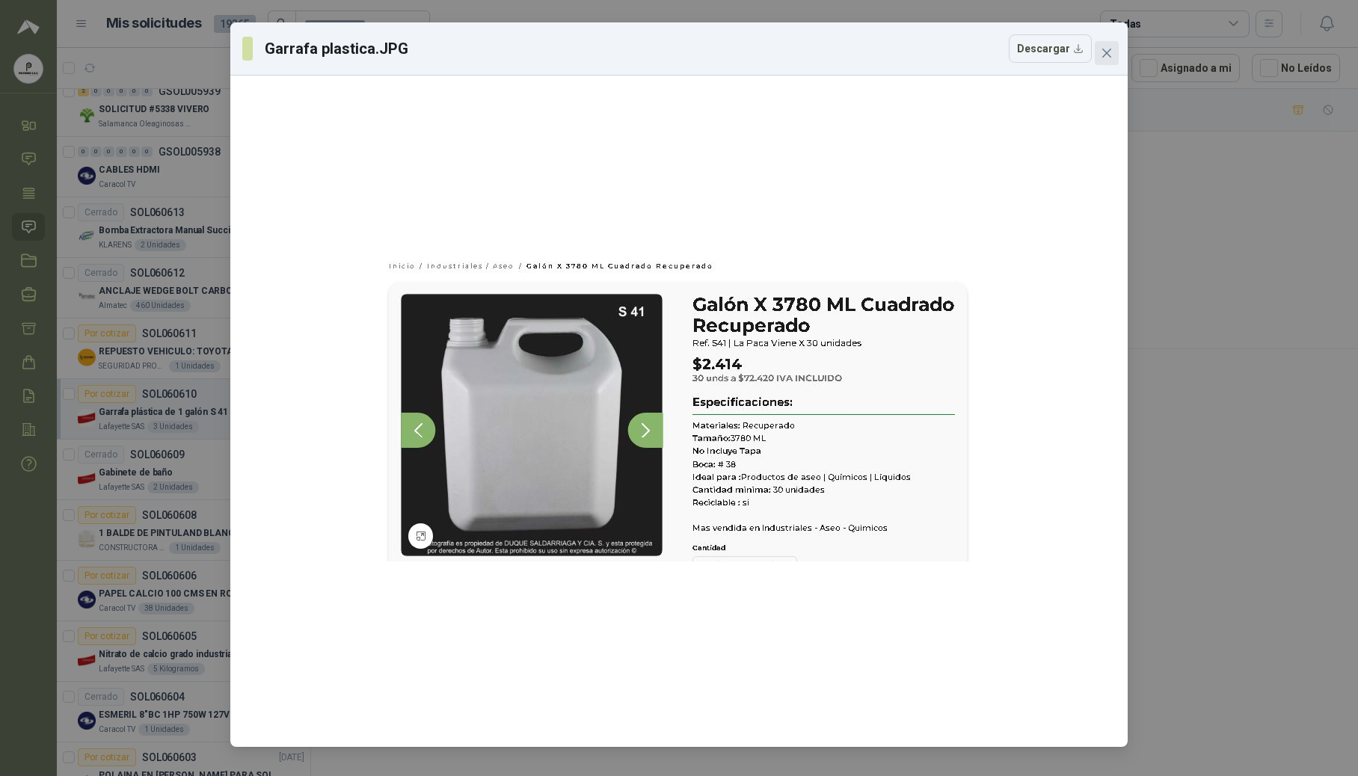
click at [889, 52] on icon "close" at bounding box center [1107, 53] width 9 height 9
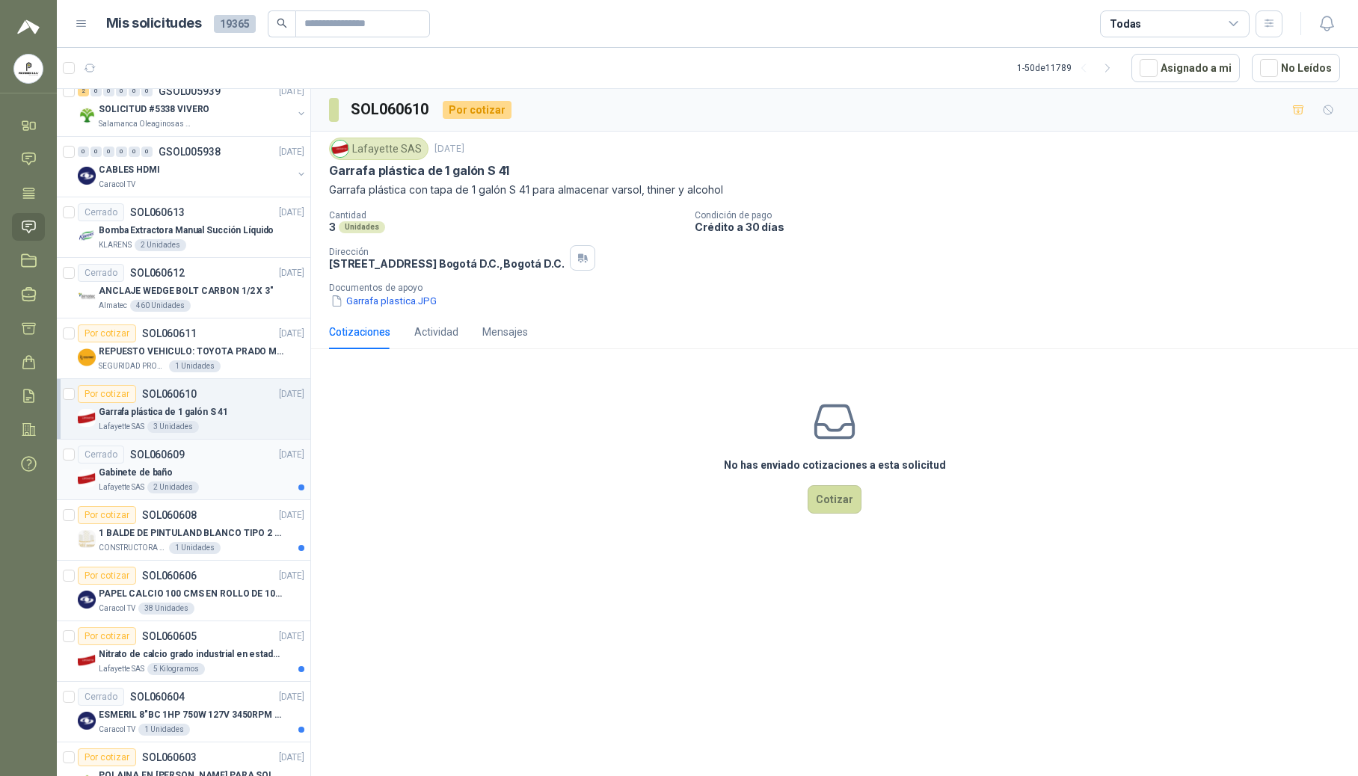
click at [175, 482] on div "Gabinete de baño" at bounding box center [202, 473] width 206 height 18
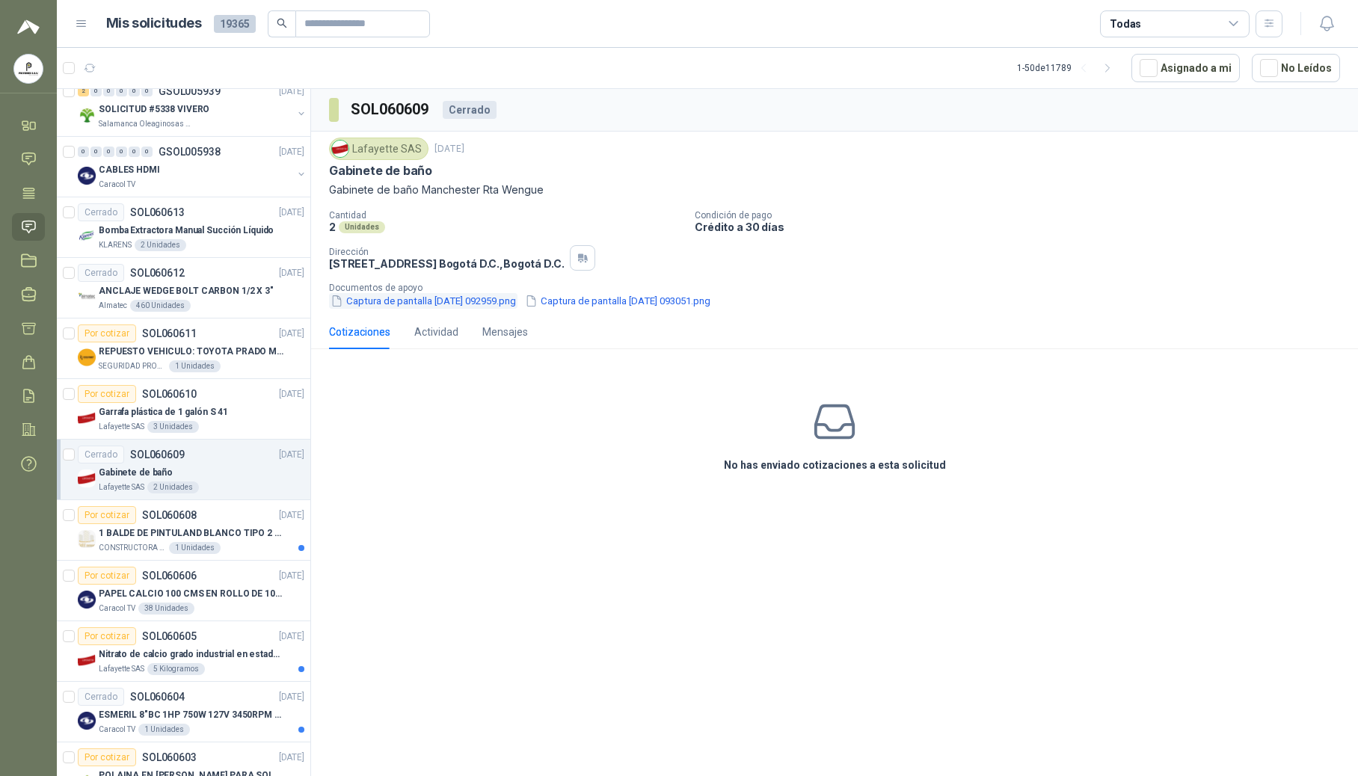
click at [453, 305] on button "Captura de pantalla [DATE] 092959.png" at bounding box center [423, 301] width 188 height 16
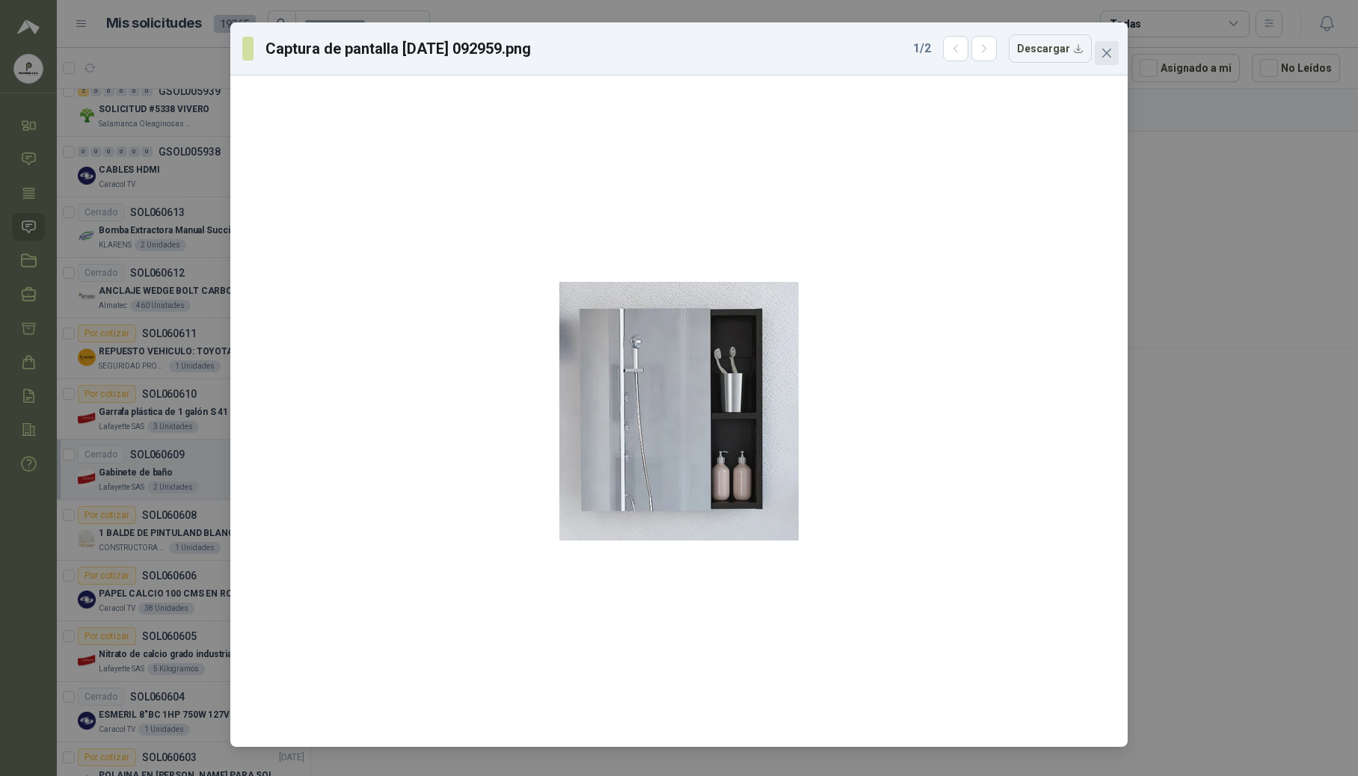
click at [889, 47] on icon "close" at bounding box center [1107, 53] width 12 height 12
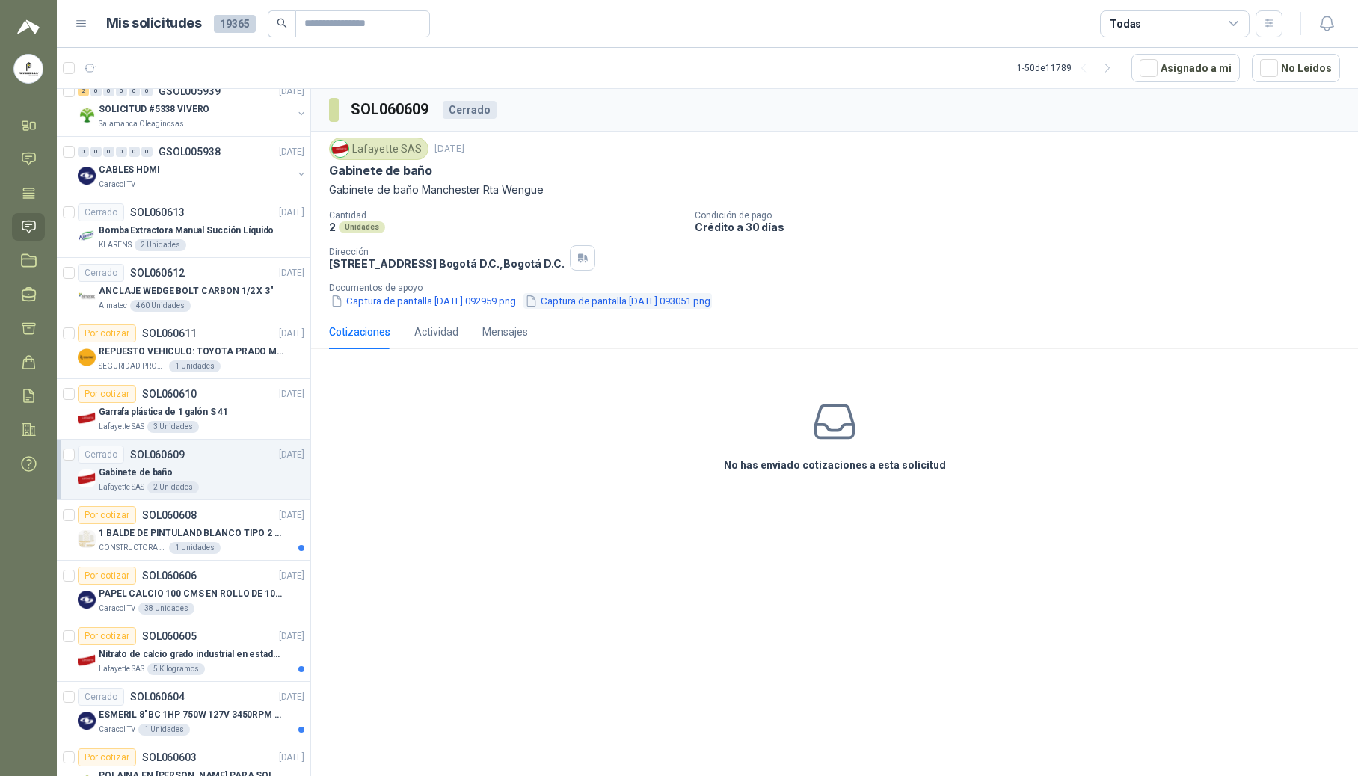
click at [588, 305] on button "Captura de pantalla [DATE] 093051.png" at bounding box center [618, 301] width 188 height 16
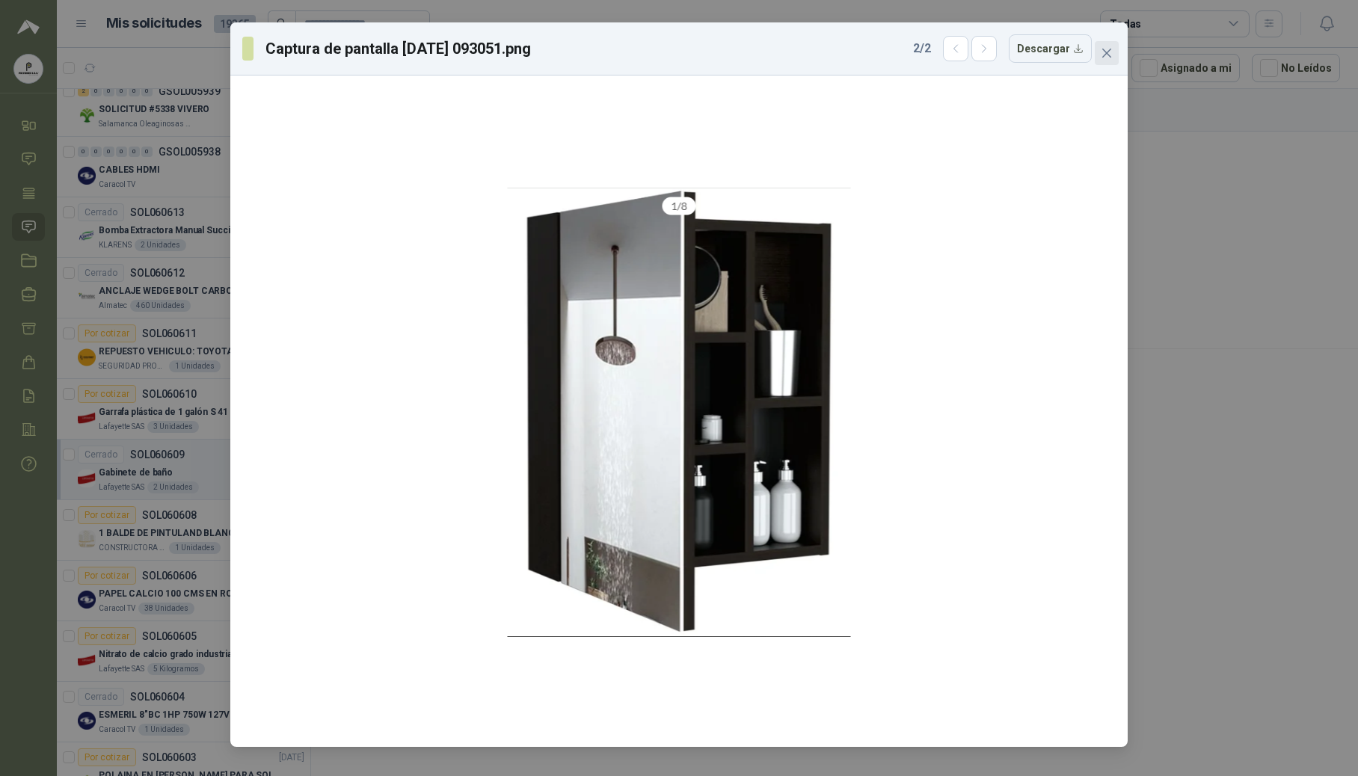
click at [889, 51] on icon "close" at bounding box center [1107, 53] width 12 height 12
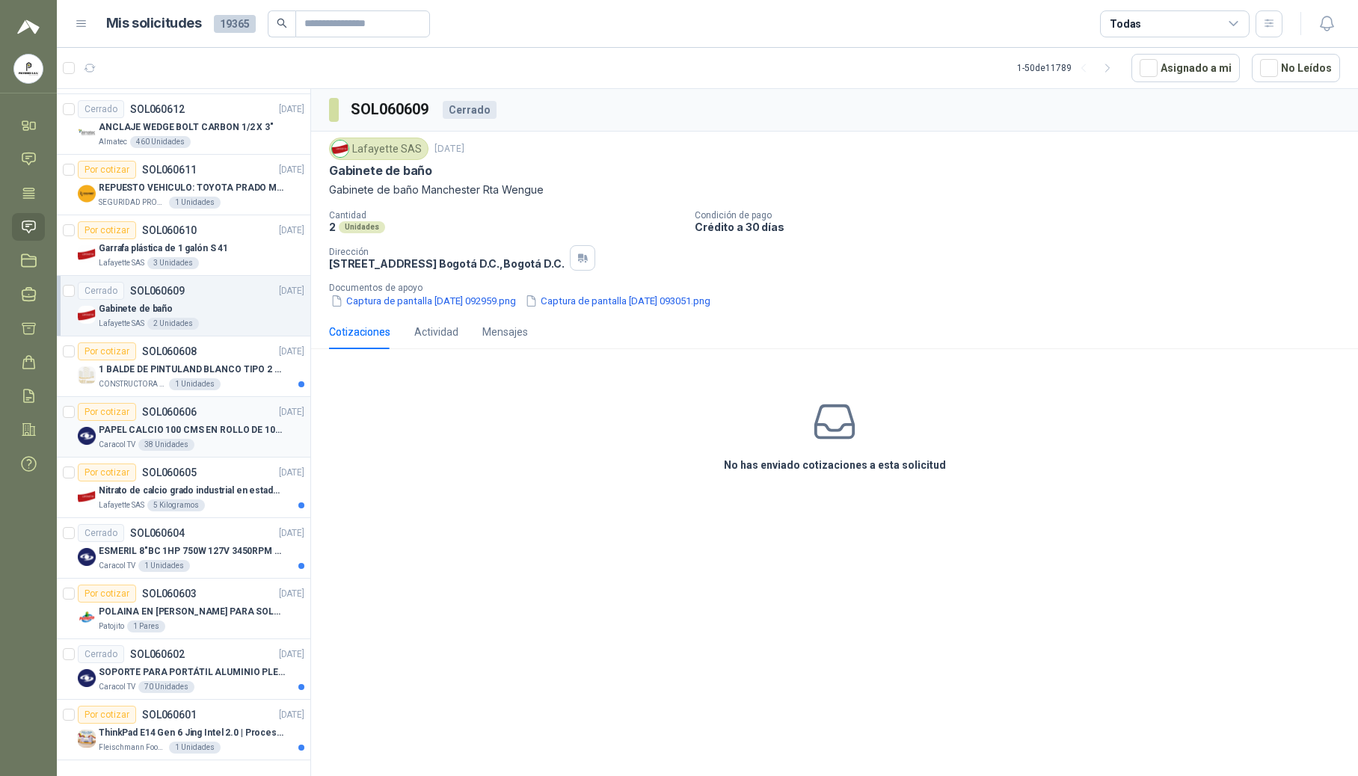
scroll to position [2382, 0]
click at [169, 363] on p "1 BALDE DE PINTULAND BLANCO TIPO 2 DE 2.5 GLS" at bounding box center [192, 370] width 186 height 14
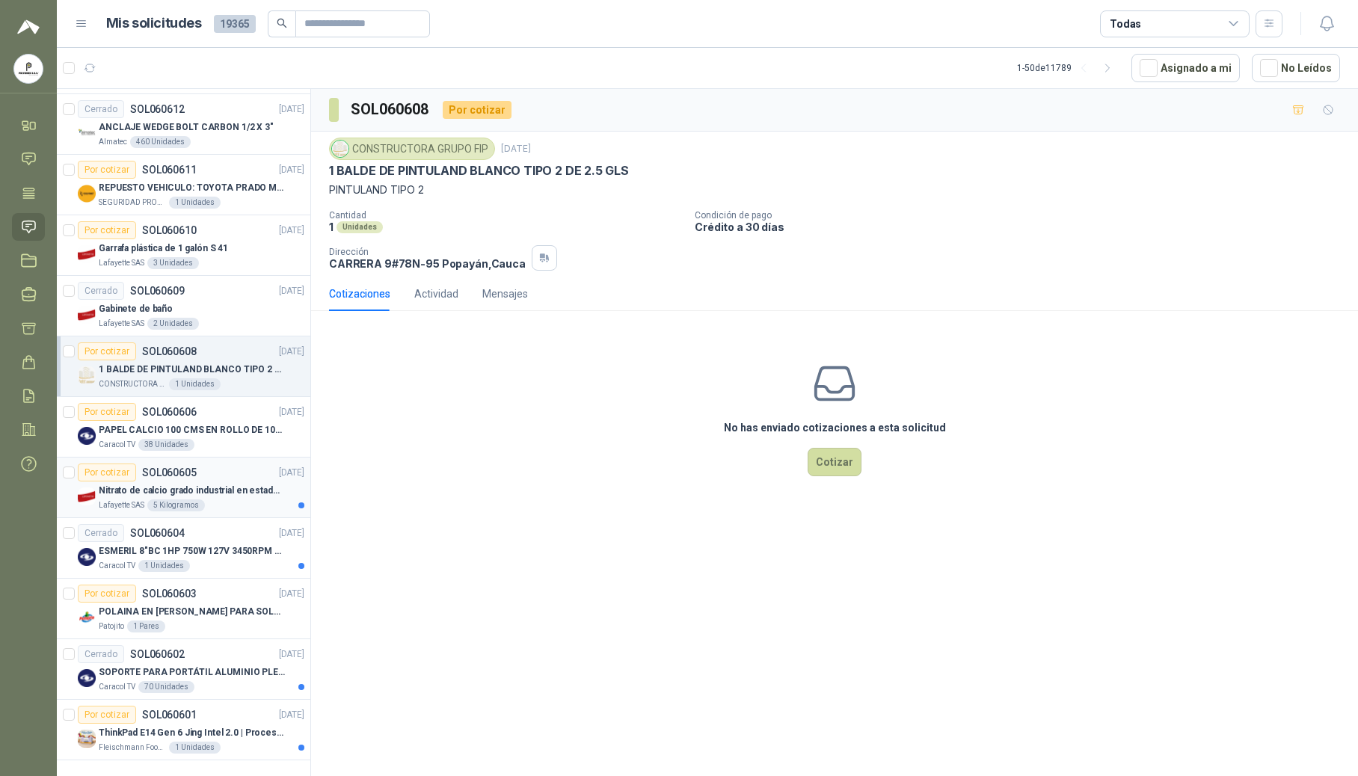
click at [191, 484] on p "Nitrato de calcio grado industrial en estado solido" at bounding box center [192, 491] width 186 height 14
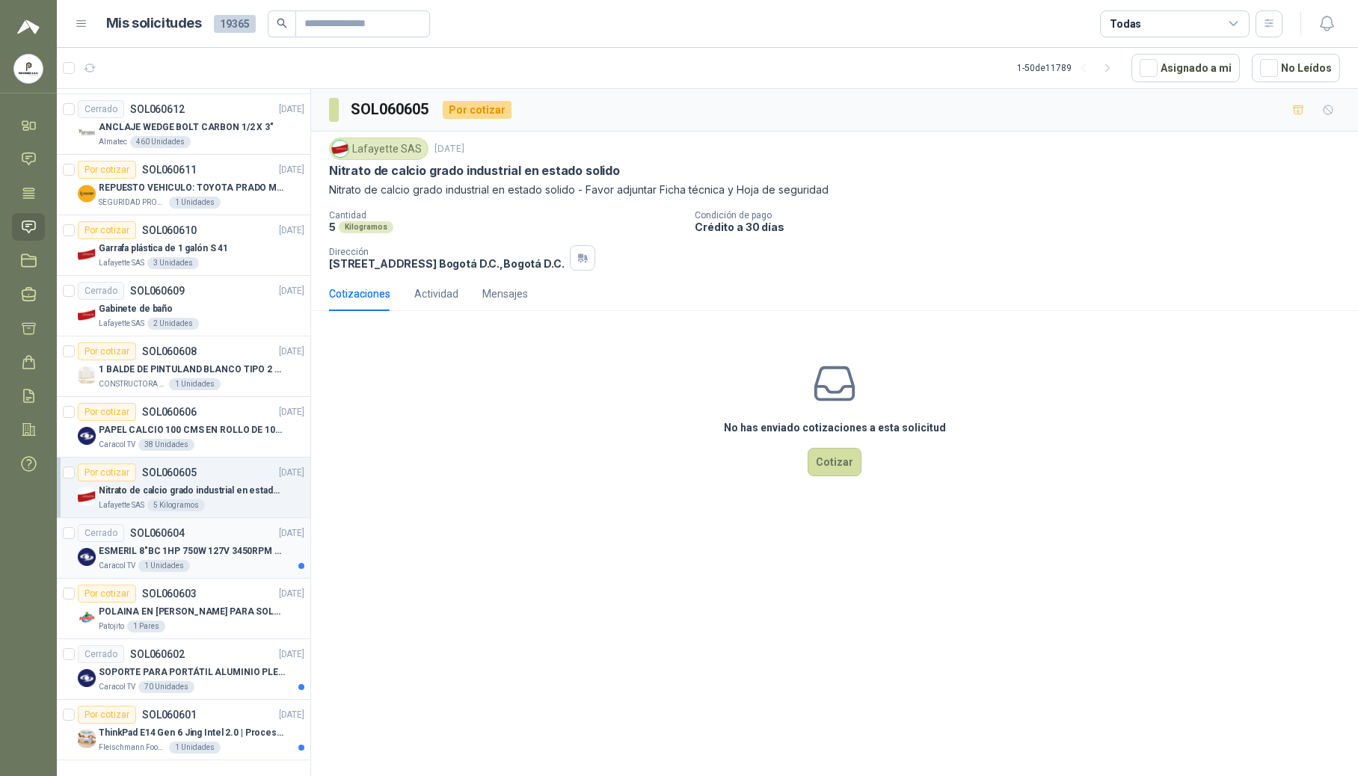
click at [157, 545] on p "ESMERIL 8"BC 1HP 750W 127V 3450RPM URREA" at bounding box center [192, 552] width 186 height 14
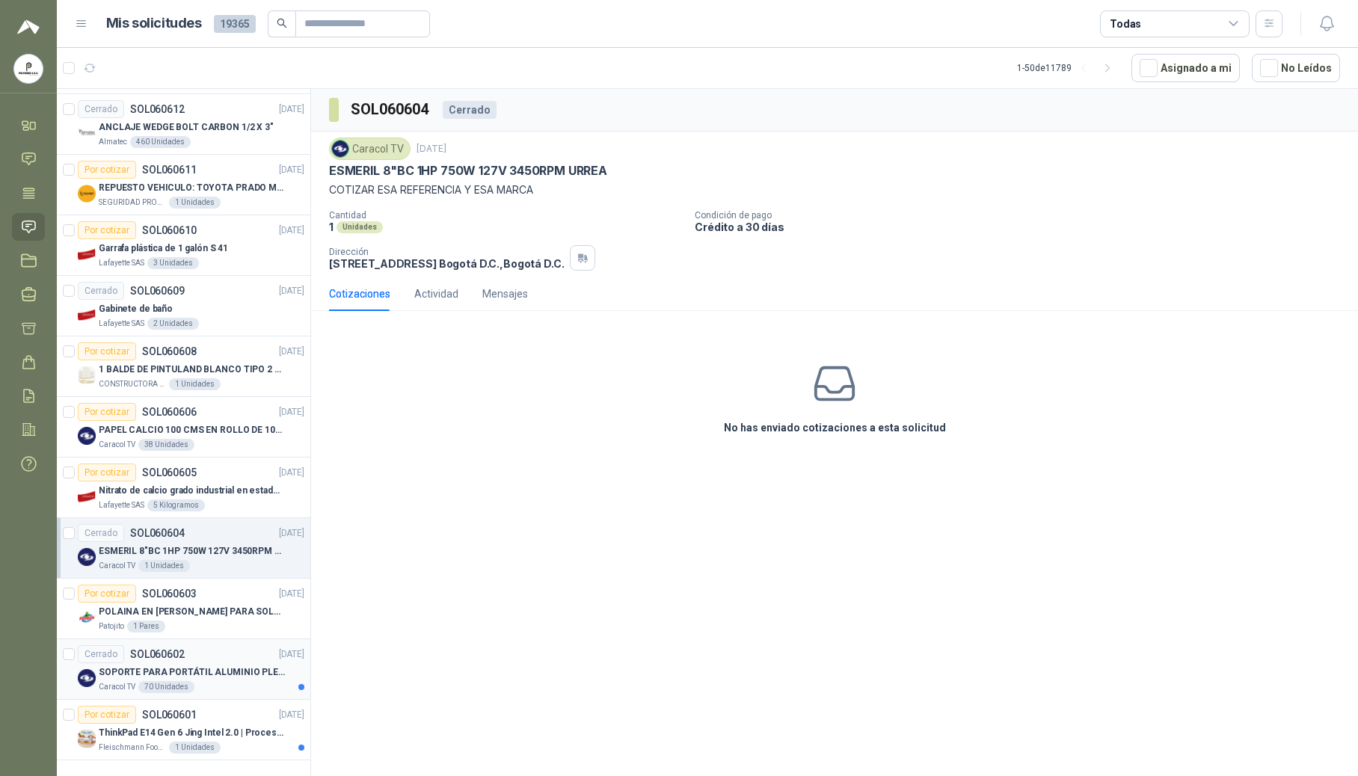
click at [183, 646] on div "Cerrado SOL060602 [DATE]" at bounding box center [191, 655] width 227 height 18
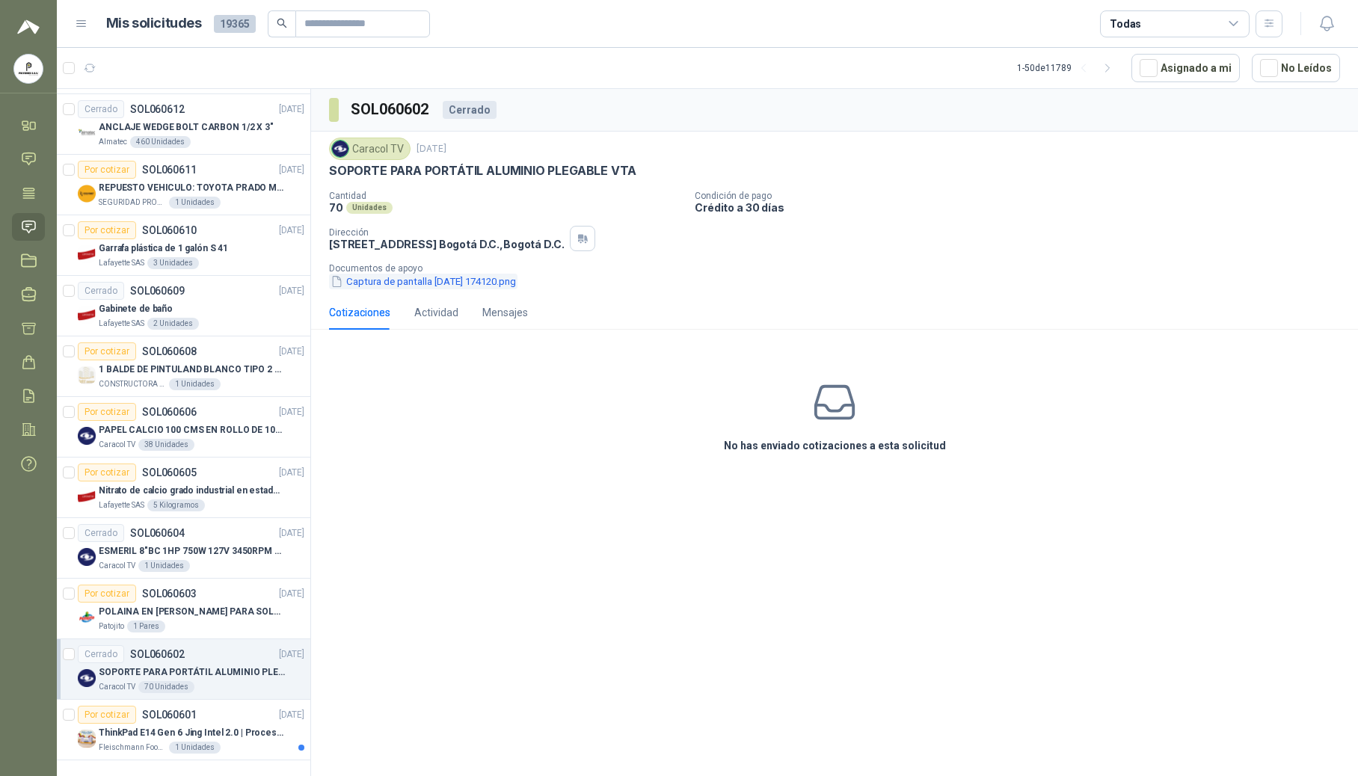
click at [408, 285] on button "Captura de pantalla [DATE] 174120.png" at bounding box center [423, 282] width 188 height 16
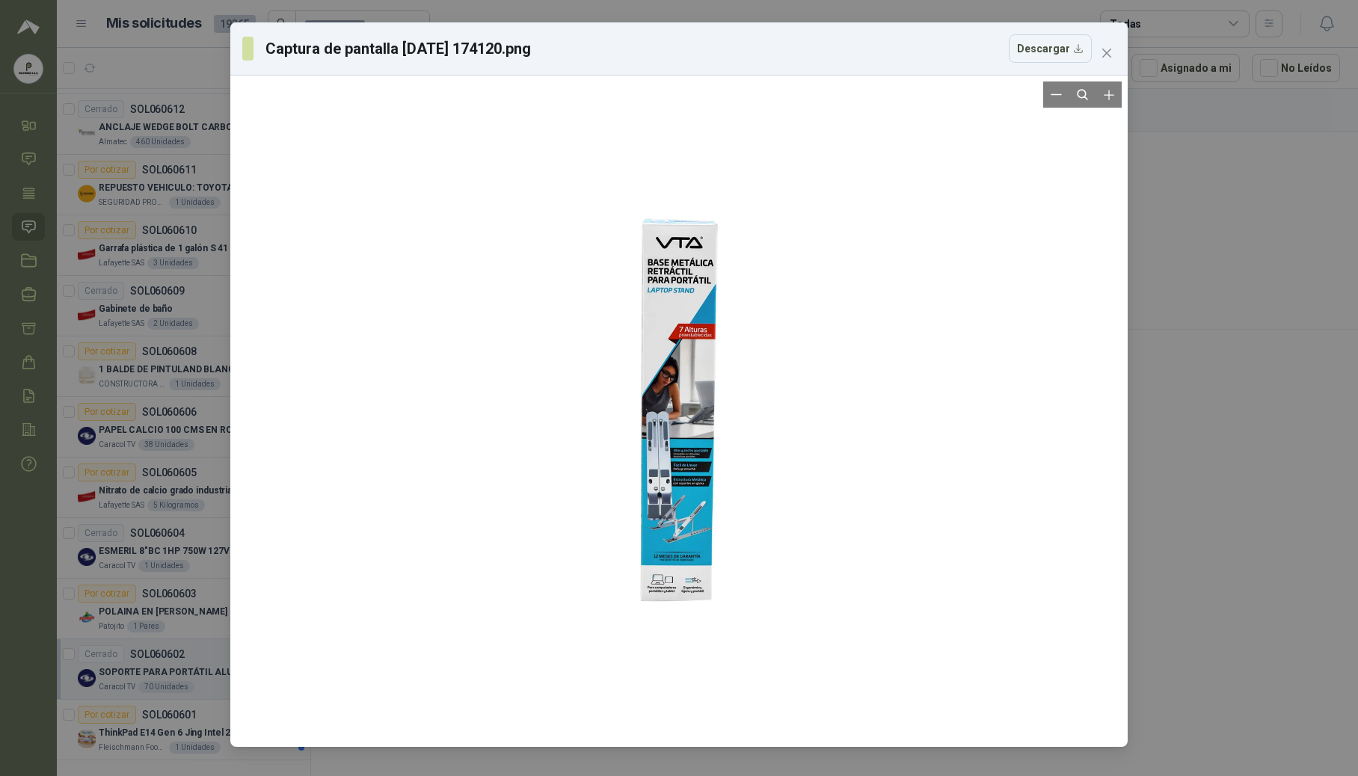
click at [712, 518] on div at bounding box center [679, 412] width 171 height 660
click at [889, 97] on icon "Zoom in" at bounding box center [1109, 95] width 15 height 15
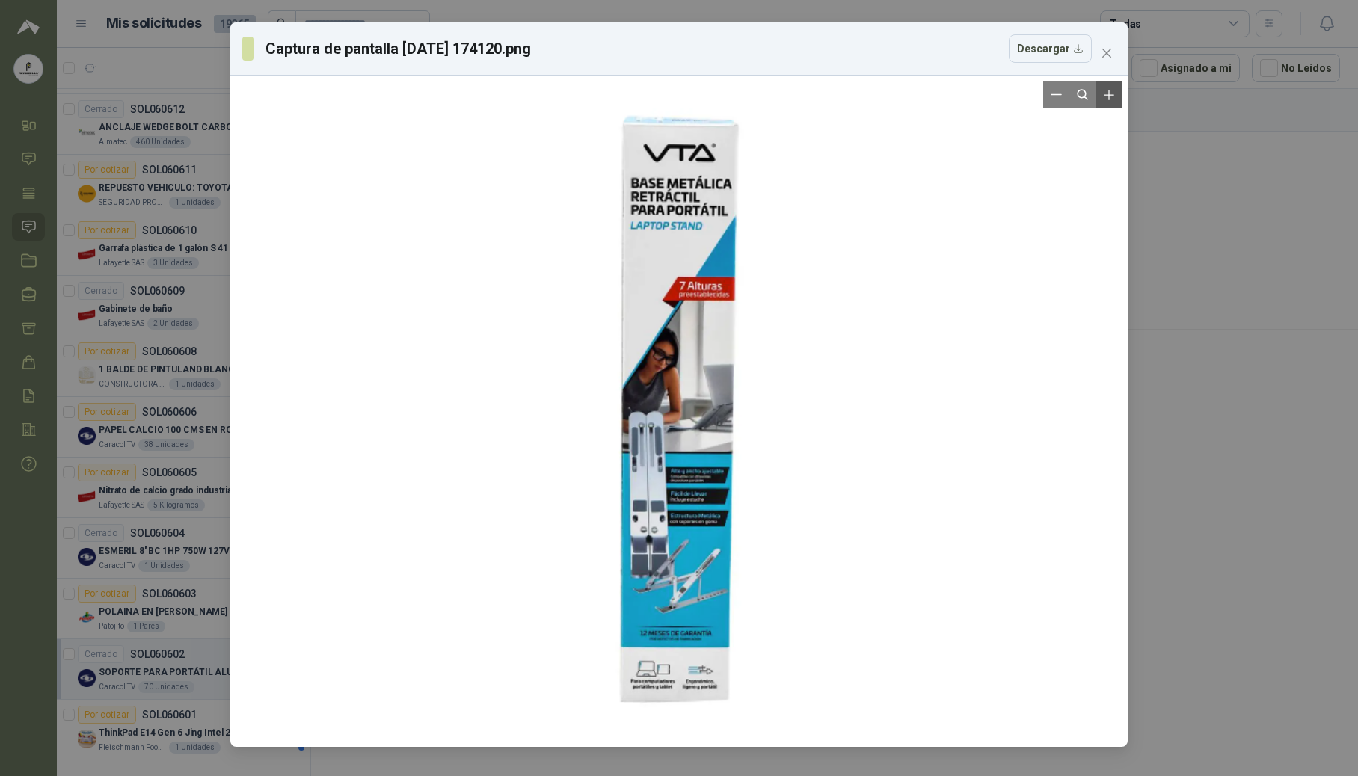
click at [889, 97] on icon "Zoom in" at bounding box center [1109, 95] width 15 height 15
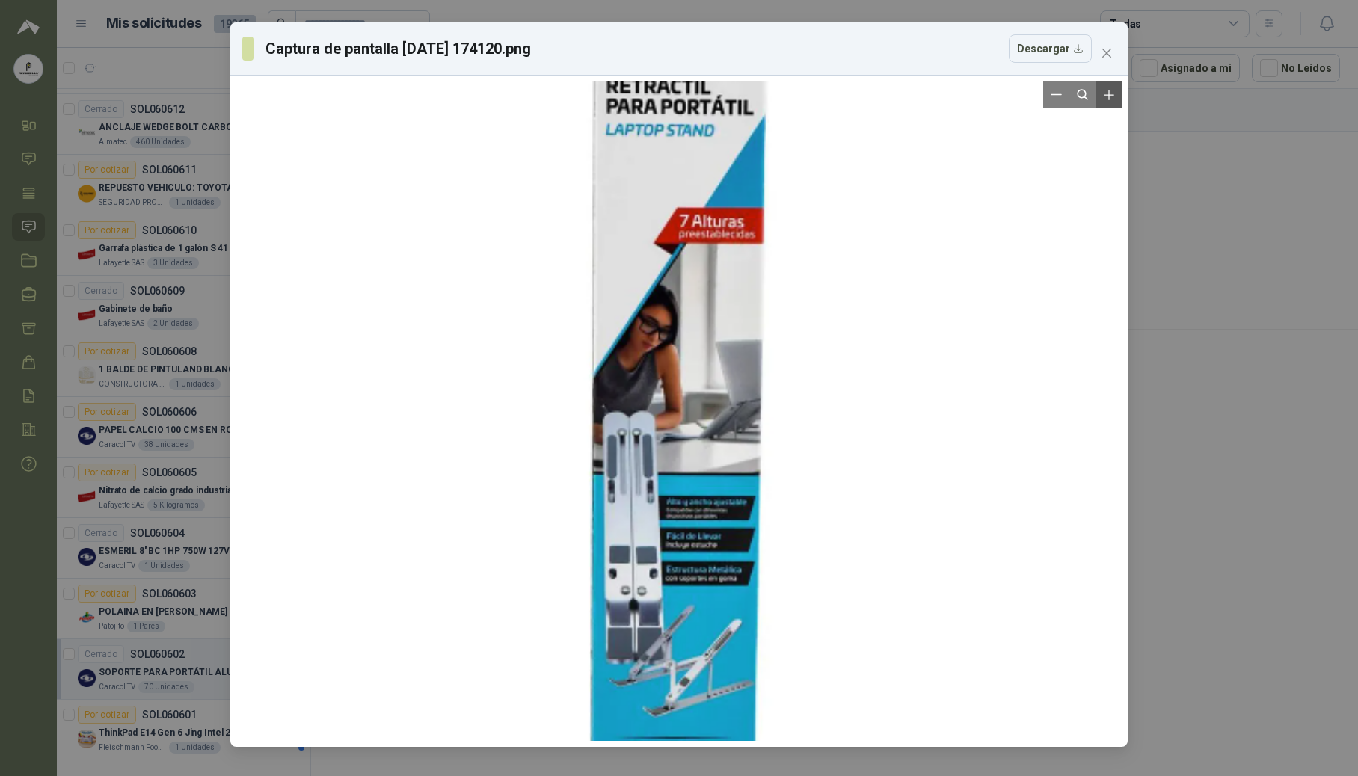
click at [889, 97] on icon "Zoom in" at bounding box center [1109, 95] width 15 height 15
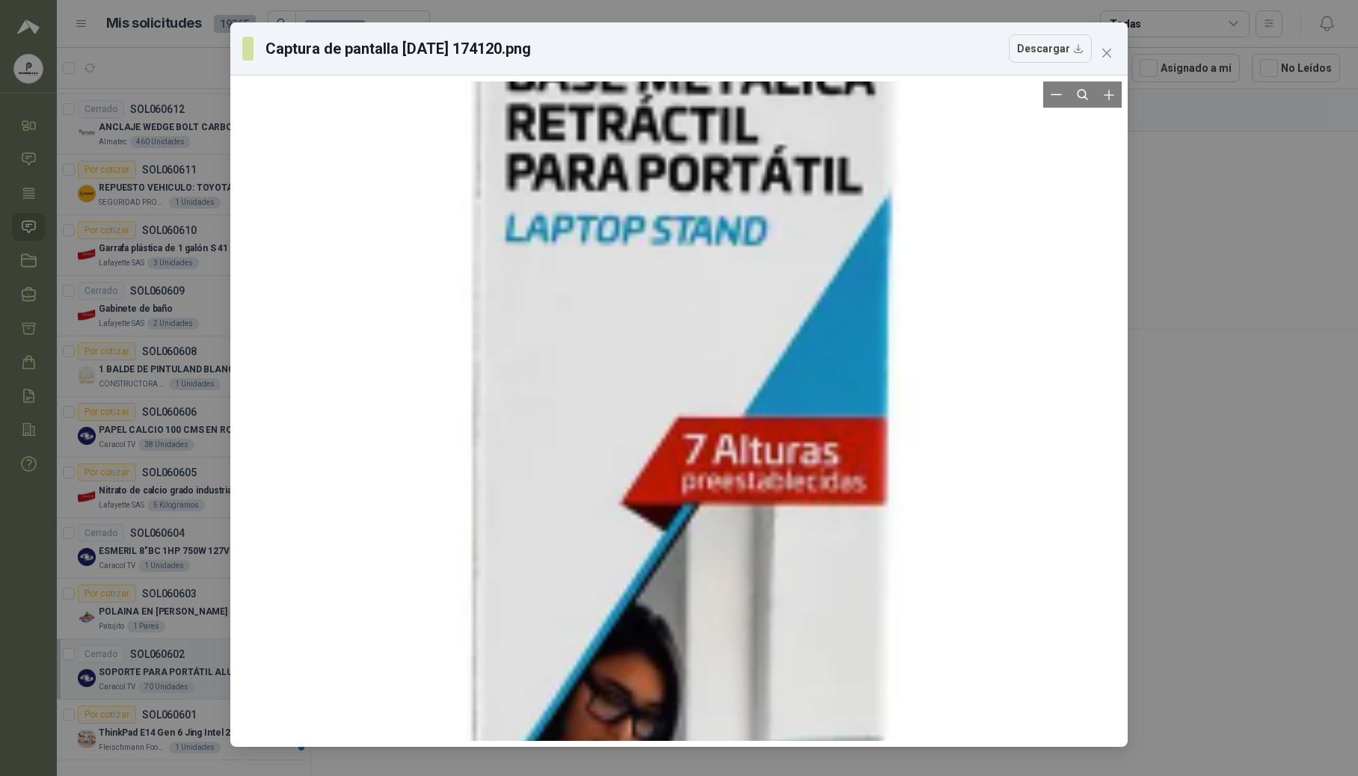
drag, startPoint x: 675, startPoint y: 241, endPoint x: 678, endPoint y: 740, distance: 498.9
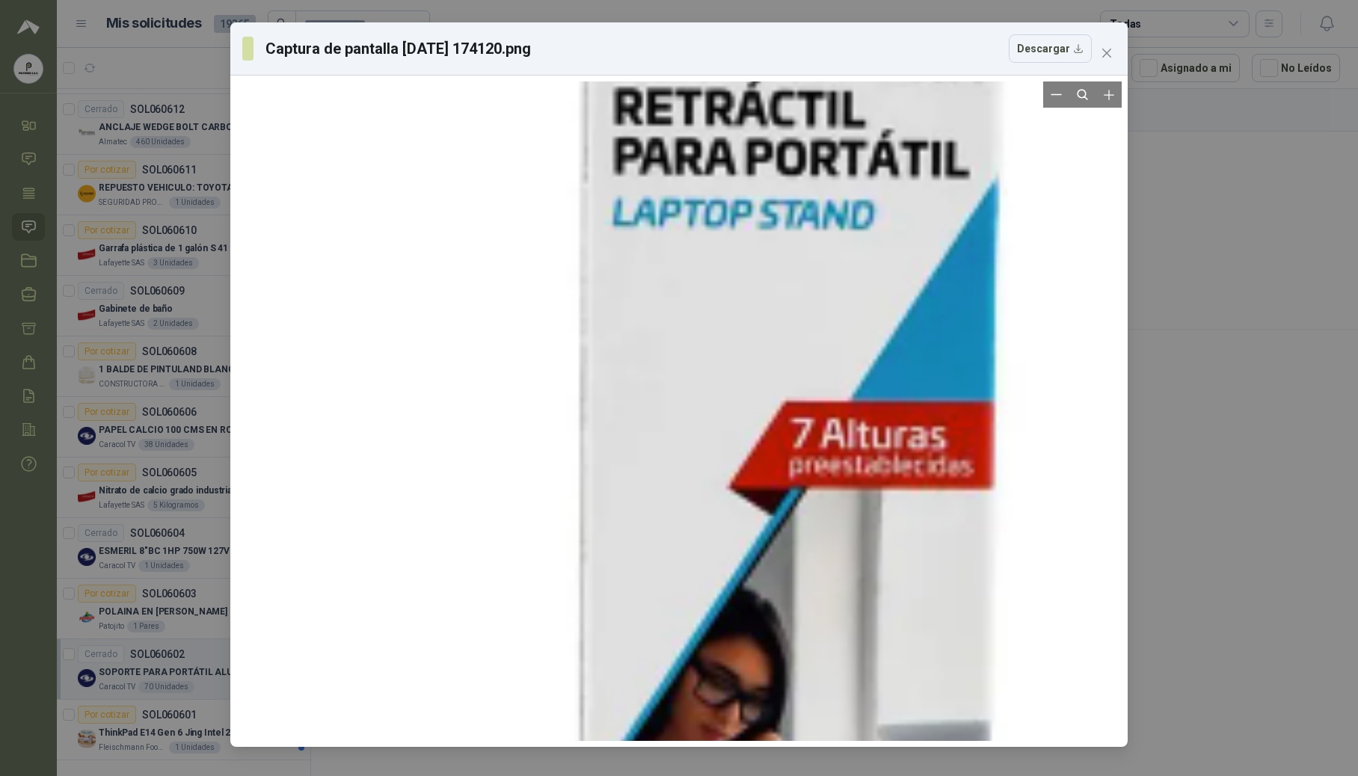
drag, startPoint x: 719, startPoint y: 307, endPoint x: 838, endPoint y: 231, distance: 140.9
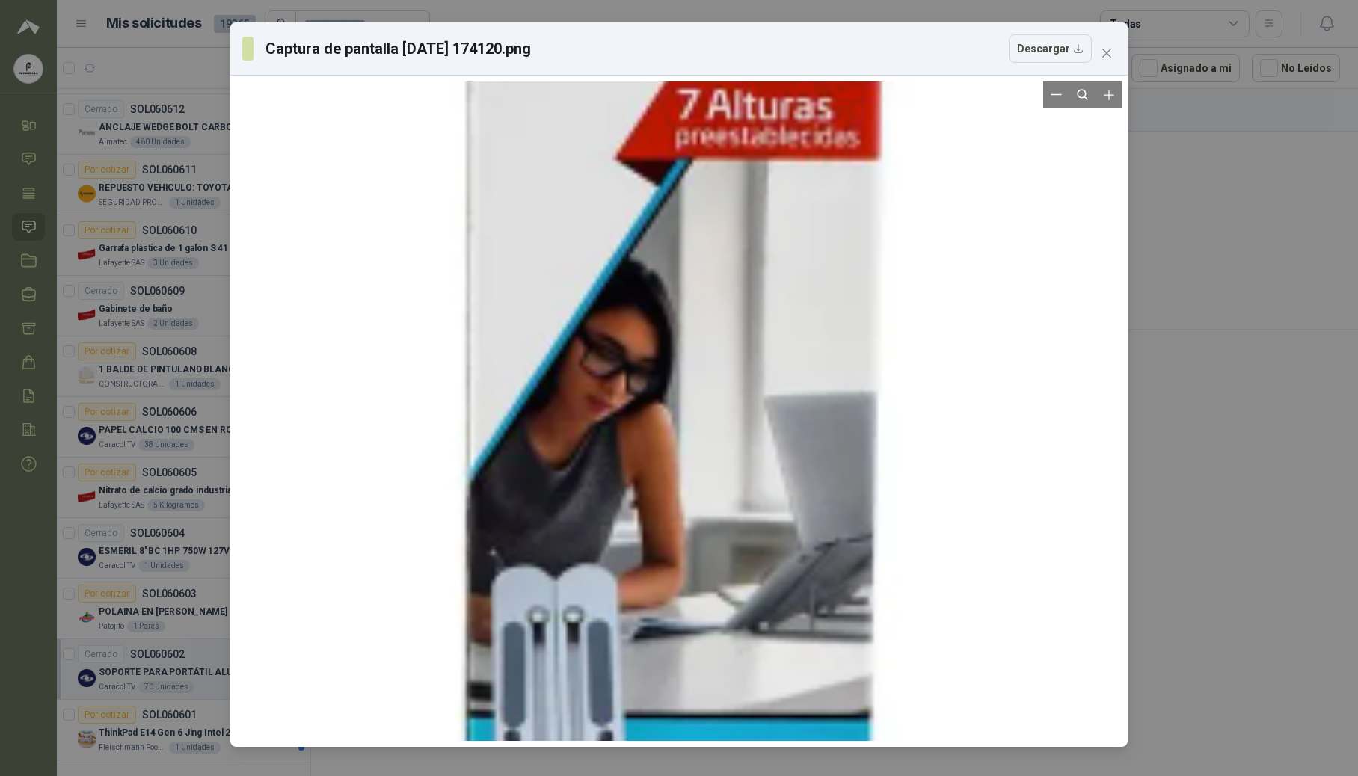
drag, startPoint x: 818, startPoint y: 572, endPoint x: 769, endPoint y: 224, distance: 351.2
click at [769, 224] on div at bounding box center [675, 563] width 957 height 3701
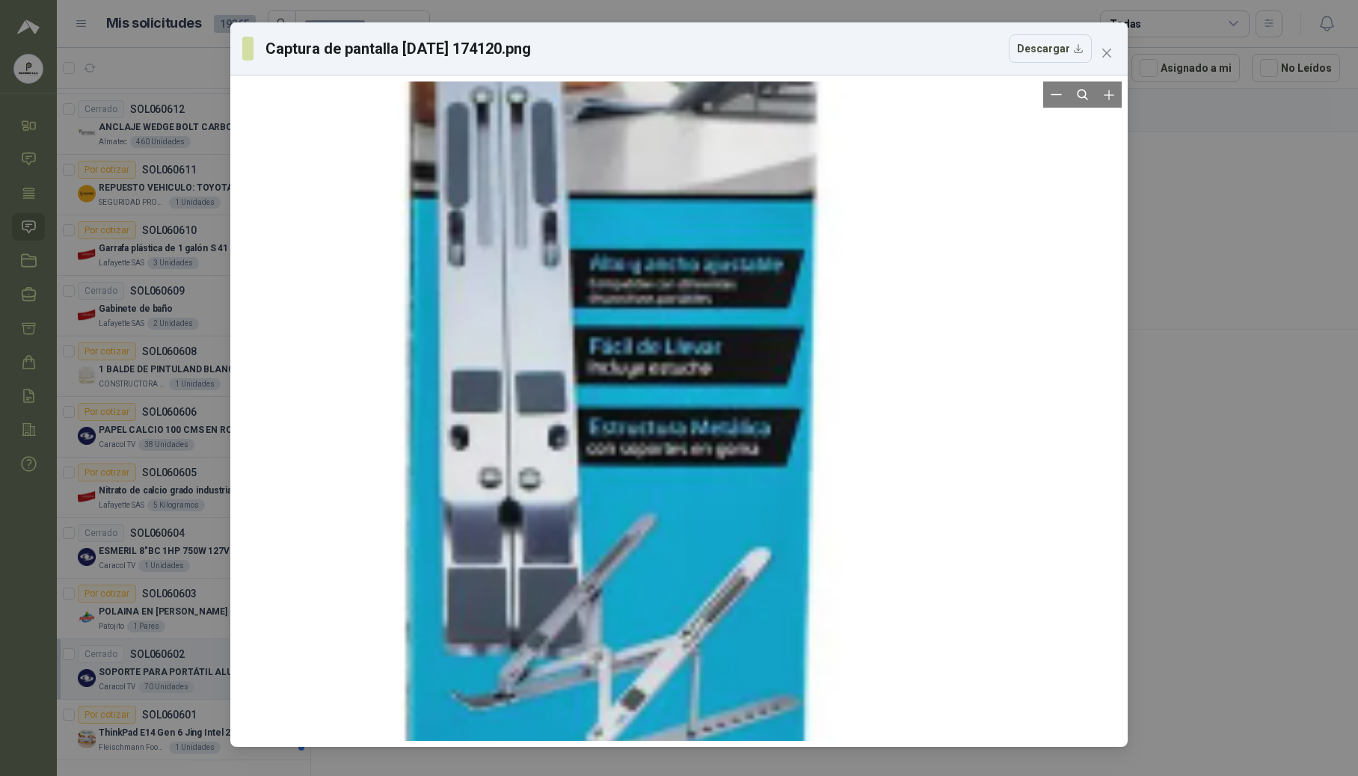
drag, startPoint x: 696, startPoint y: 518, endPoint x: 672, endPoint y: 76, distance: 442.7
click at [672, 76] on div at bounding box center [679, 412] width 898 height 672
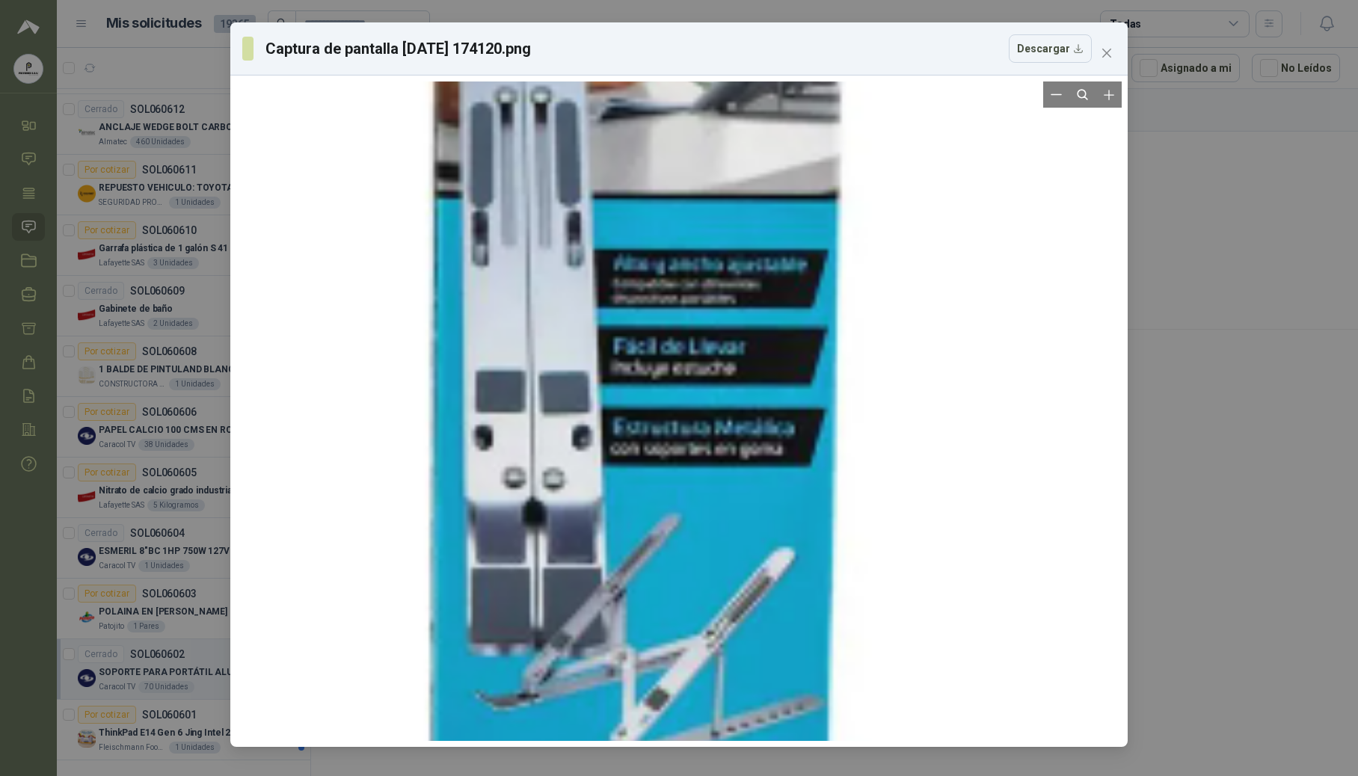
click at [889, 264] on div at bounding box center [643, 43] width 957 height 3701
click at [889, 91] on button "Zoom out" at bounding box center [1056, 95] width 26 height 26
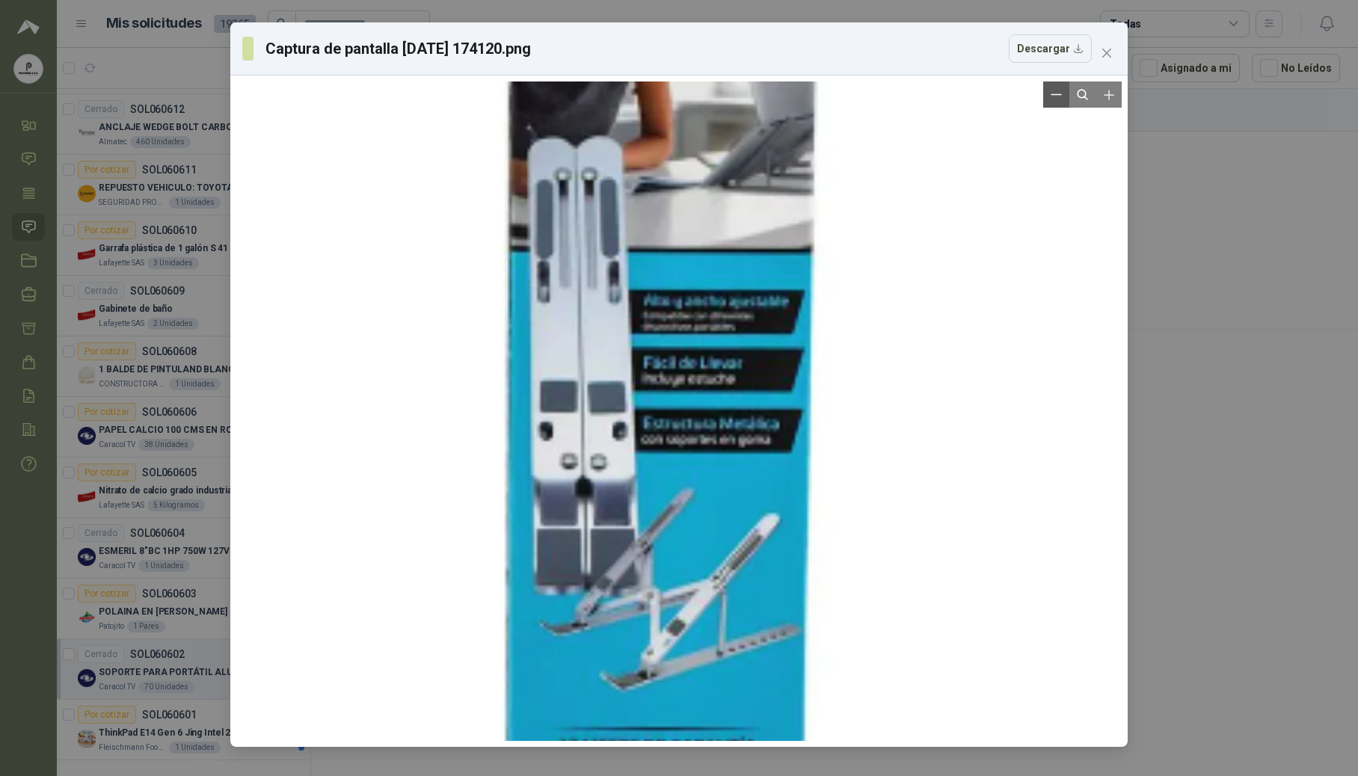
click at [889, 91] on button "Zoom out" at bounding box center [1056, 95] width 26 height 26
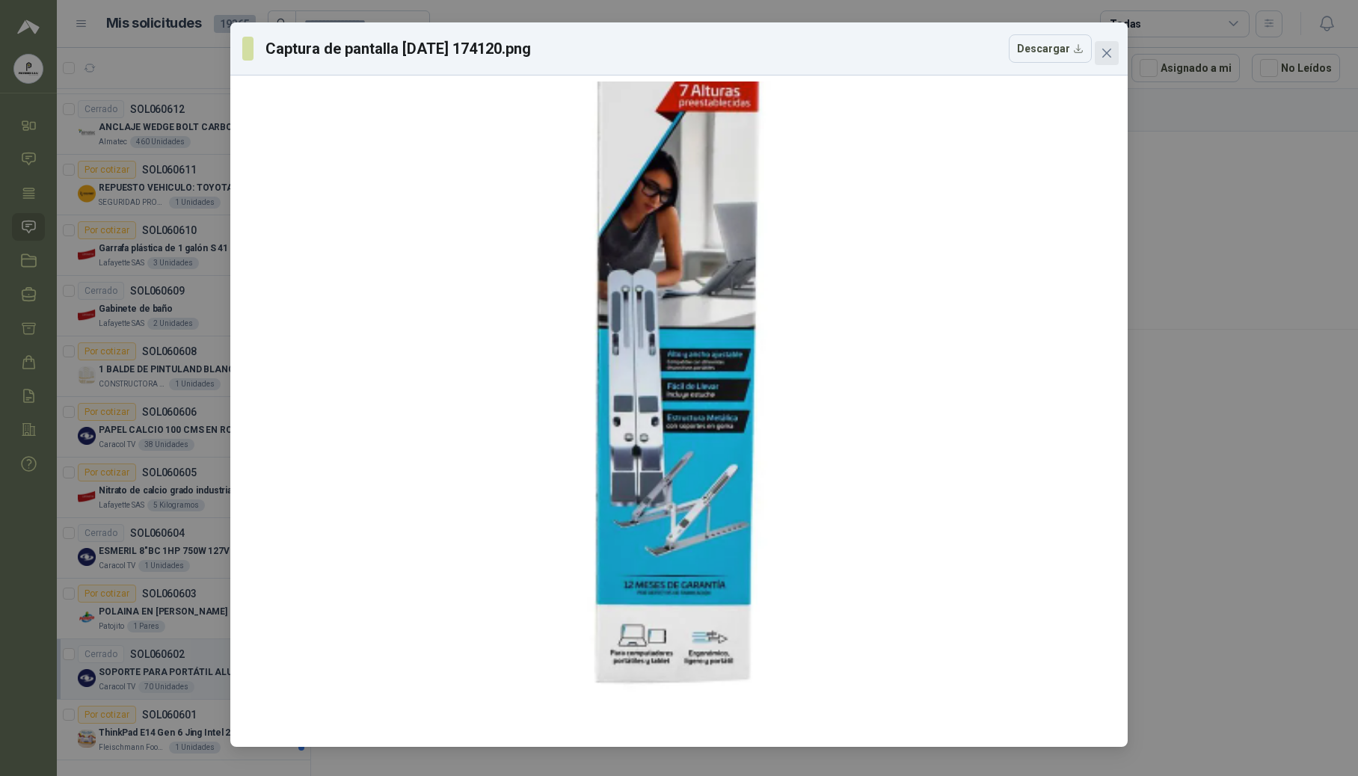
click at [889, 54] on span "Close" at bounding box center [1107, 53] width 24 height 12
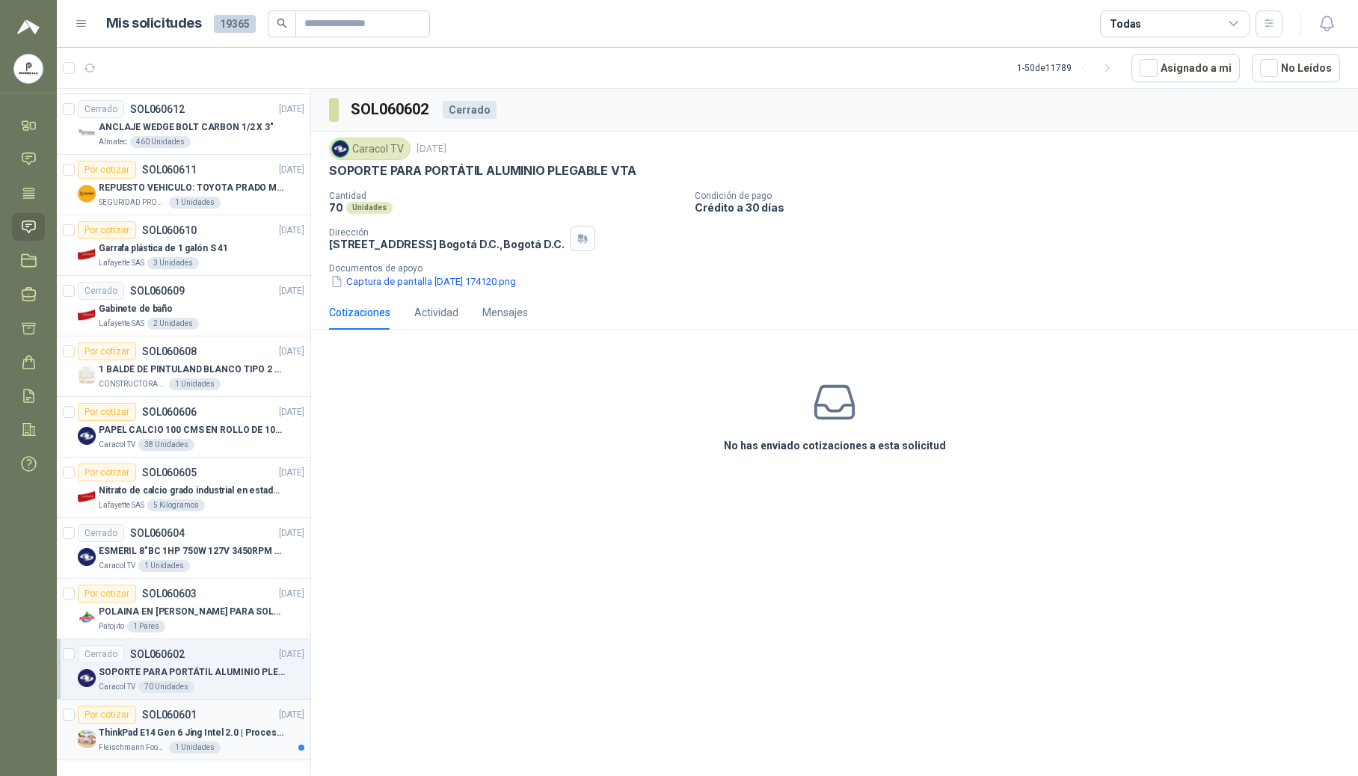
click at [249, 726] on p "ThinkPad E14 Gen 6 Jing Intel 2.0 | Procesador Intel Core Ultra 5 125U ( 12" at bounding box center [192, 733] width 186 height 14
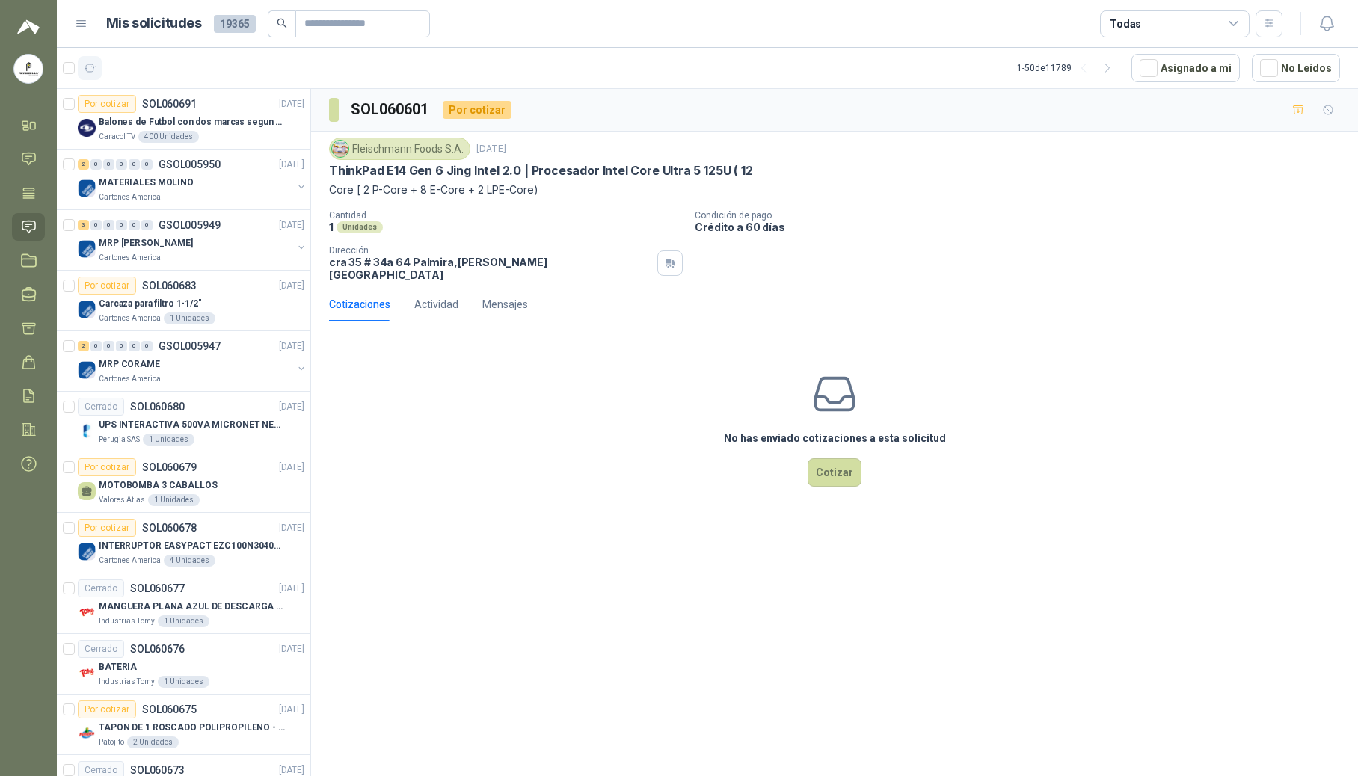
click at [91, 67] on icon "button" at bounding box center [90, 68] width 13 height 13
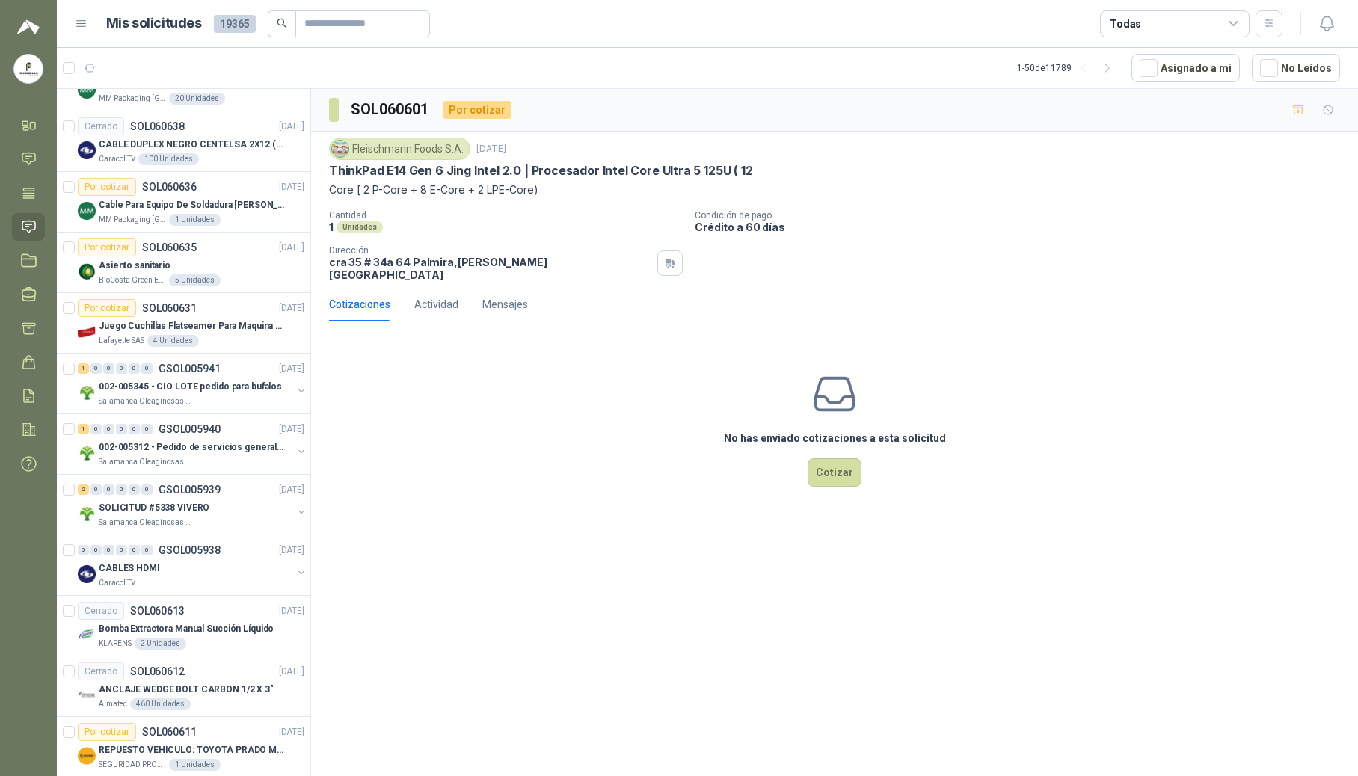
scroll to position [2382, 0]
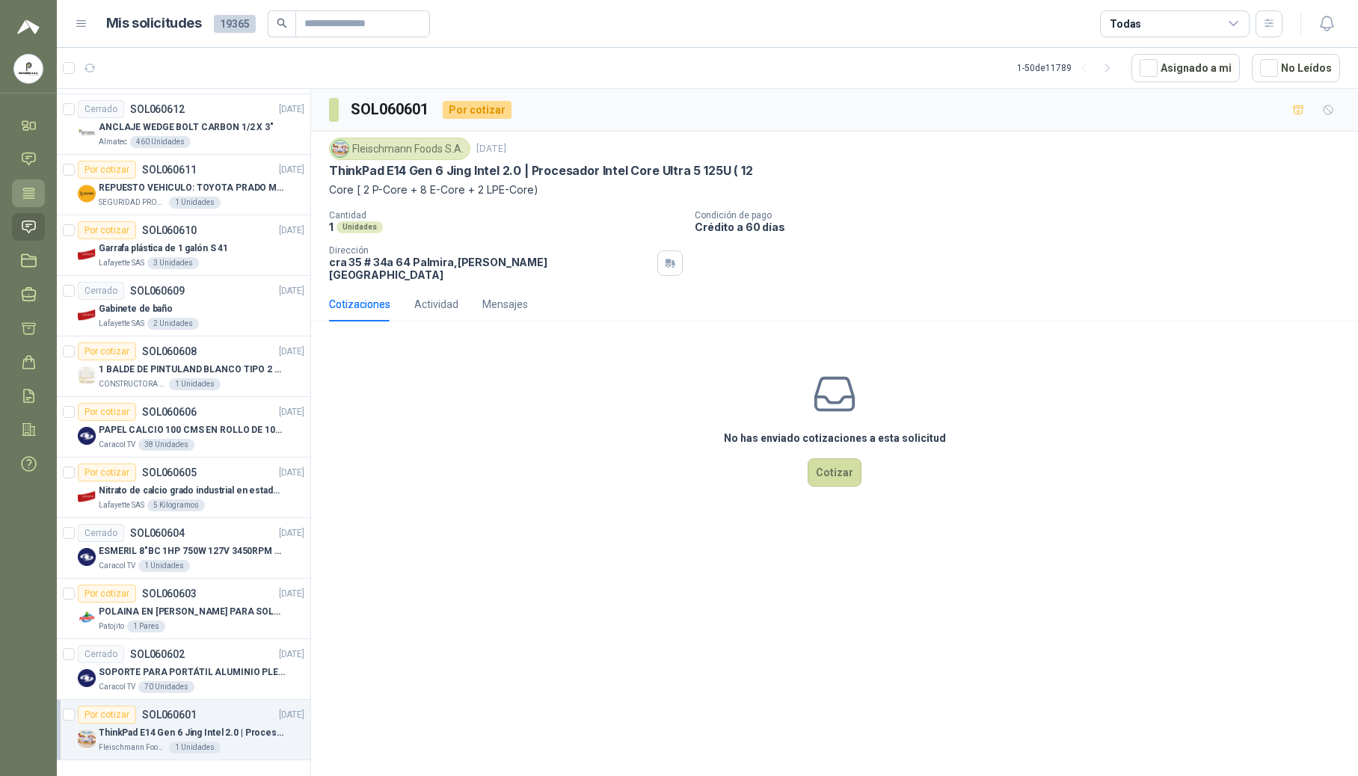
click at [27, 189] on icon at bounding box center [29, 193] width 16 height 16
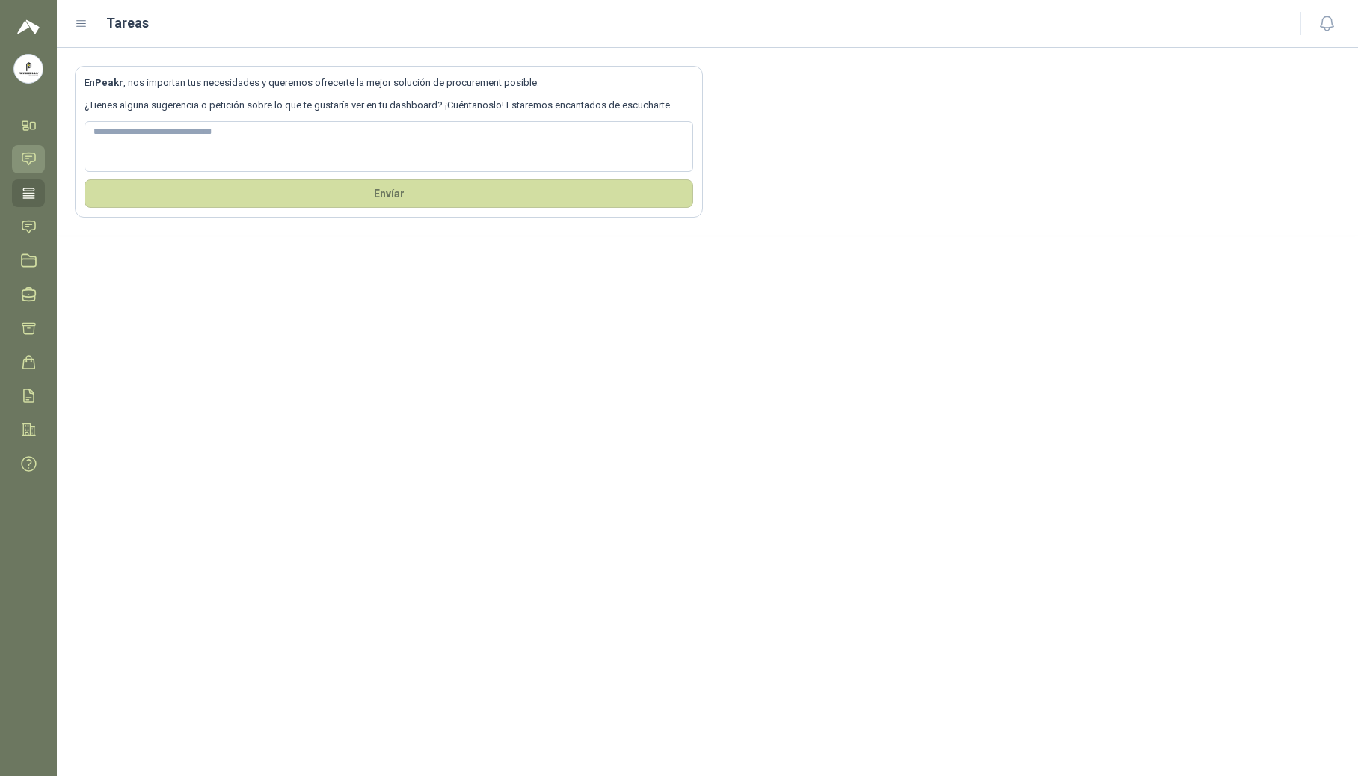
click at [31, 154] on icon at bounding box center [29, 159] width 16 height 16
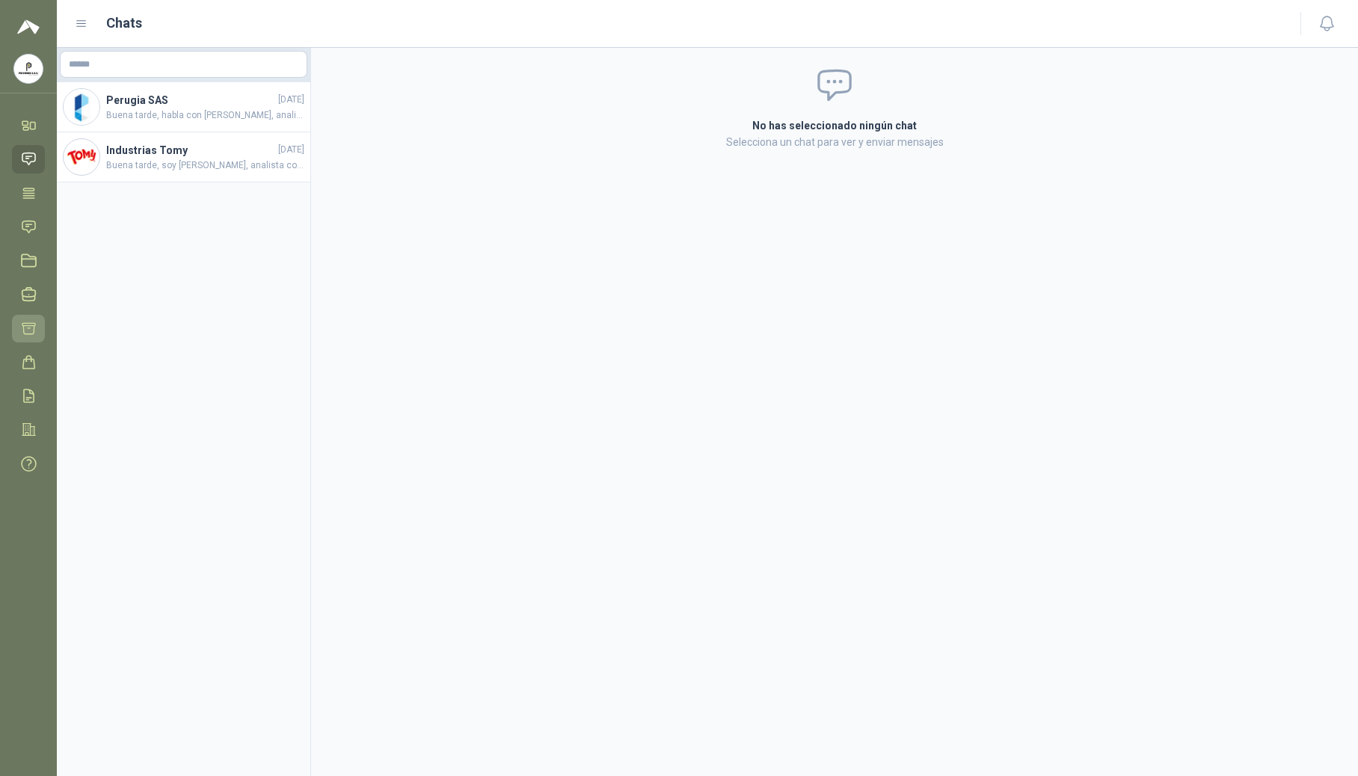
click at [22, 332] on icon at bounding box center [29, 329] width 16 height 16
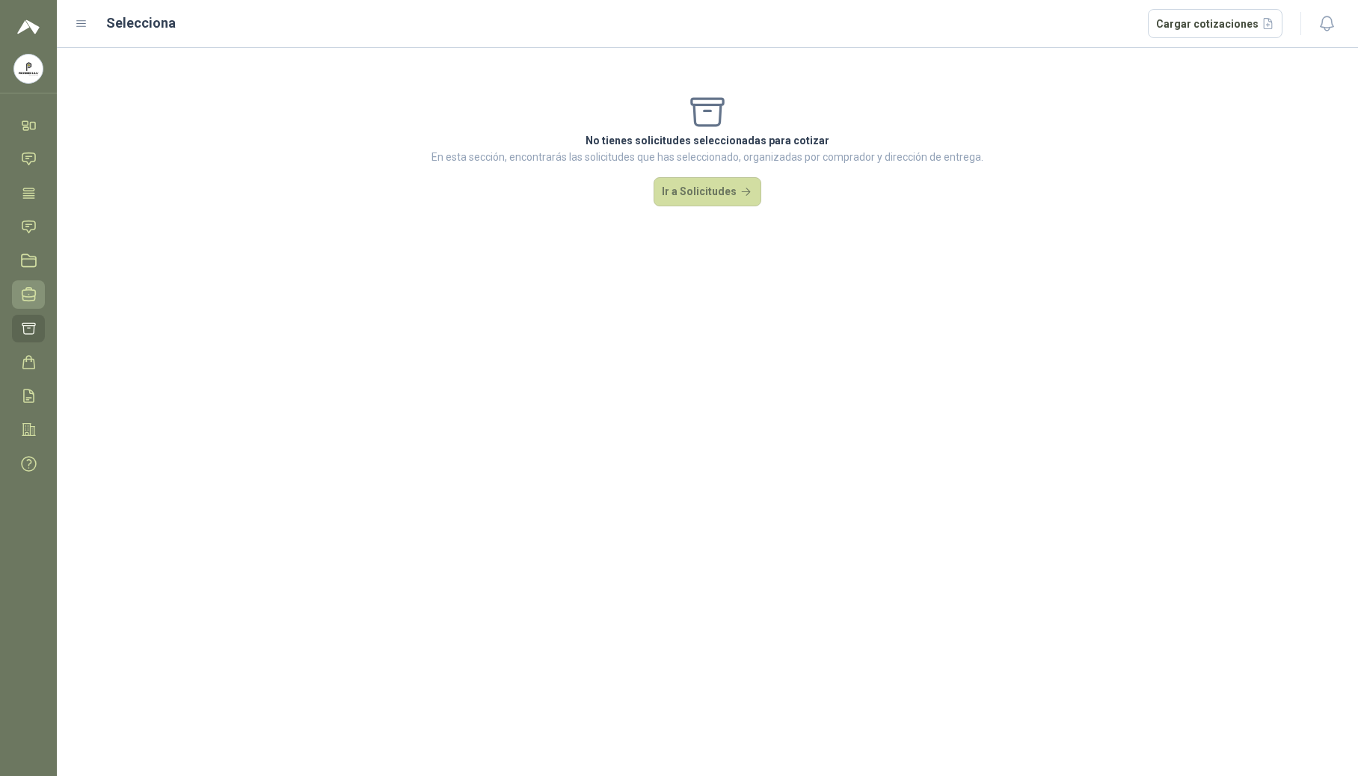
click at [19, 297] on link "Negociaciones" at bounding box center [28, 294] width 33 height 28
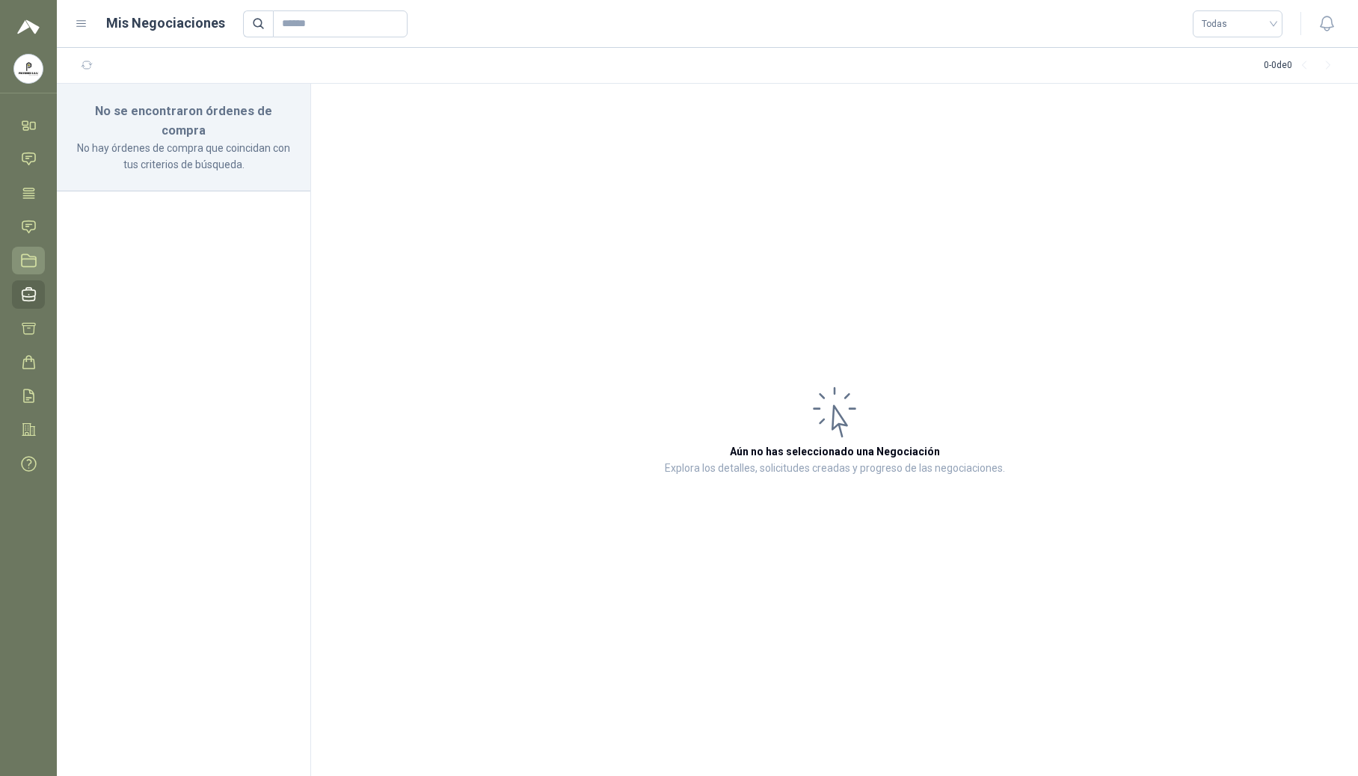
click at [31, 253] on icon at bounding box center [29, 261] width 16 height 16
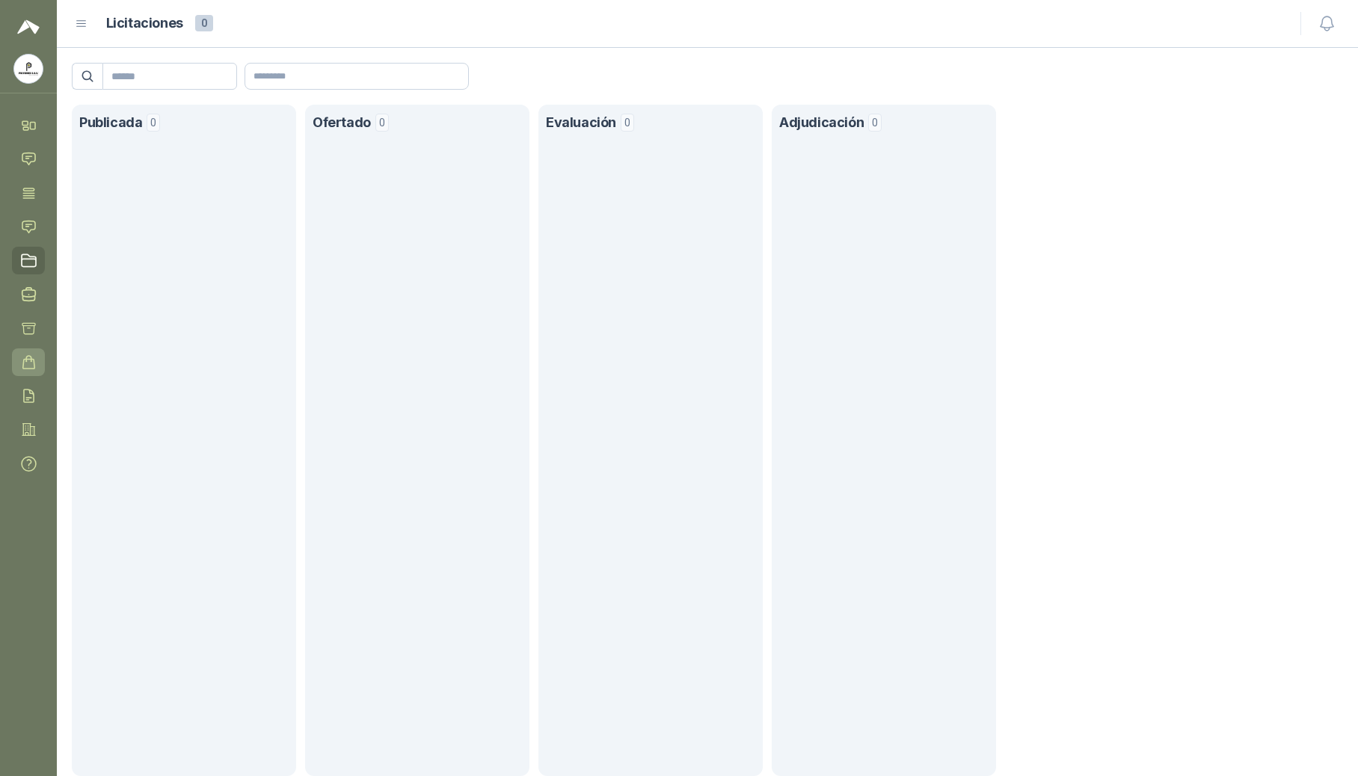
click at [37, 364] on link "Órdenes de Compra" at bounding box center [28, 363] width 33 height 28
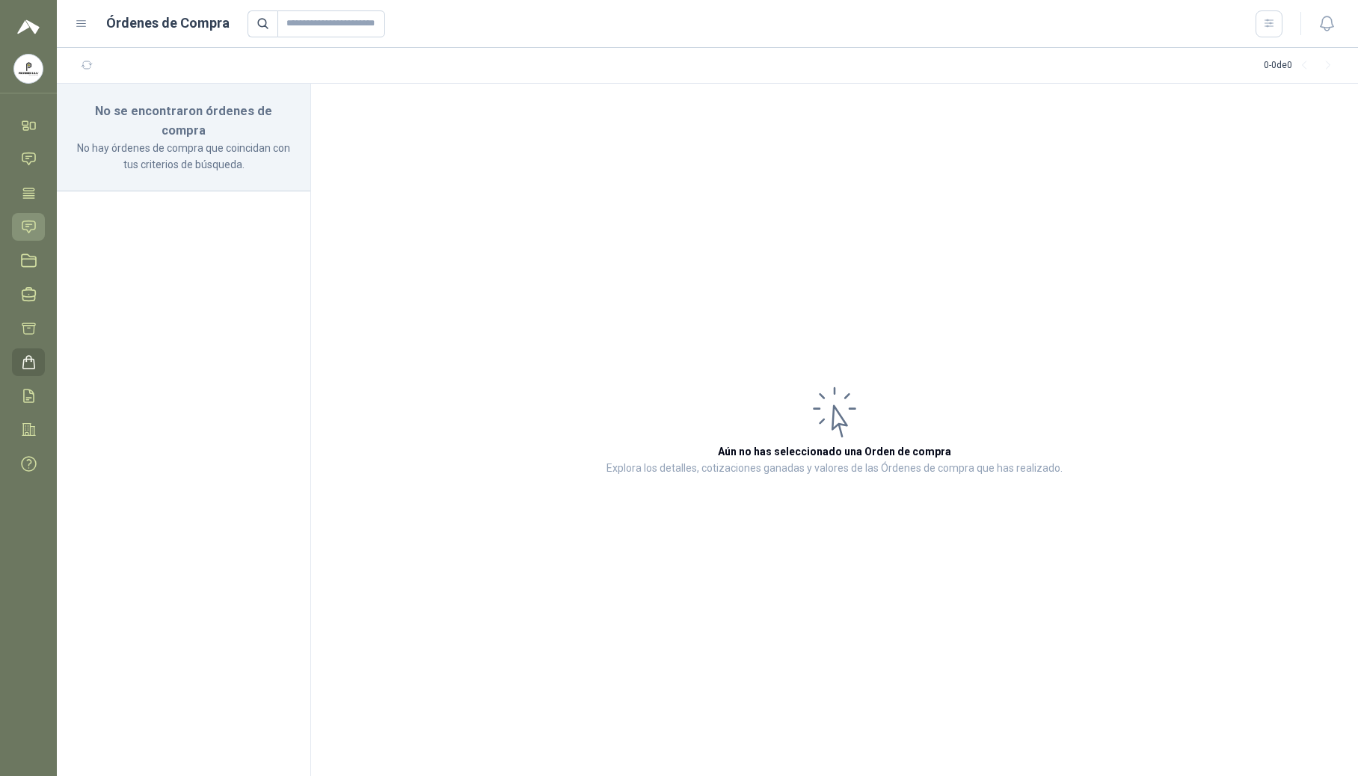
click at [21, 222] on icon at bounding box center [29, 227] width 16 height 16
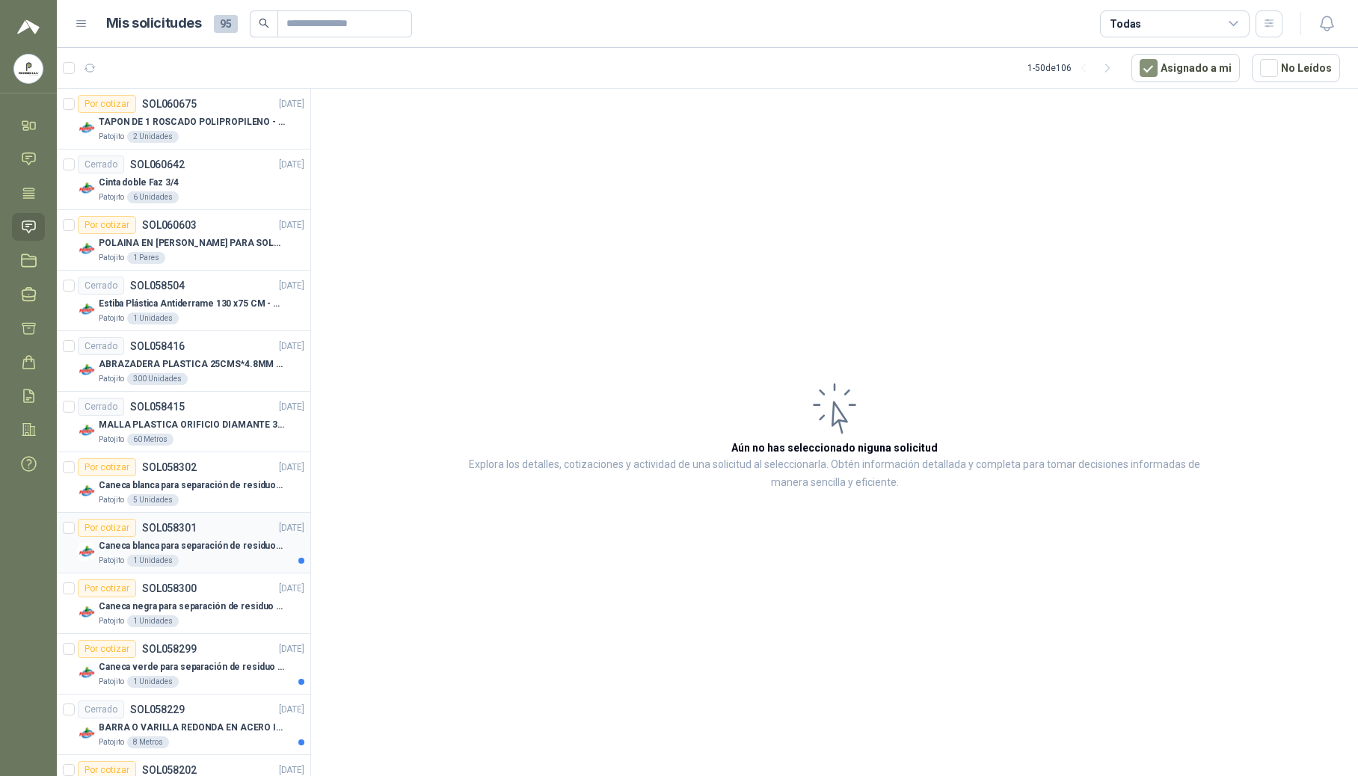
click at [181, 528] on p "SOL058301" at bounding box center [169, 528] width 55 height 10
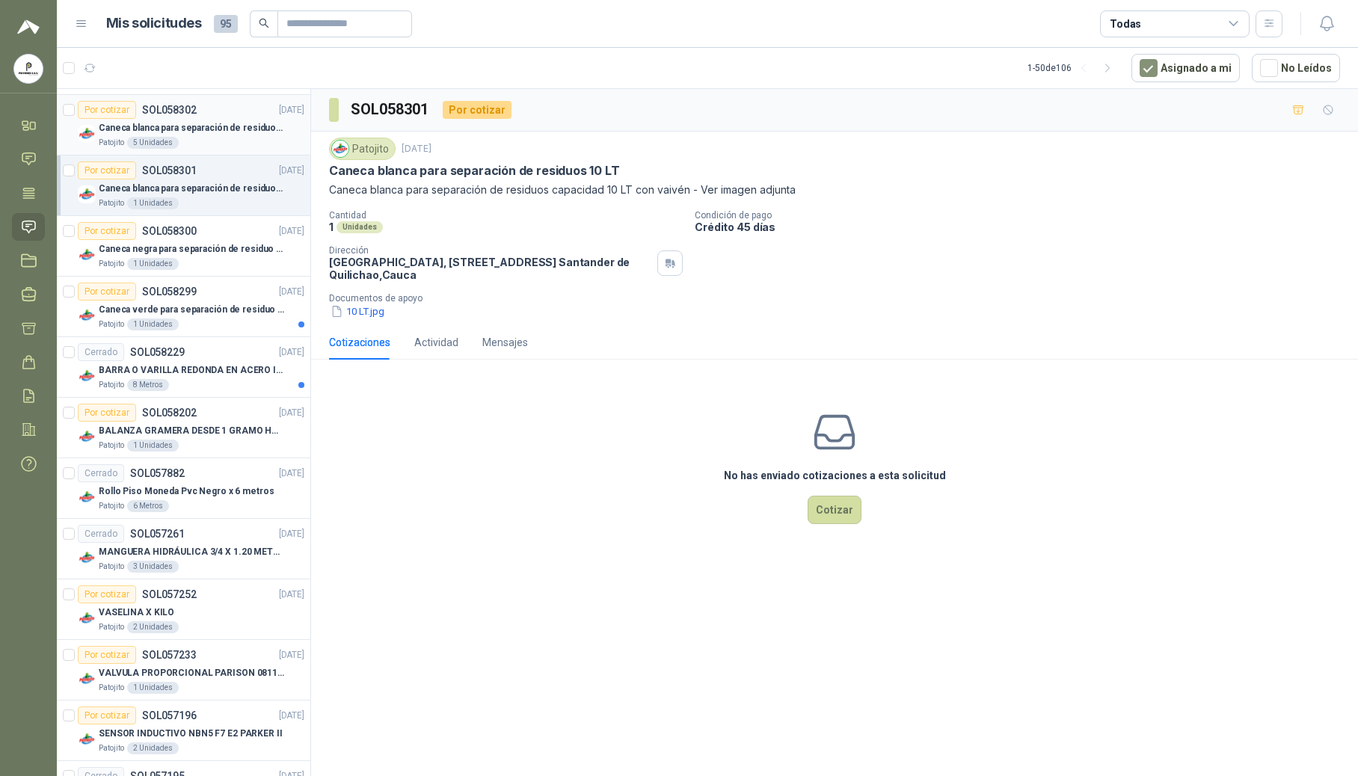
scroll to position [399, 0]
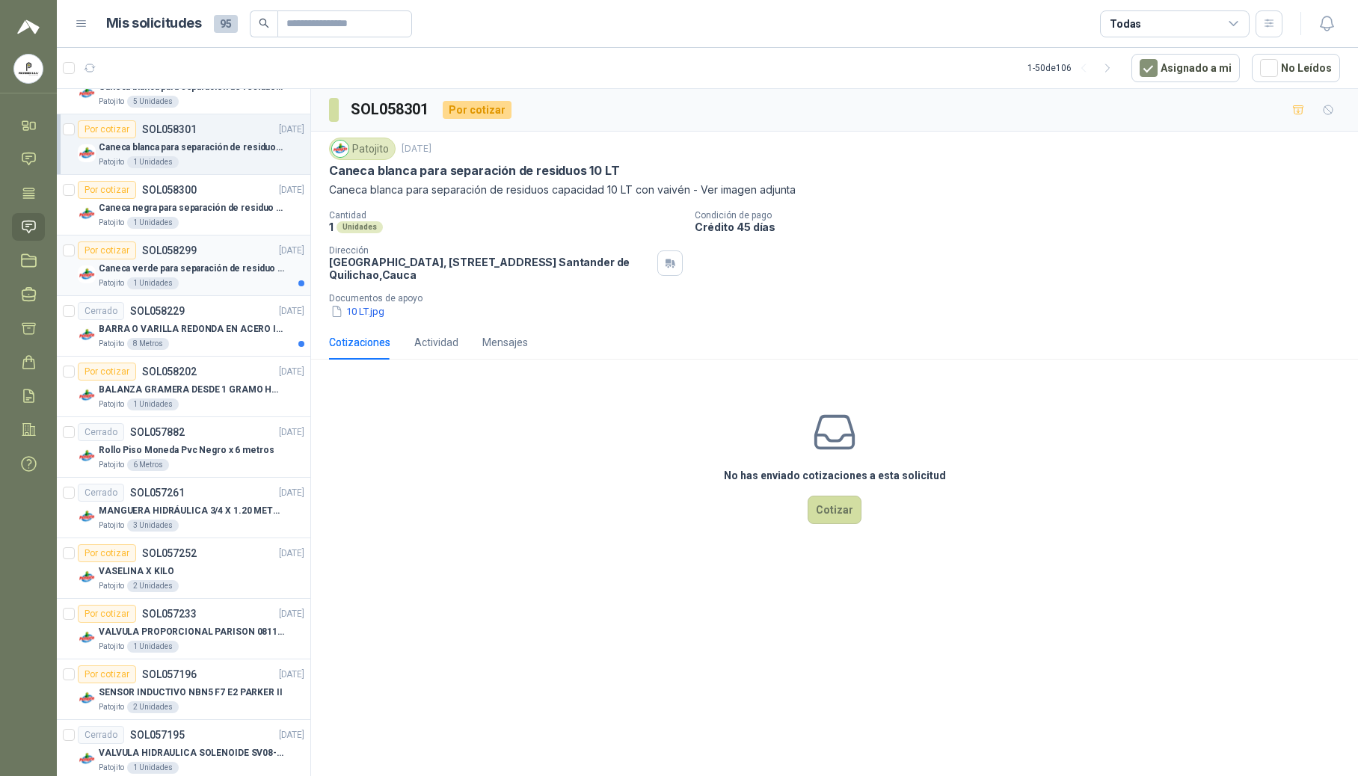
click at [144, 252] on p "SOL058299" at bounding box center [169, 250] width 55 height 10
click at [233, 327] on p "BARRA O VARILLA REDONDA EN ACERO INOXIDABLE DE 2" O 50 MM" at bounding box center [192, 329] width 186 height 14
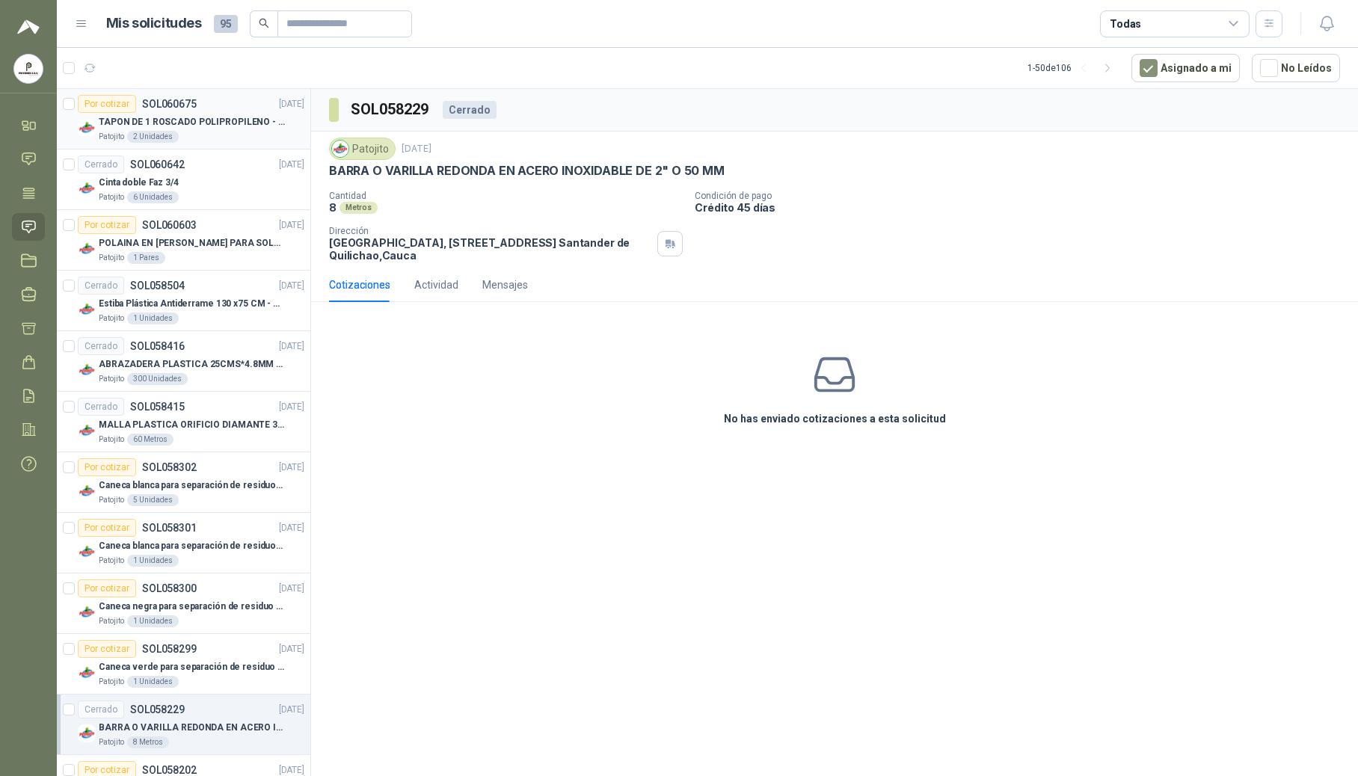
click at [212, 108] on div "Por cotizar SOL060675 [DATE]" at bounding box center [191, 104] width 227 height 18
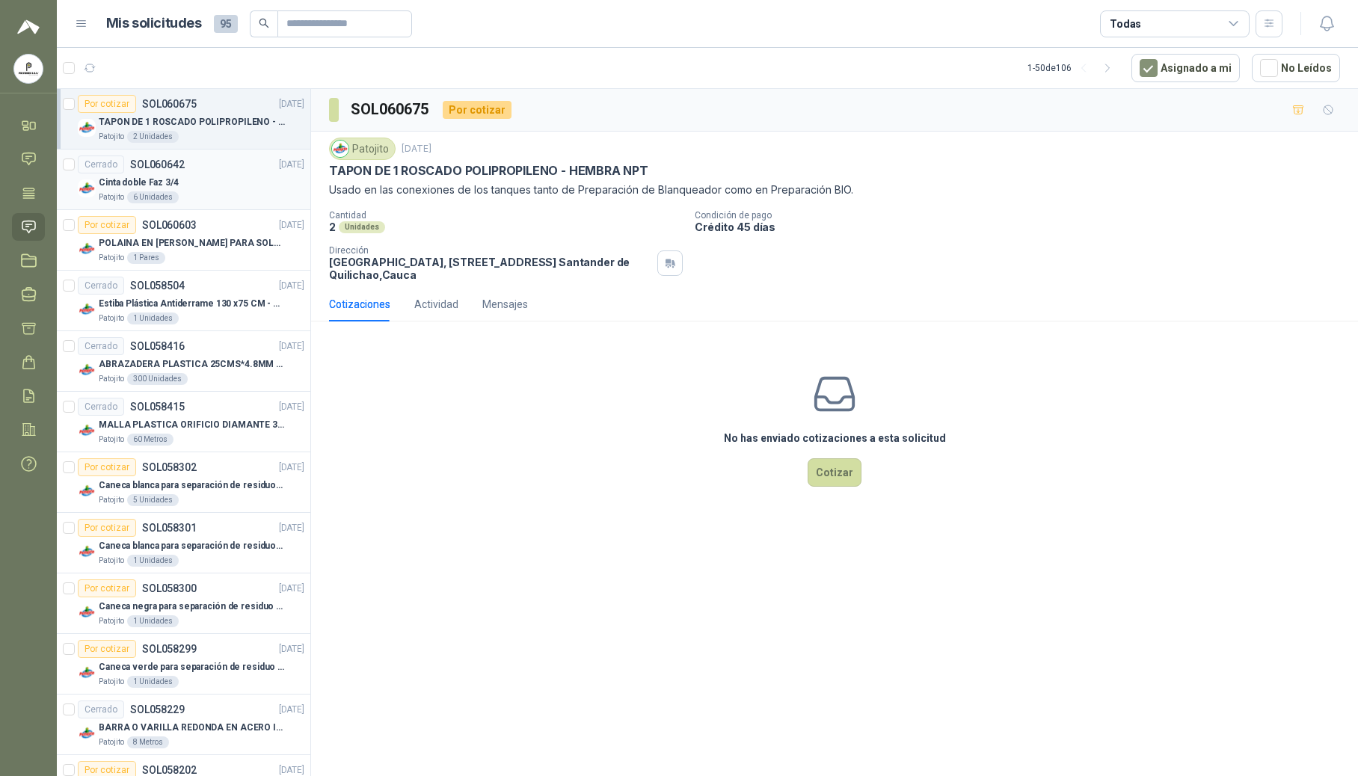
click at [175, 170] on p "SOL060642" at bounding box center [157, 164] width 55 height 10
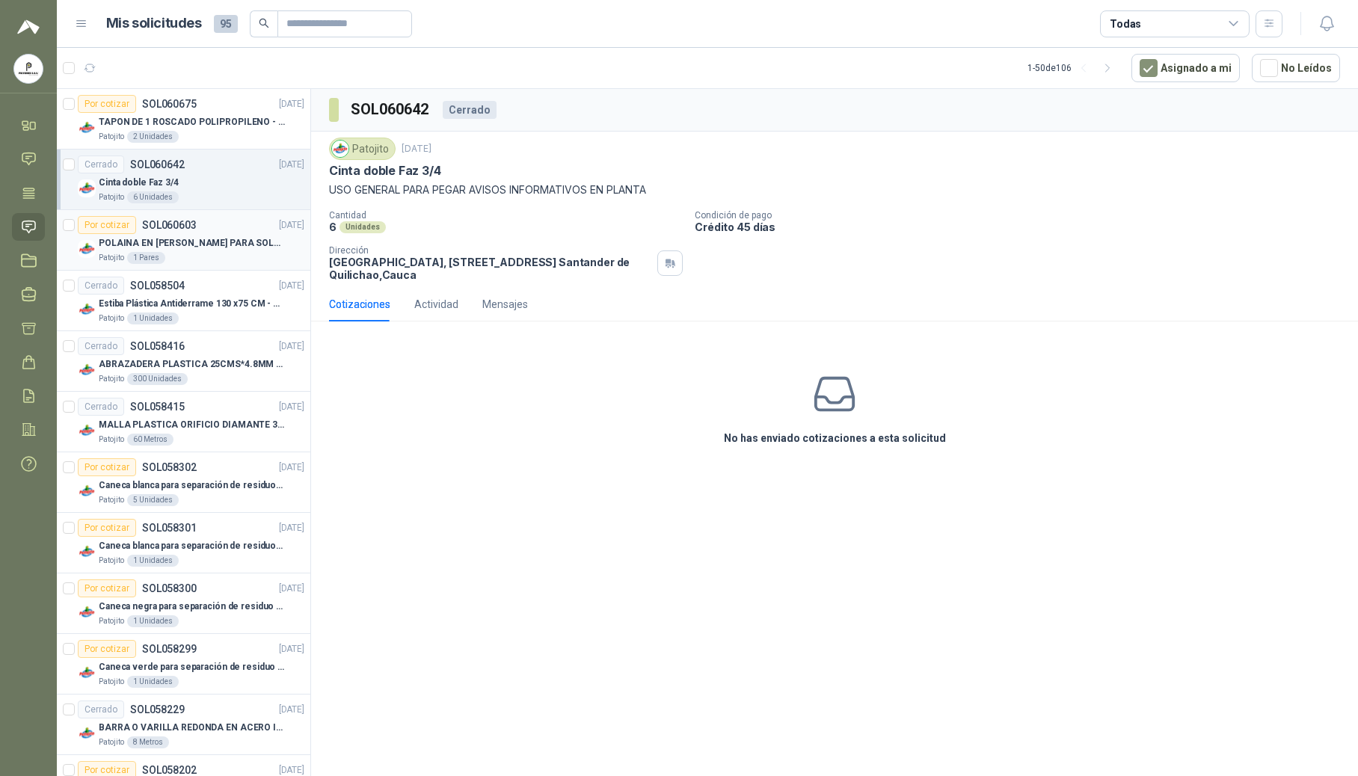
click at [180, 227] on p "SOL060603" at bounding box center [169, 225] width 55 height 10
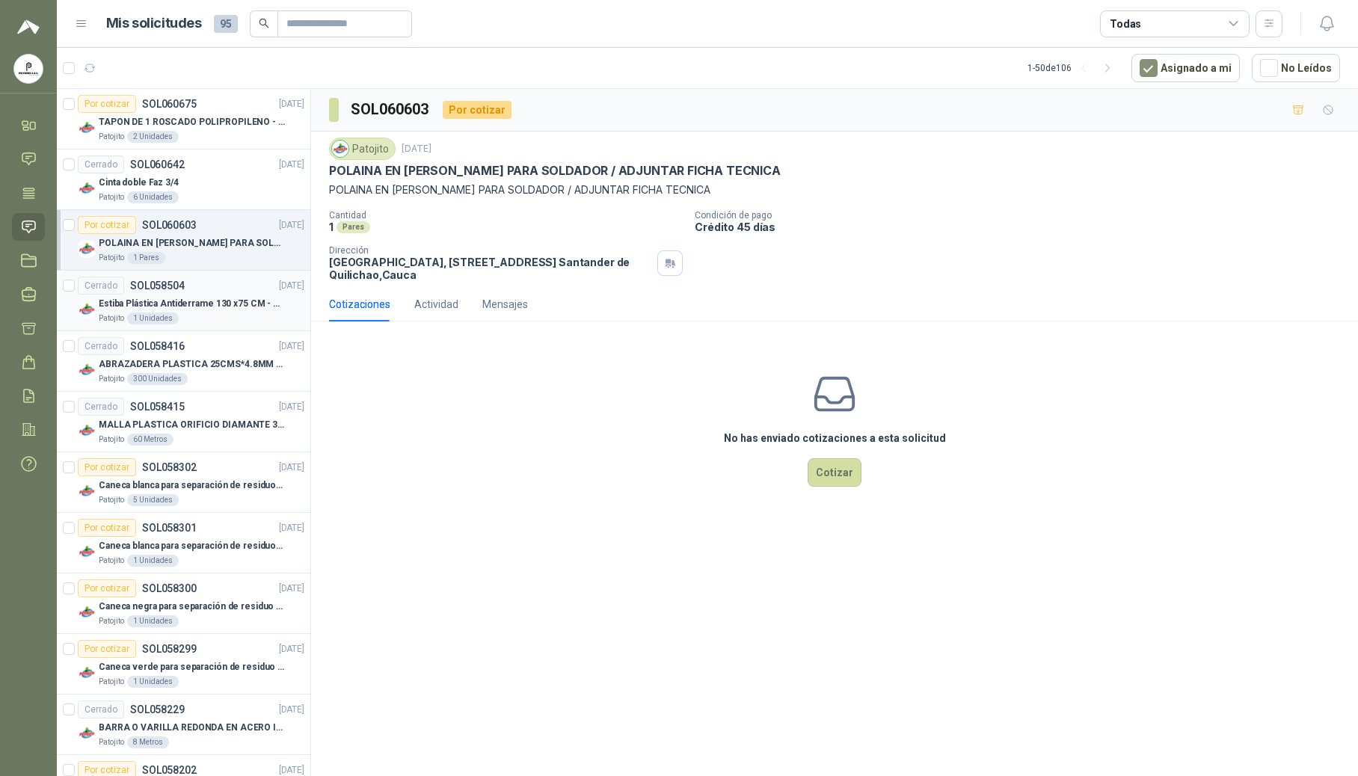
click at [197, 296] on div "Estiba Plástica Antiderrame 130 x75 CM - Capacidad 180-200 Litros" at bounding box center [202, 304] width 206 height 18
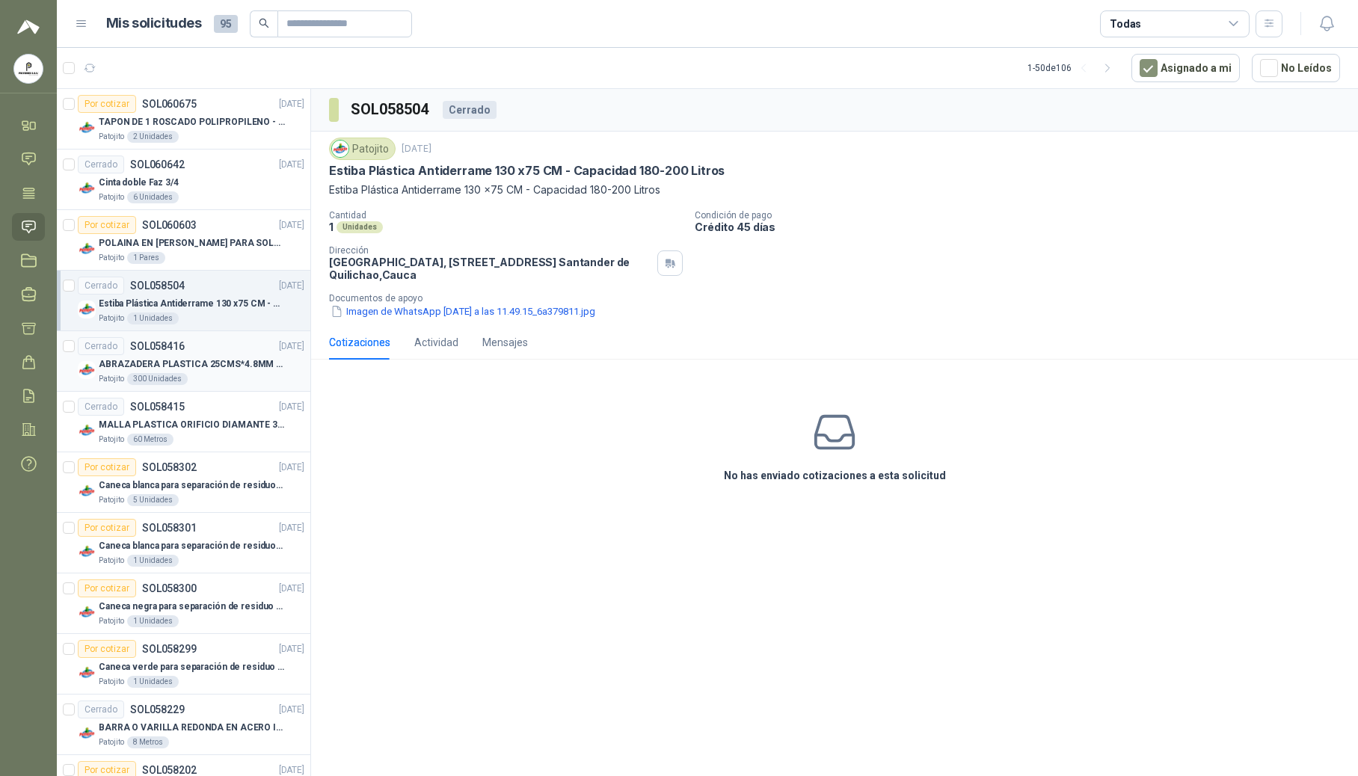
click at [165, 378] on div "300 Unidades" at bounding box center [157, 379] width 61 height 12
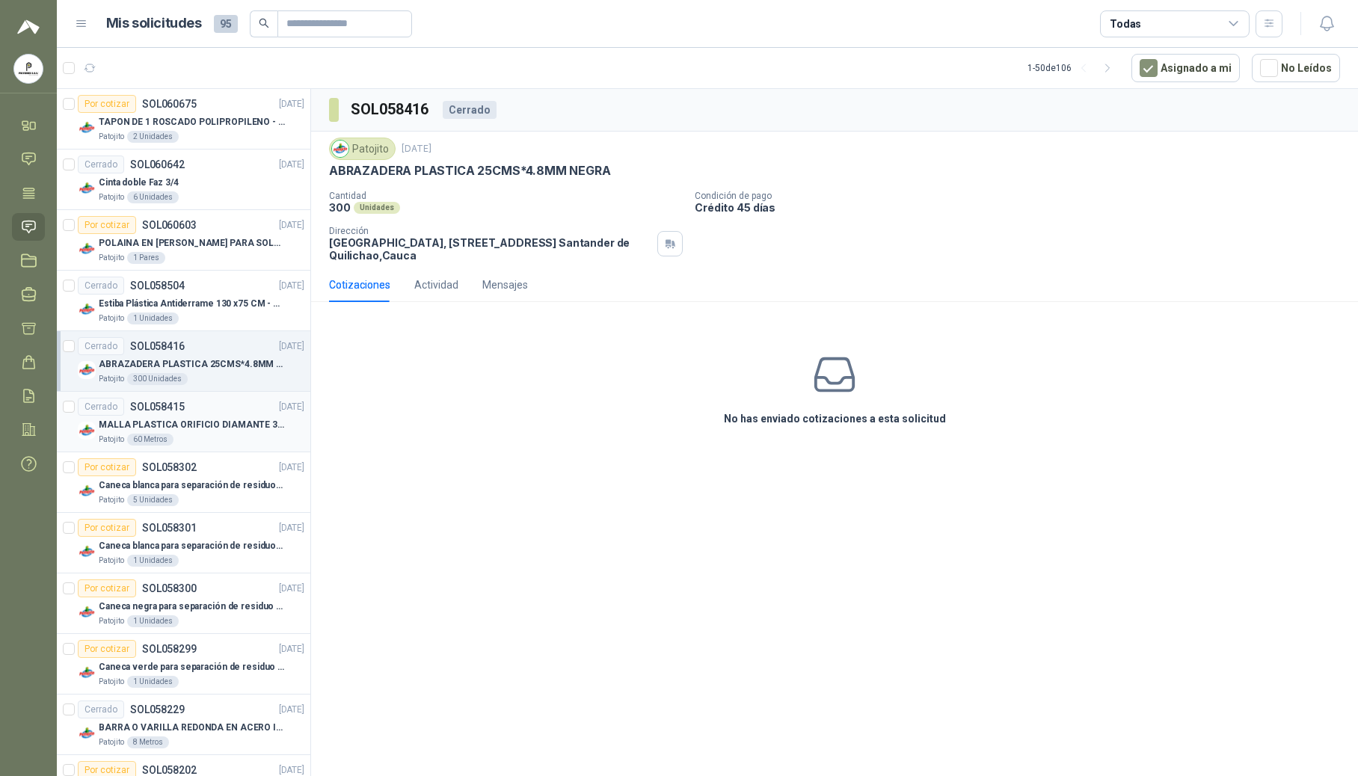
click at [151, 429] on p "MALLA PLASTICA ORIFICIO DIAMANTE 3MM" at bounding box center [192, 425] width 186 height 14
click at [889, 204] on p "Crédito 45 días" at bounding box center [1023, 207] width 657 height 13
click at [187, 500] on div "Patojito 5 Unidades" at bounding box center [202, 500] width 206 height 12
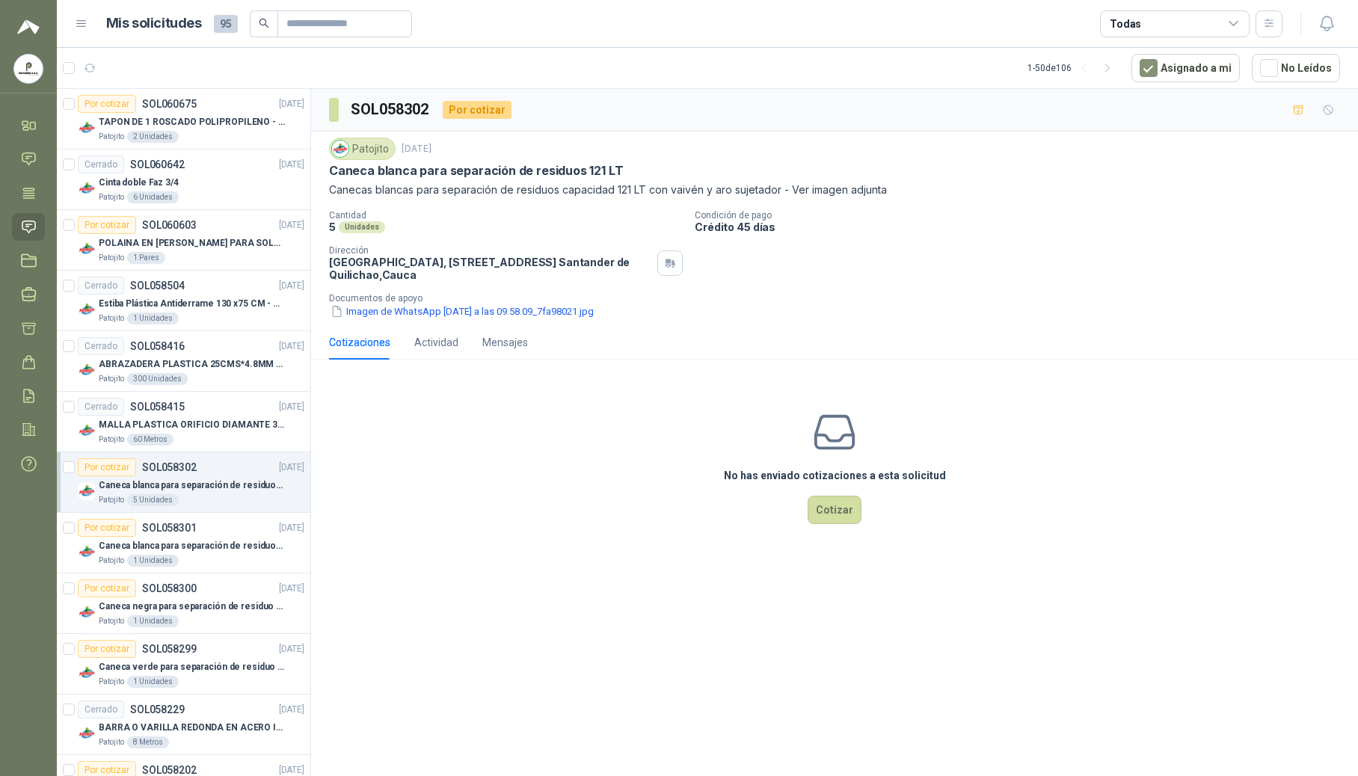
click at [187, 512] on article "Por cotizar SOL058302 [DATE] Caneca blanca para separación de residuos 121 LT P…" at bounding box center [184, 483] width 254 height 61
click at [175, 542] on p "Caneca blanca para separación de residuos 10 LT" at bounding box center [192, 546] width 186 height 14
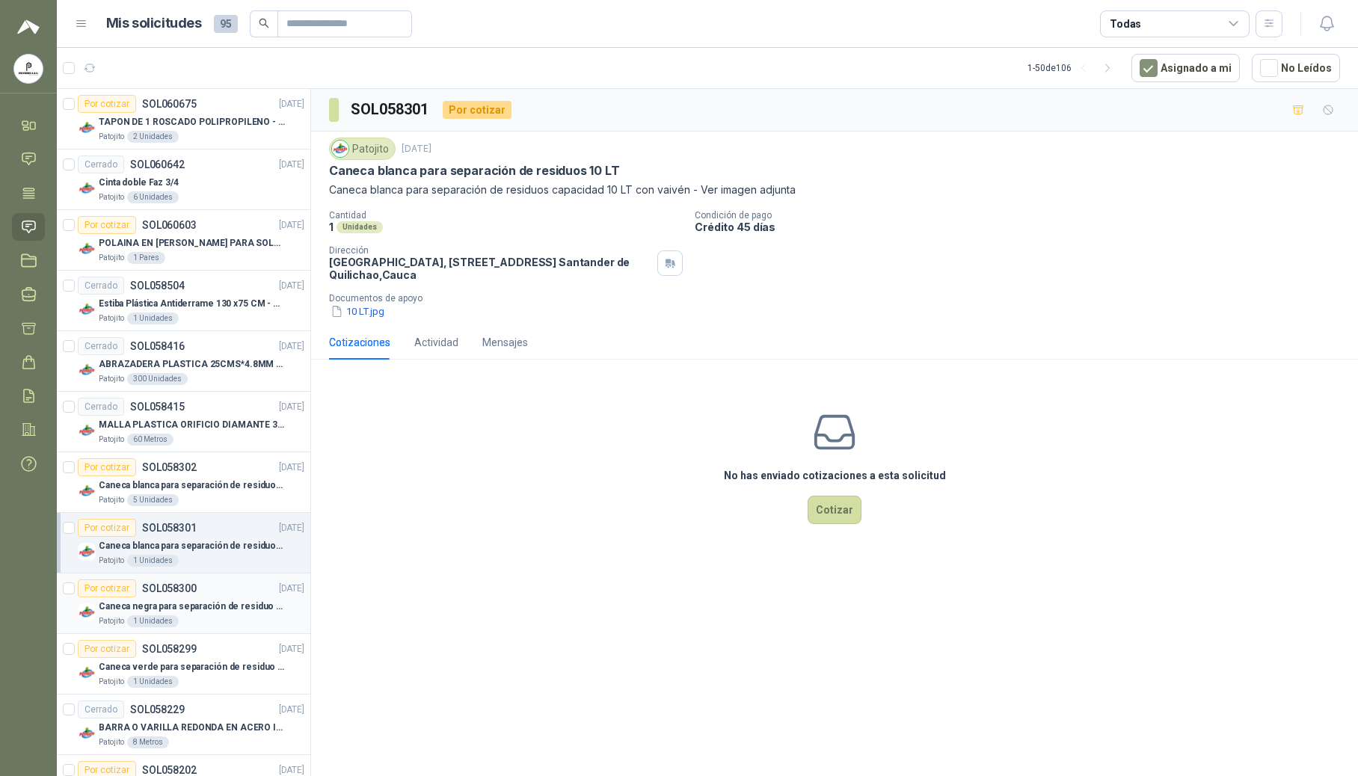
click at [195, 610] on p "Caneca negra para separación de residuo 55 LT" at bounding box center [192, 607] width 186 height 14
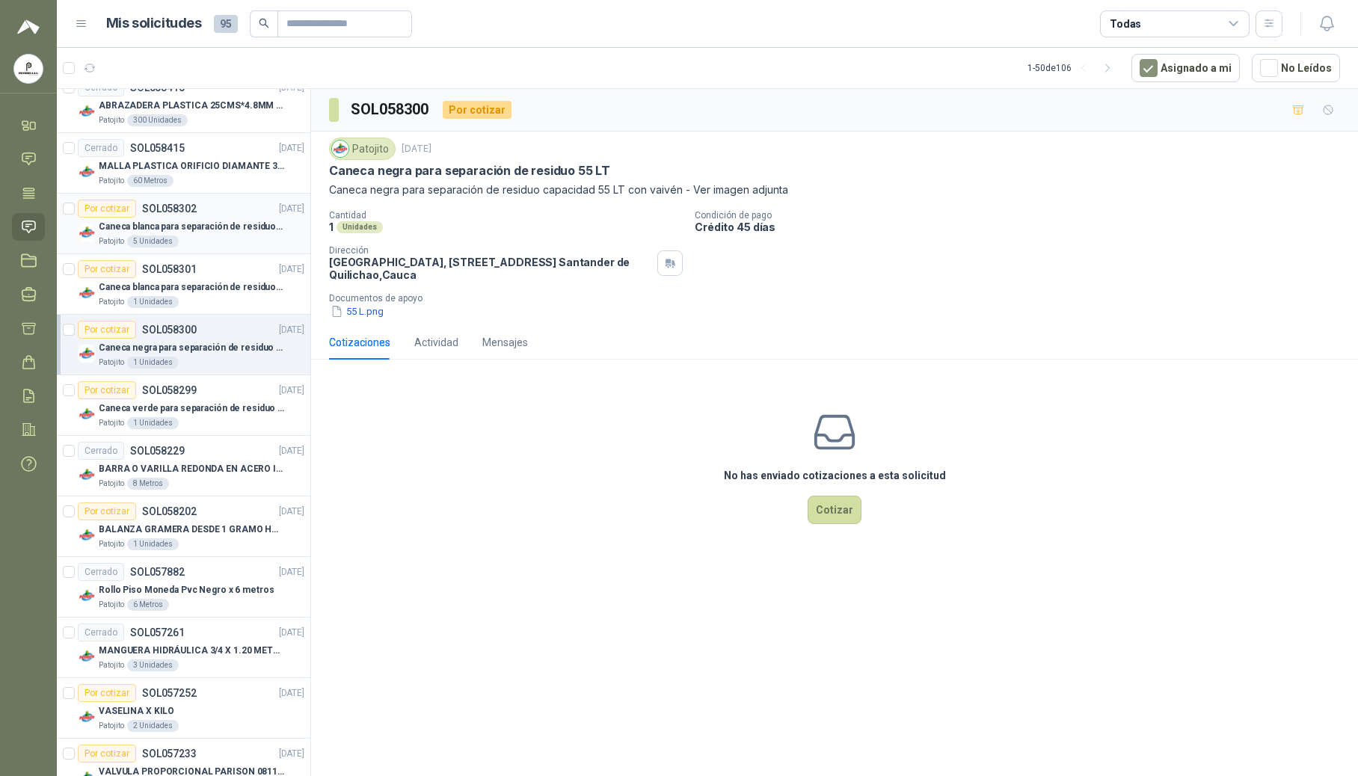
scroll to position [498, 0]
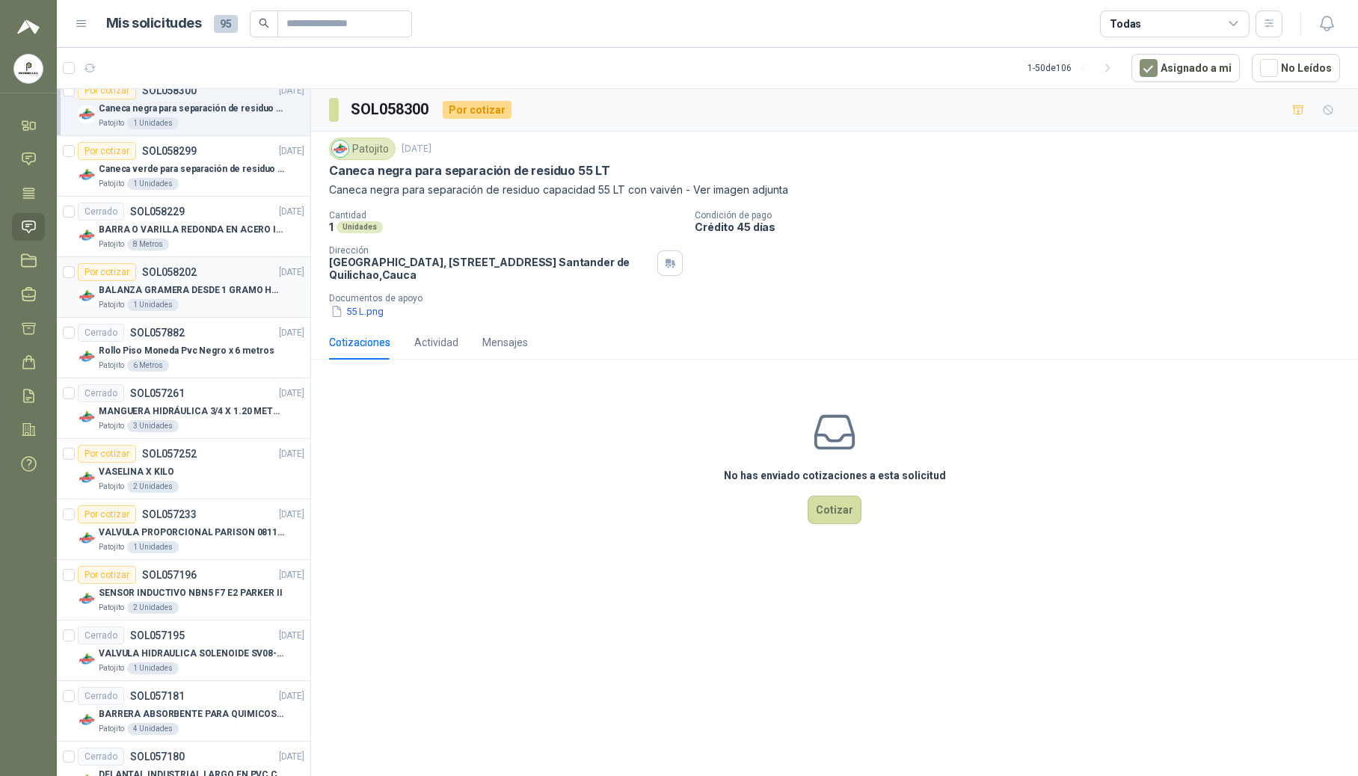
click at [138, 277] on div "Por cotizar SOL058202" at bounding box center [137, 272] width 119 height 18
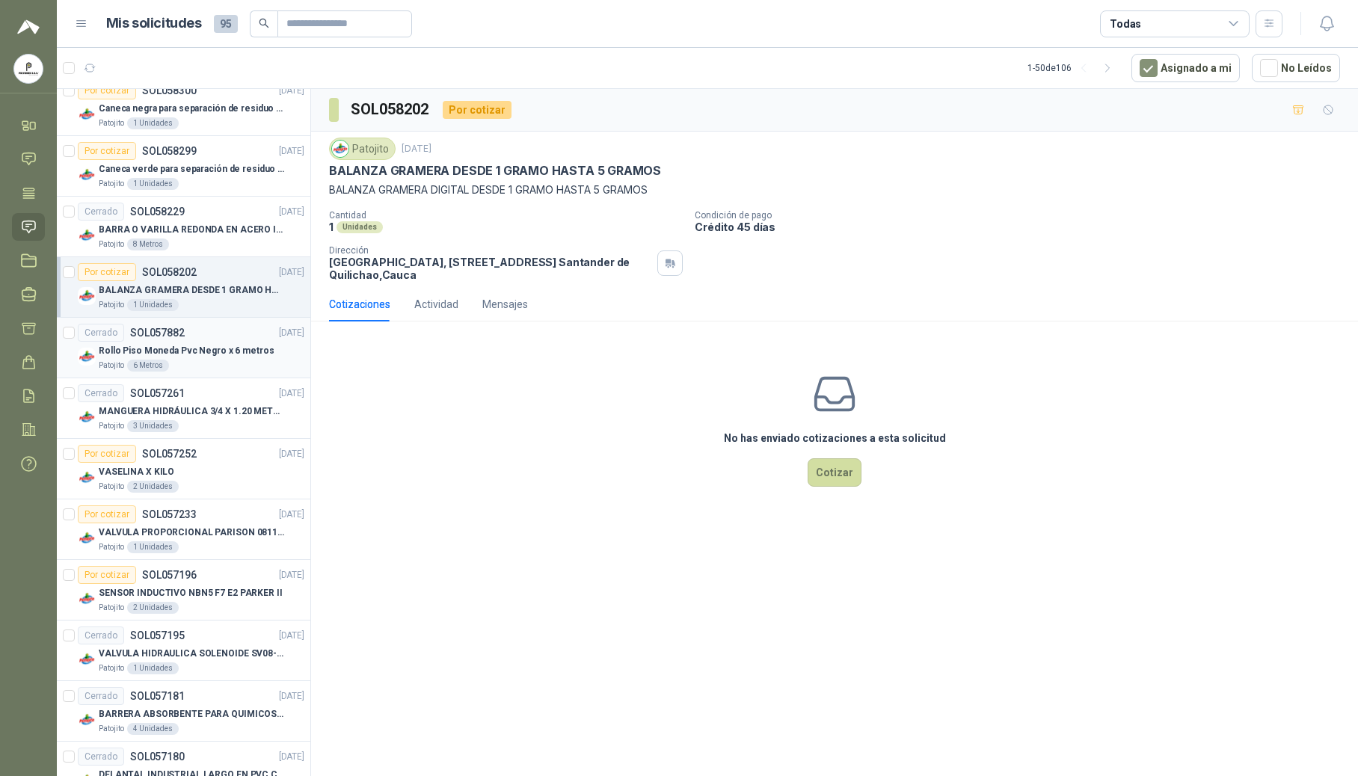
click at [136, 342] on div "Cerrado SOL057882" at bounding box center [131, 333] width 107 height 18
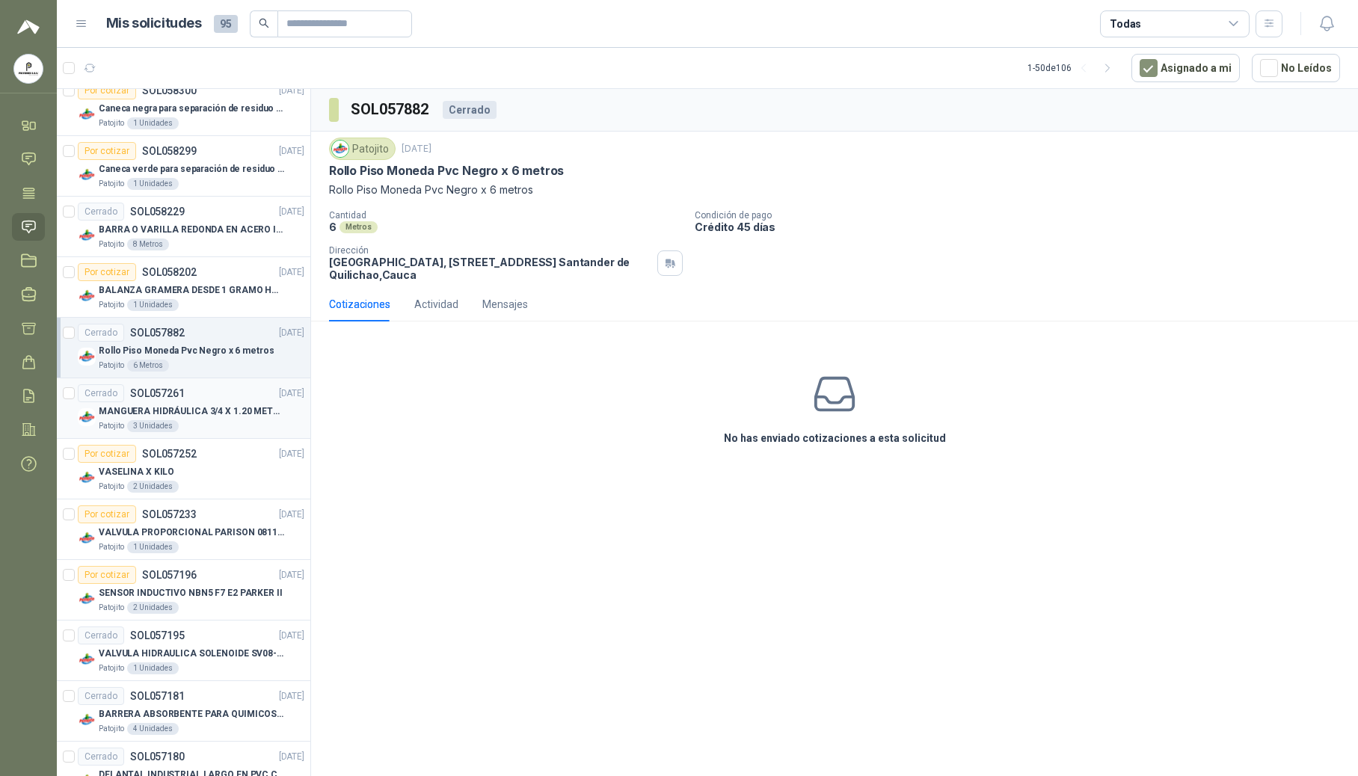
click at [175, 419] on p "MANGUERA HIDRÁULICA 3/4 X 1.20 METROS DE LONGITUD HR-HR-ACOPLADA" at bounding box center [192, 412] width 186 height 14
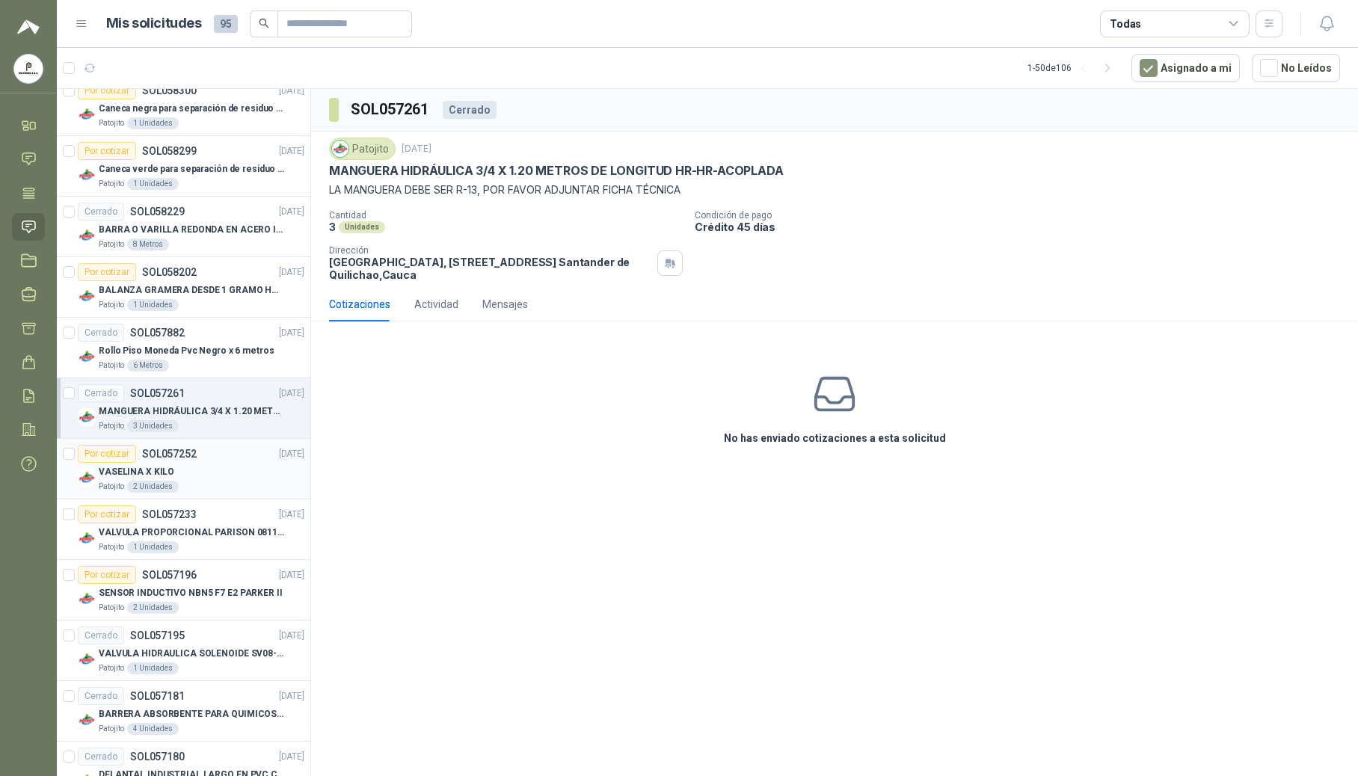
click at [175, 463] on div "Por cotizar SOL057252" at bounding box center [137, 454] width 119 height 18
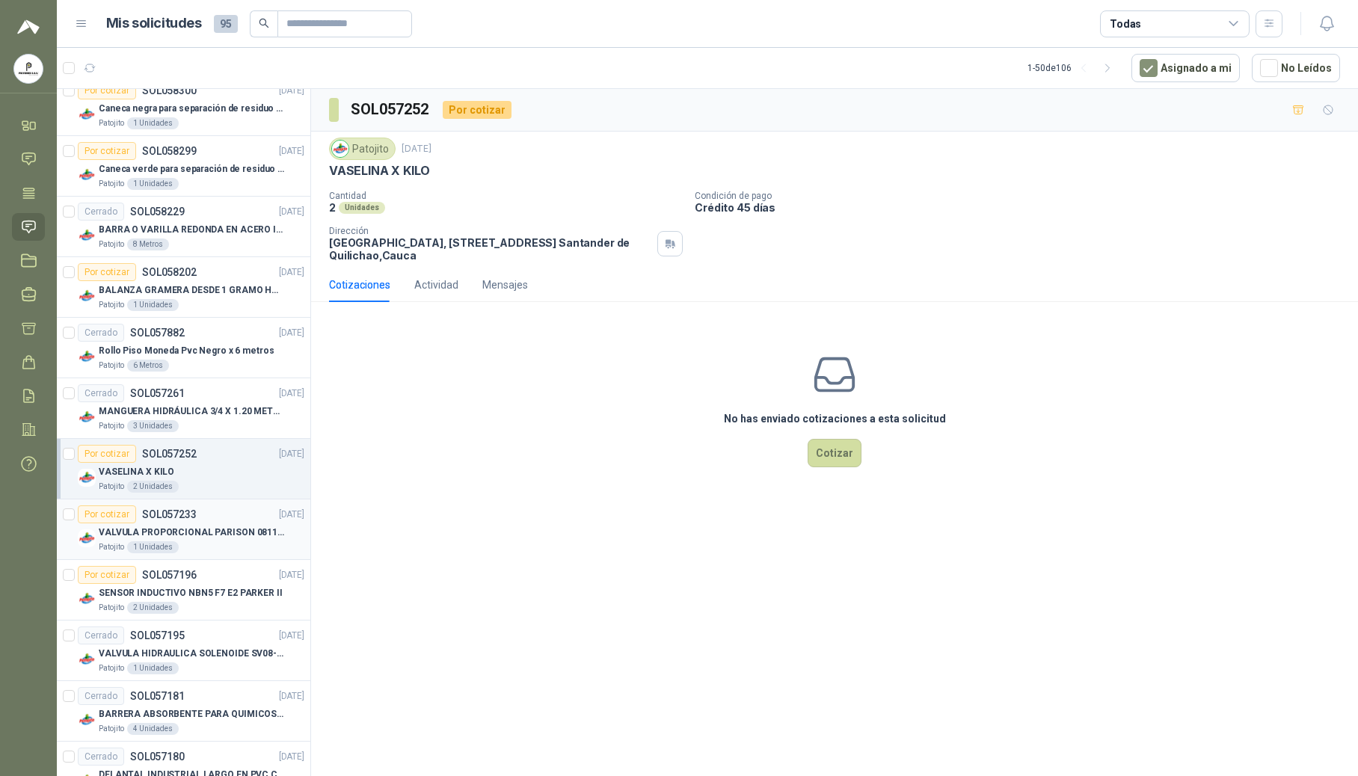
click at [156, 528] on p "VALVULA PROPORCIONAL PARISON 0811404612 / 4WRPEH6C4 REXROTH" at bounding box center [192, 533] width 186 height 14
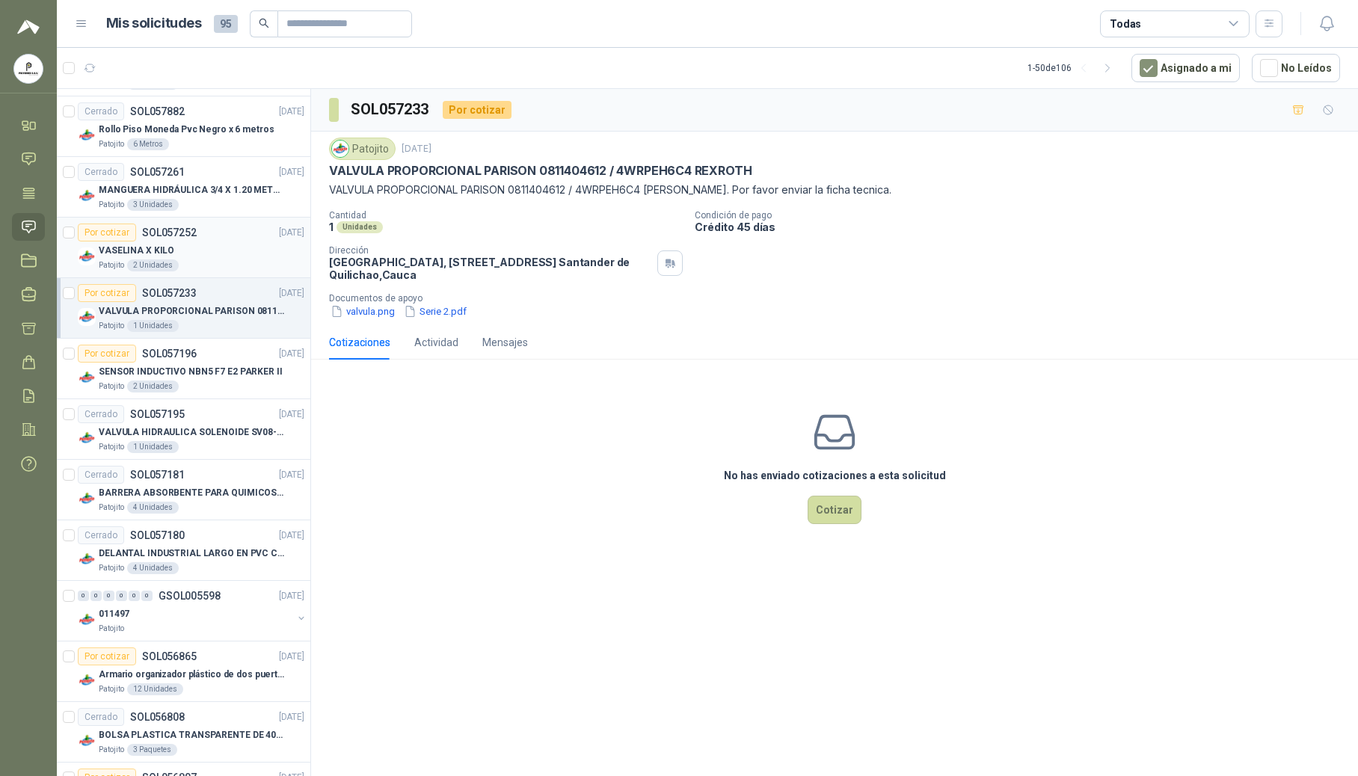
scroll to position [898, 0]
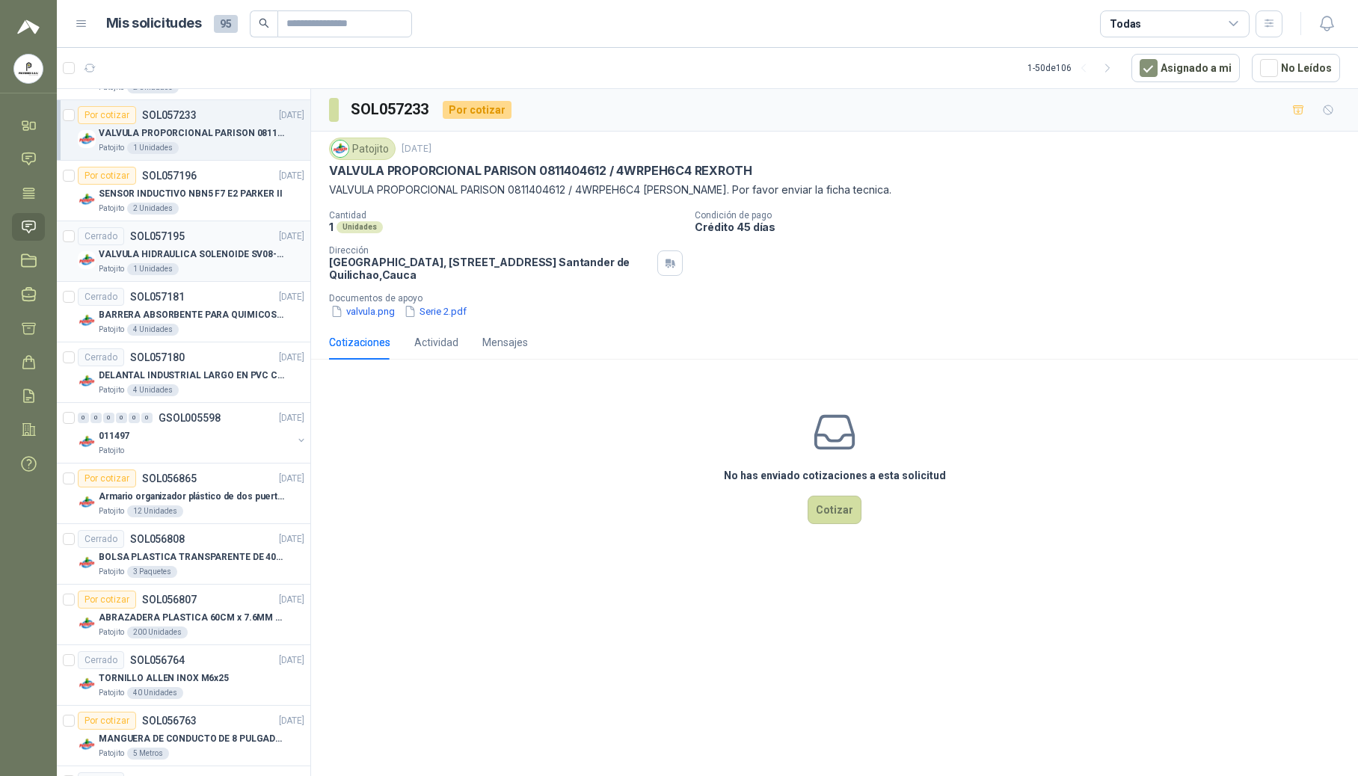
click at [230, 260] on p "VALVULA HIDRAULICA SOLENOIDE SV08-20 REF : SV08-3B-N-24DC-DG NORMALMENTE CERRADA" at bounding box center [192, 255] width 186 height 14
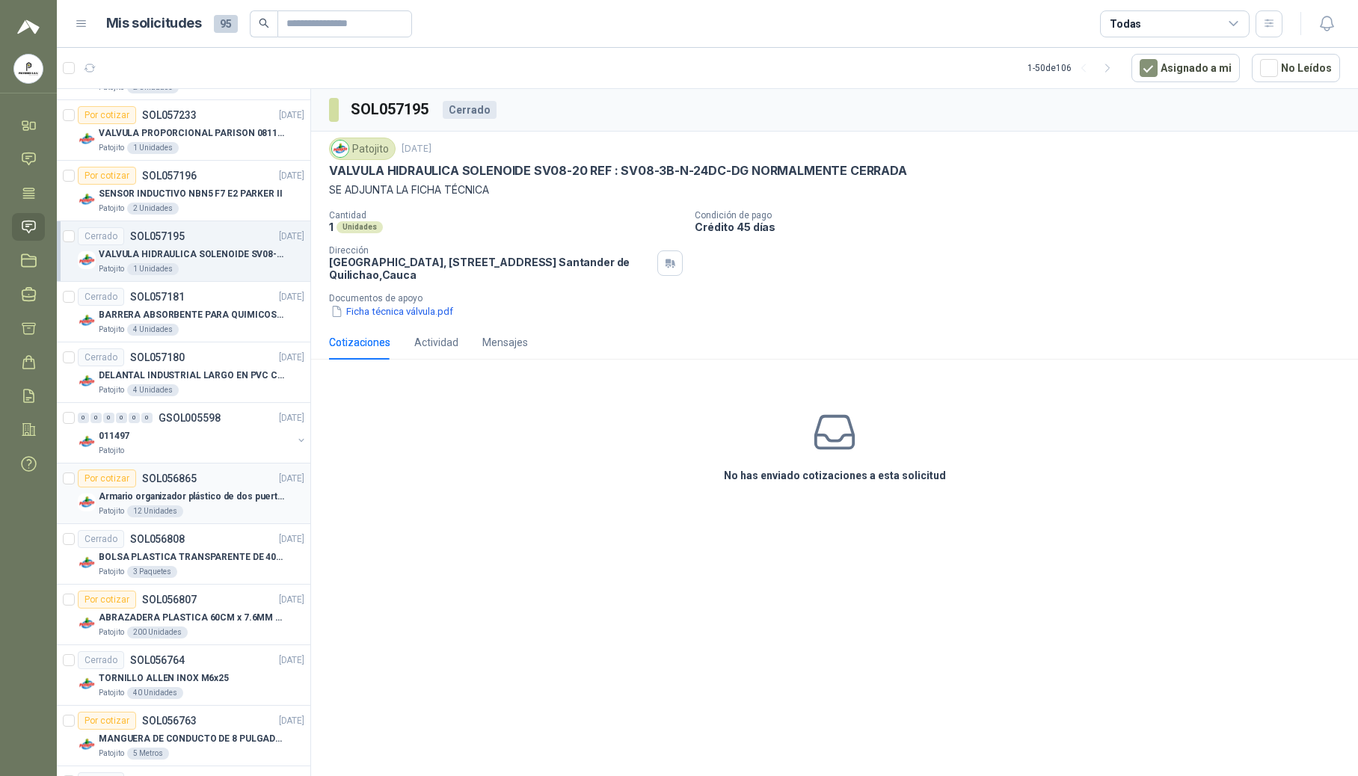
click at [208, 500] on p "Armario organizador plástico de dos puertas de acuerdo a la imagen adjunta" at bounding box center [192, 497] width 186 height 14
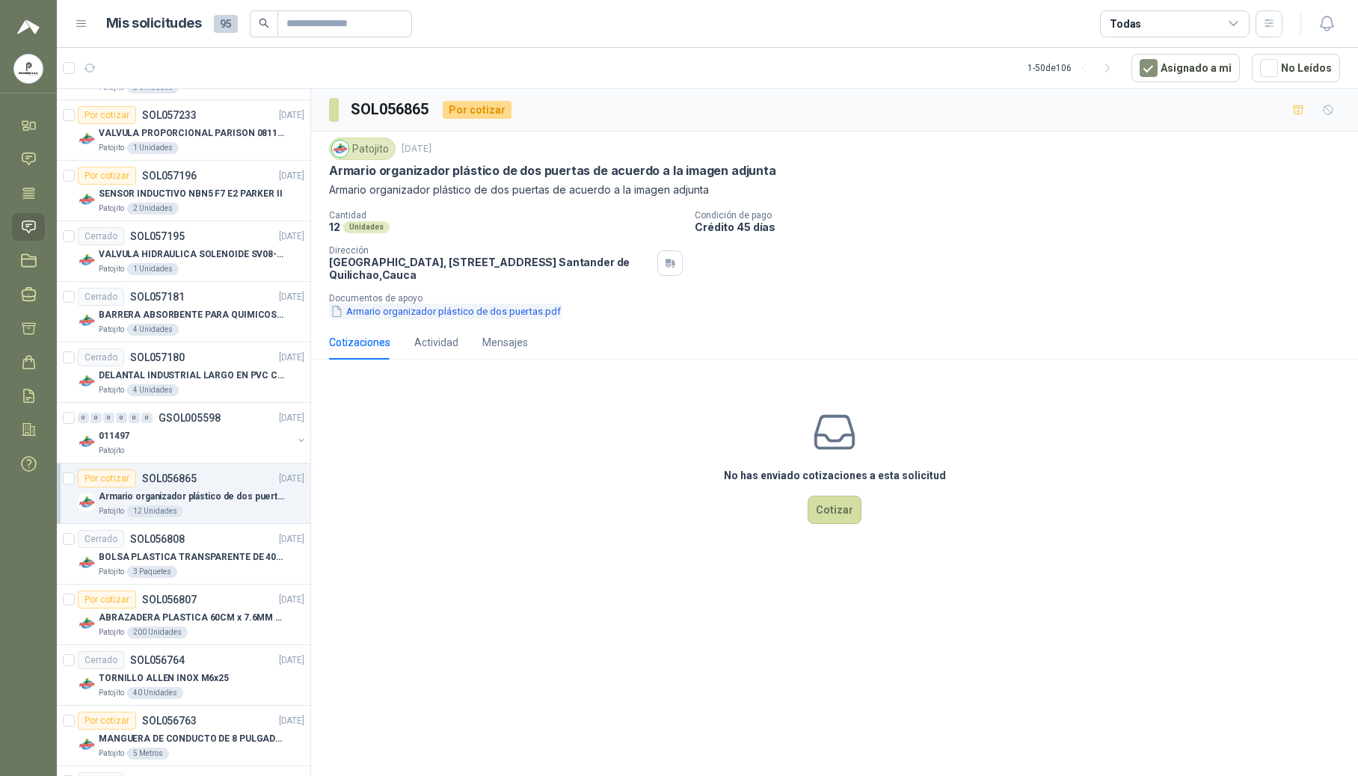
click at [410, 316] on button "Armario organizador plástico de dos puertas.pdf" at bounding box center [445, 312] width 233 height 16
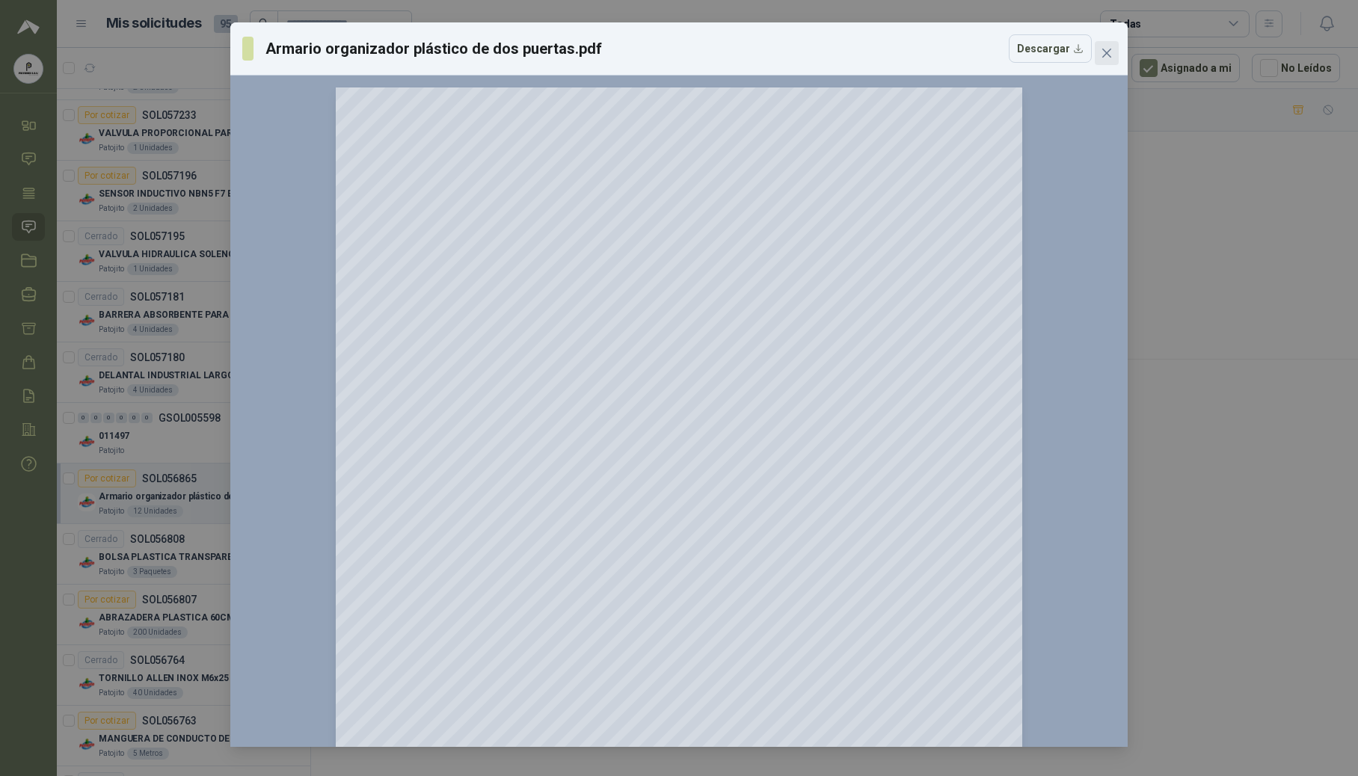
click at [889, 52] on icon "close" at bounding box center [1107, 53] width 9 height 9
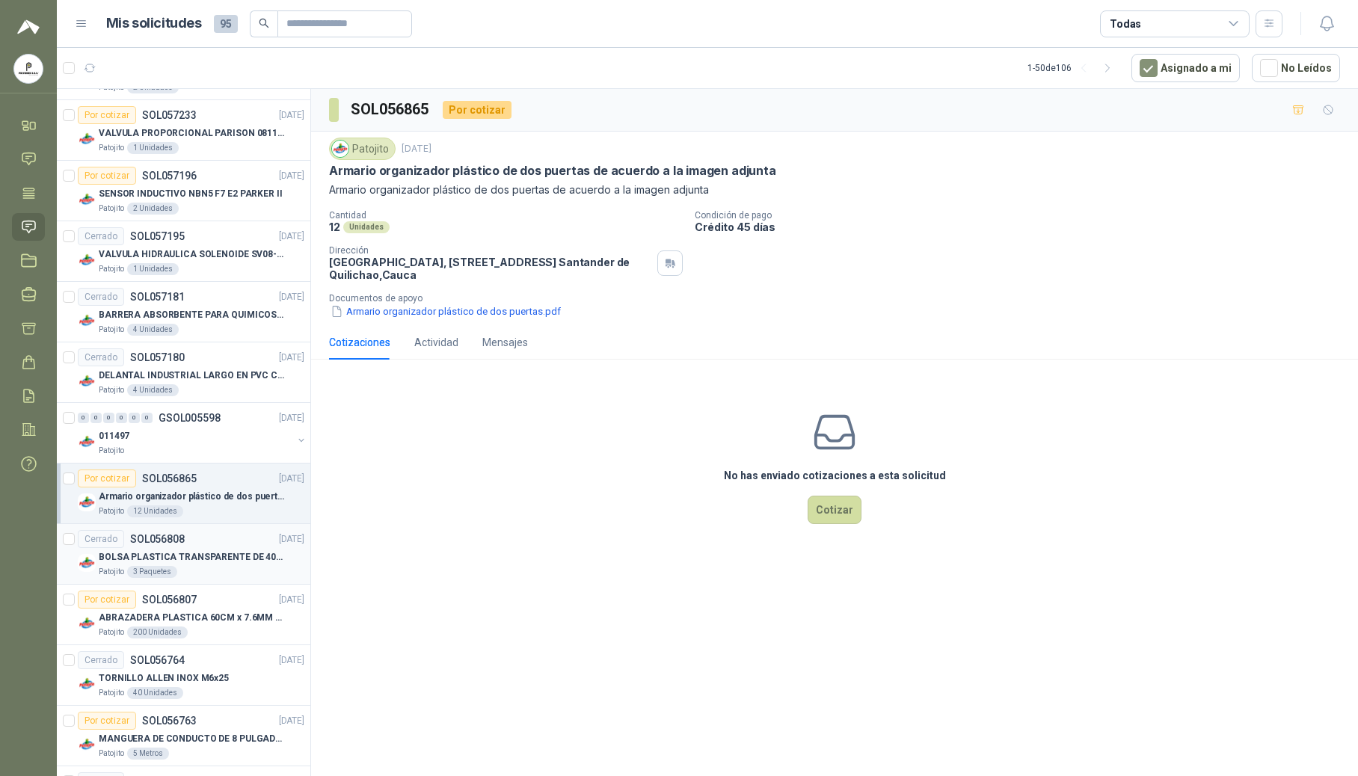
click at [144, 545] on p "SOL056808" at bounding box center [157, 539] width 55 height 10
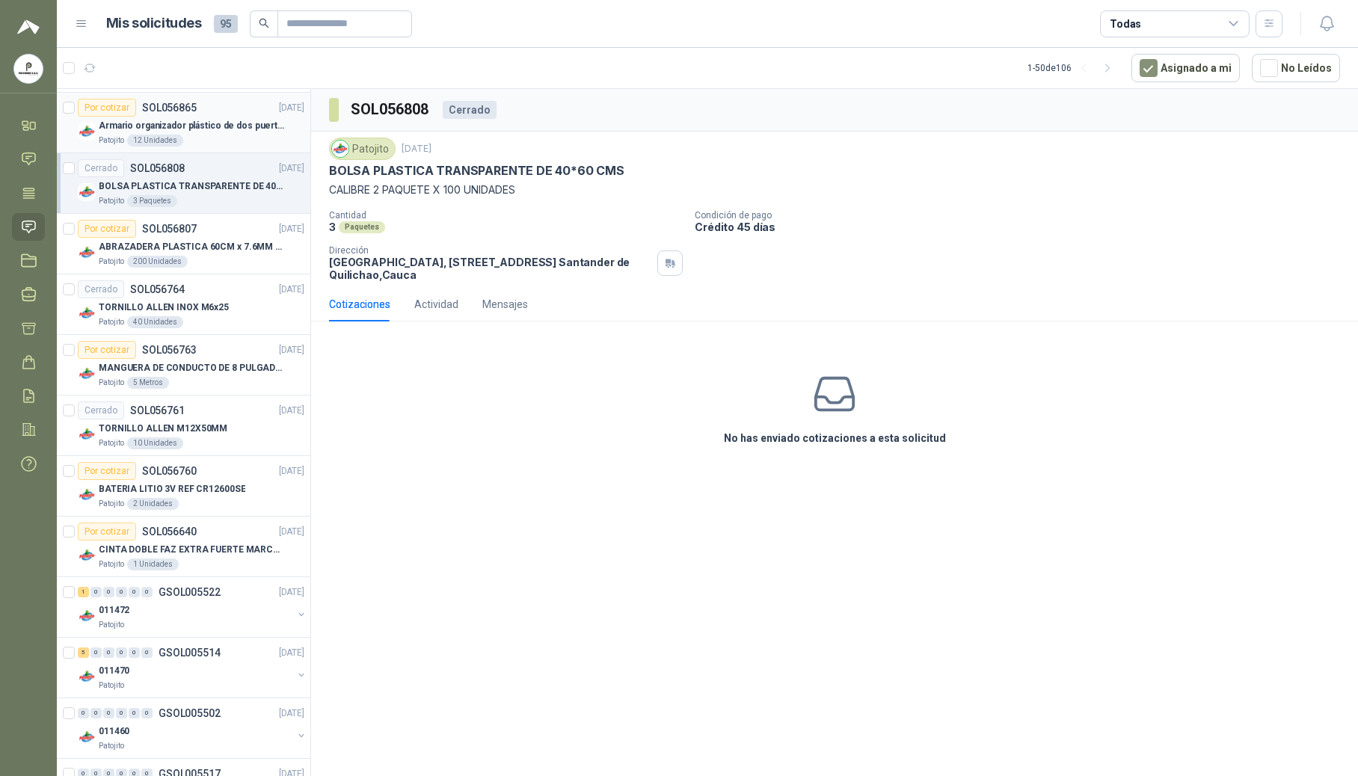
scroll to position [1296, 0]
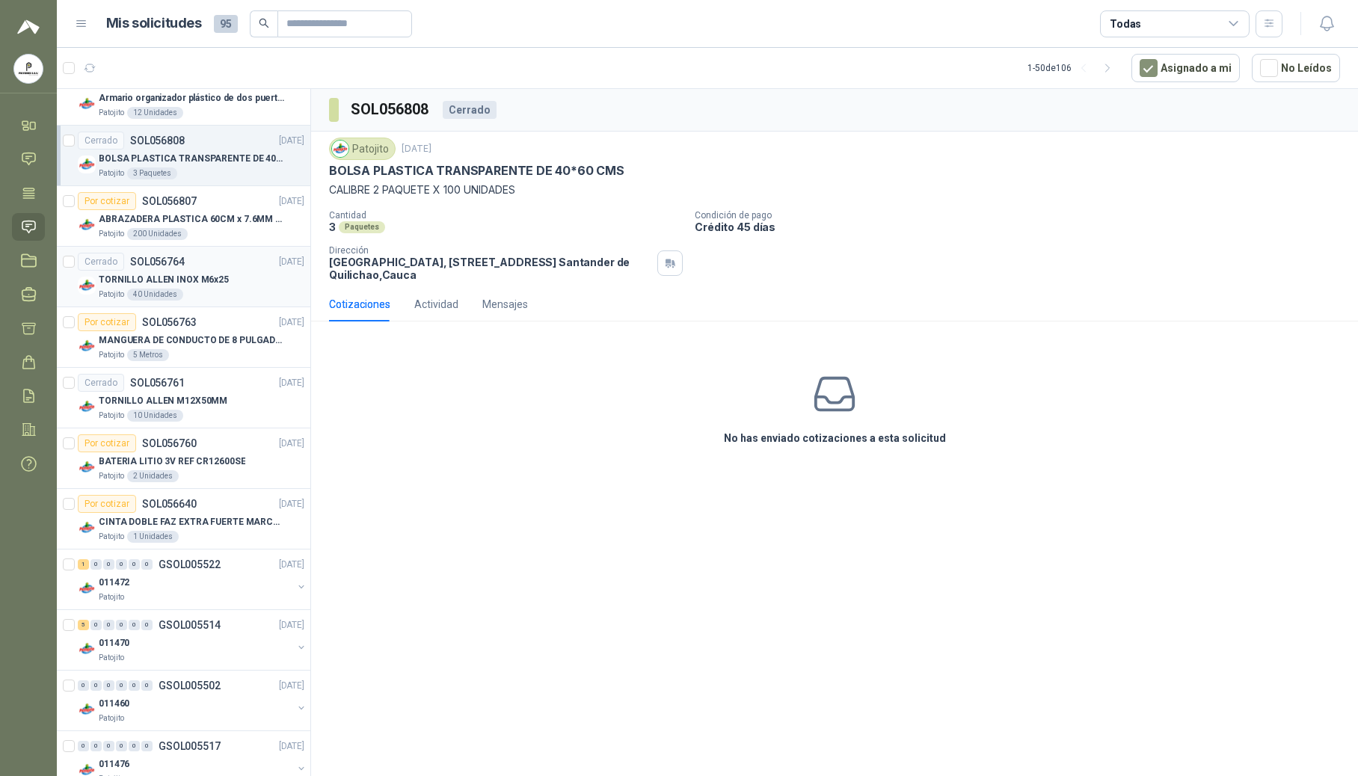
click at [165, 260] on div "Cerrado SOL056764" at bounding box center [131, 262] width 107 height 18
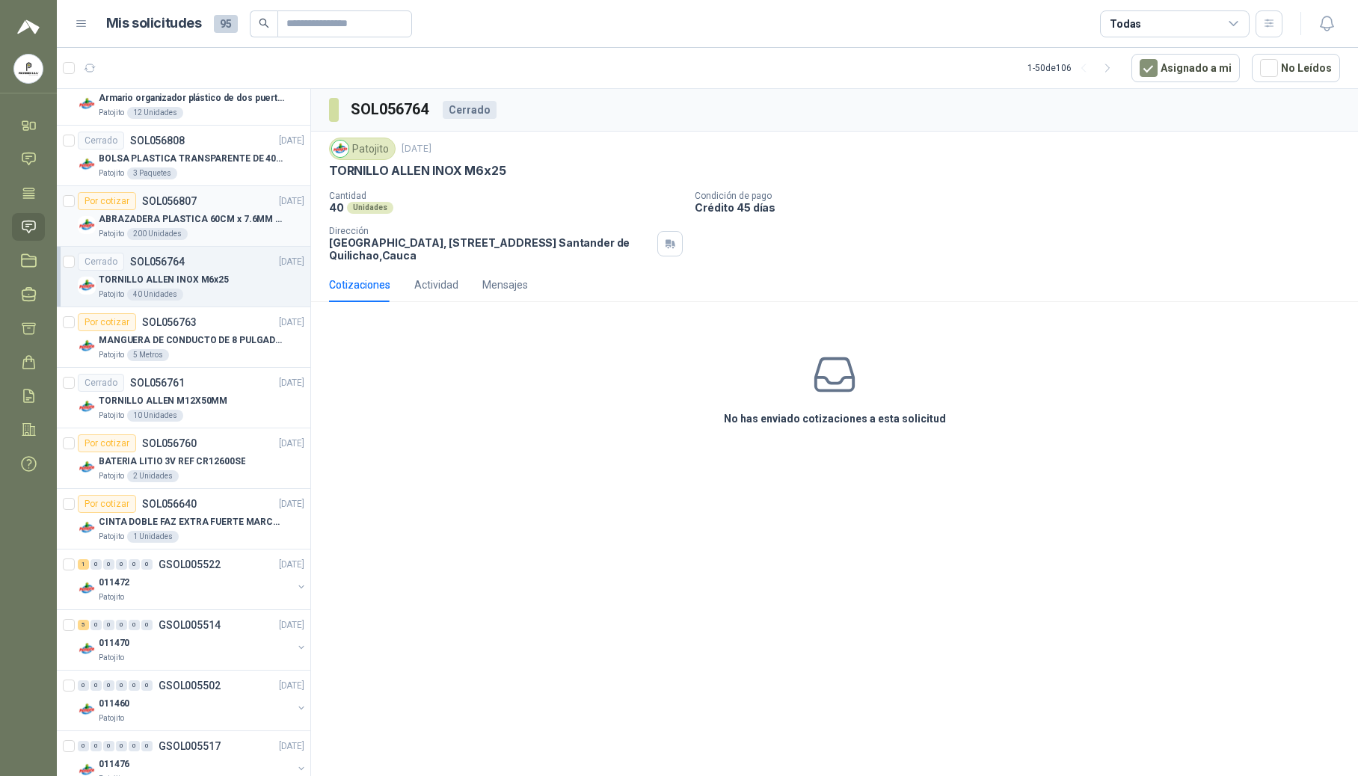
click at [169, 227] on p "ABRAZADERA PLASTICA 60CM x 7.6MM ANCHA" at bounding box center [192, 219] width 186 height 14
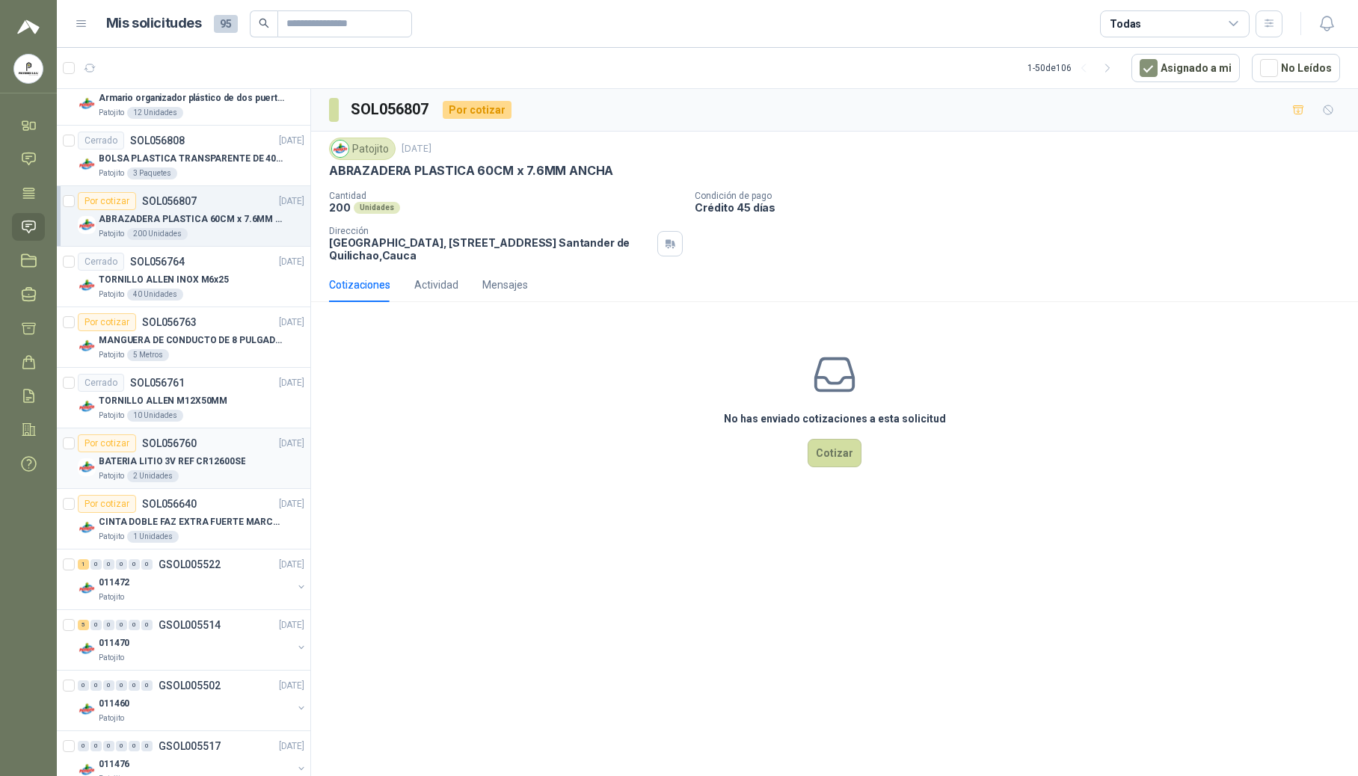
click at [151, 449] on p "SOL056760" at bounding box center [169, 443] width 55 height 10
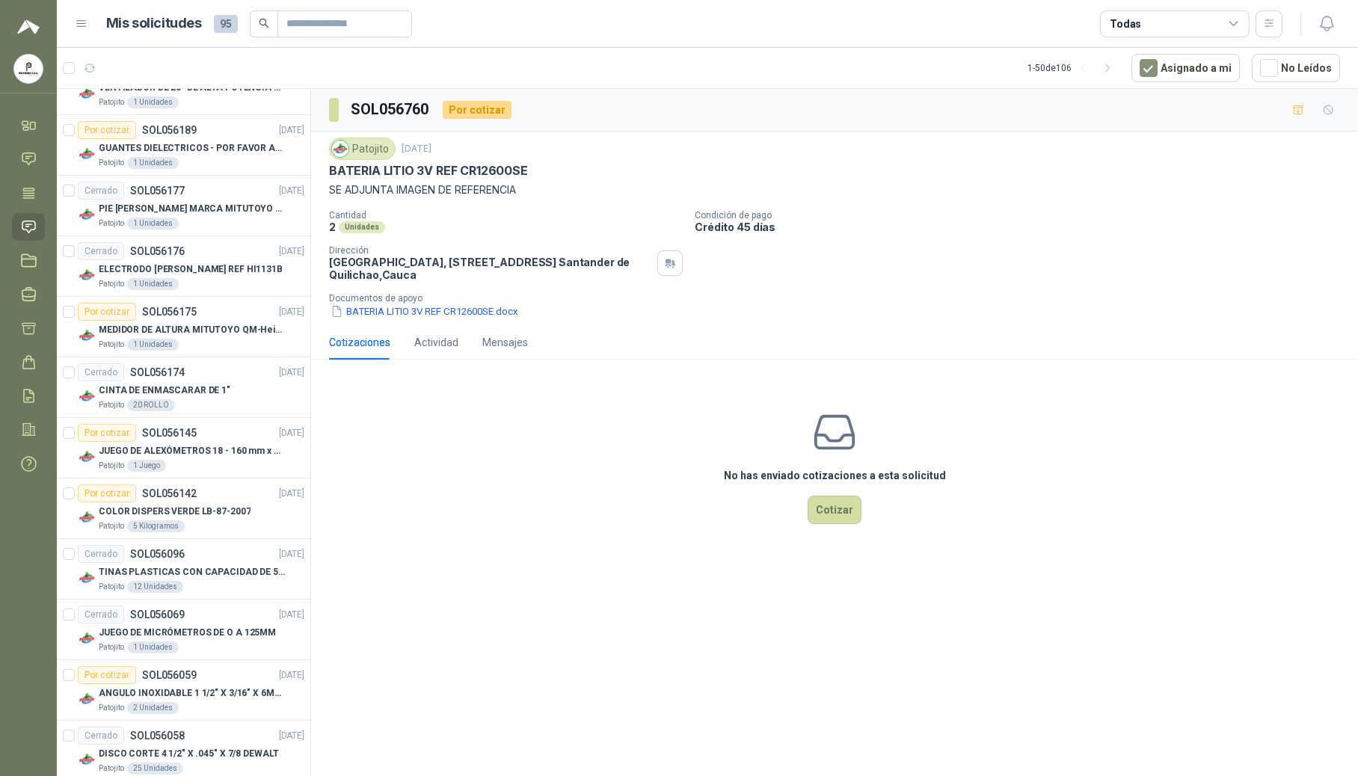
scroll to position [2370, 0]
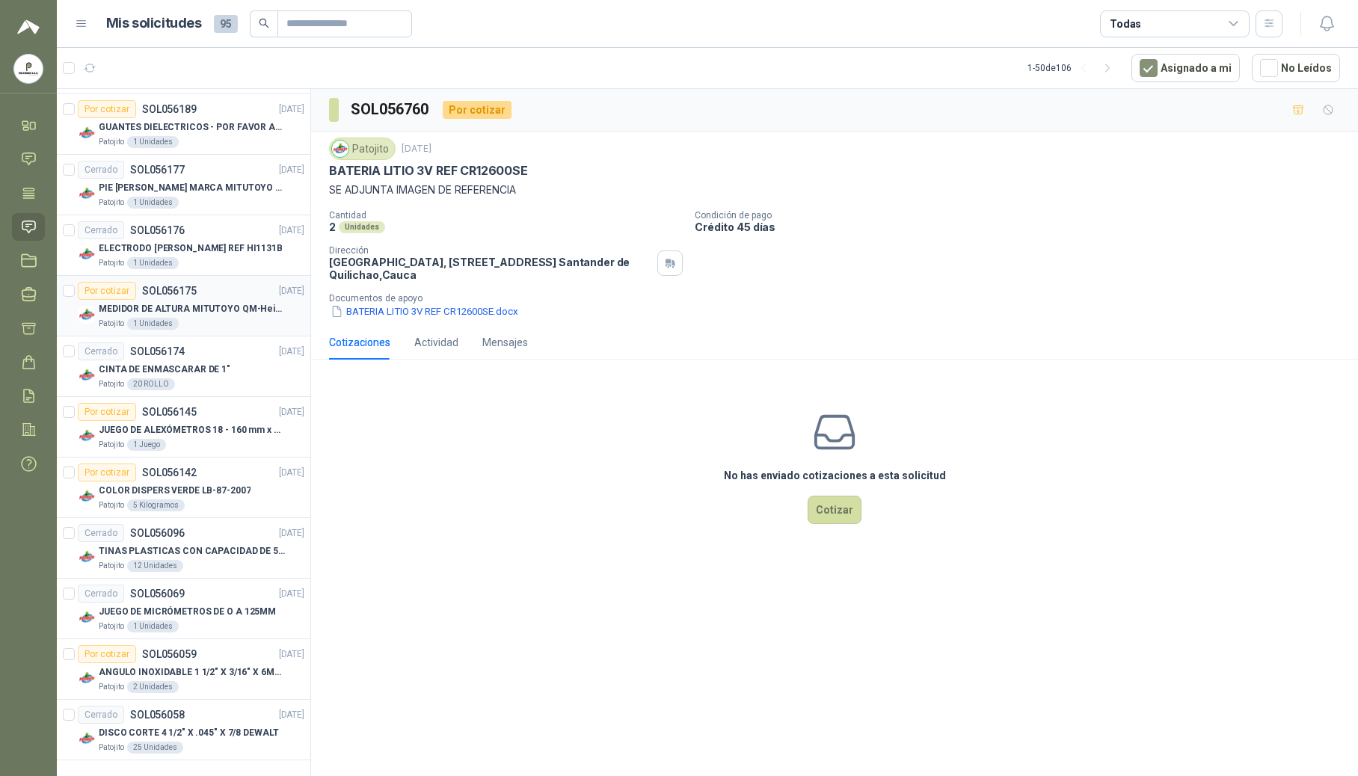
click at [162, 305] on p "MEDIDOR DE ALTURA MITUTOYO QM-Height 518-245" at bounding box center [192, 309] width 186 height 14
